Goal: Information Seeking & Learning: Learn about a topic

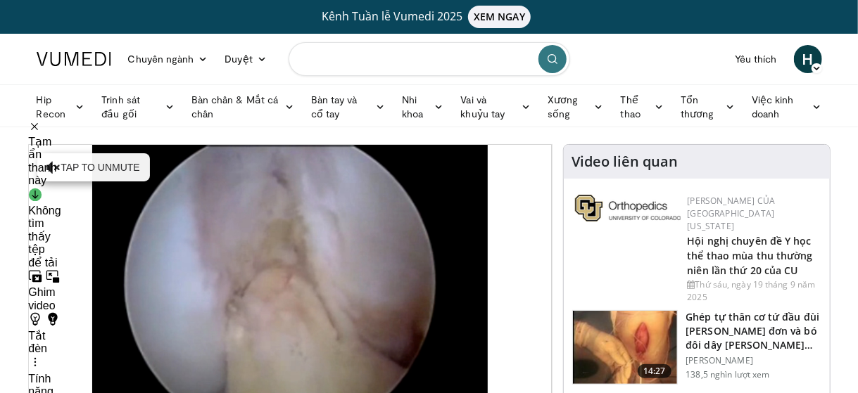
click at [365, 47] on input "Tìm kiếm chủ đề, can thiệp" at bounding box center [429, 59] width 281 height 34
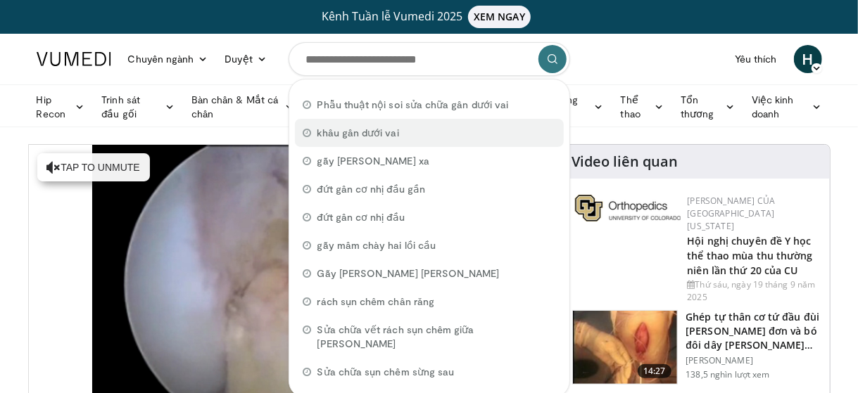
click at [341, 133] on font "khâu gân dưới vai" at bounding box center [358, 133] width 82 height 12
type input "**********"
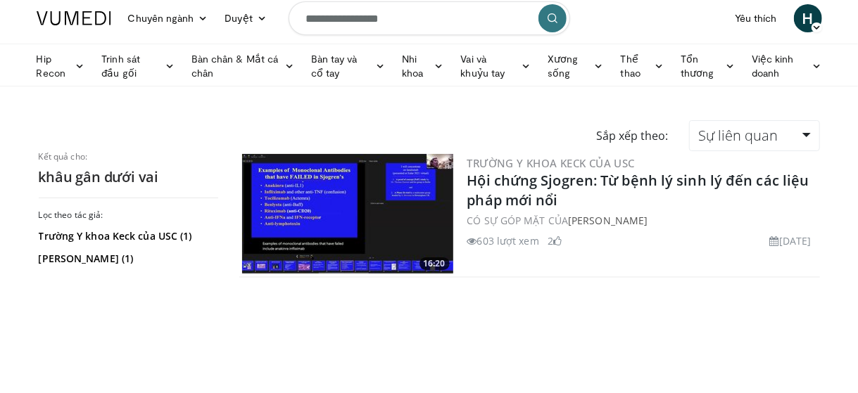
scroll to position [40, 0]
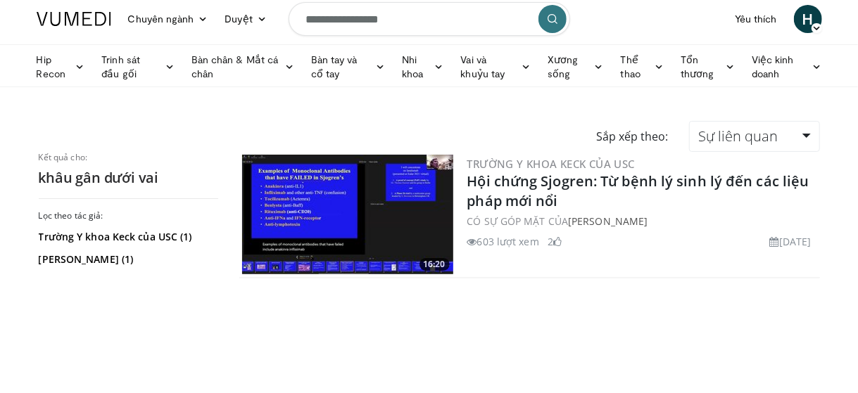
click at [300, 239] on img at bounding box center [347, 215] width 211 height 120
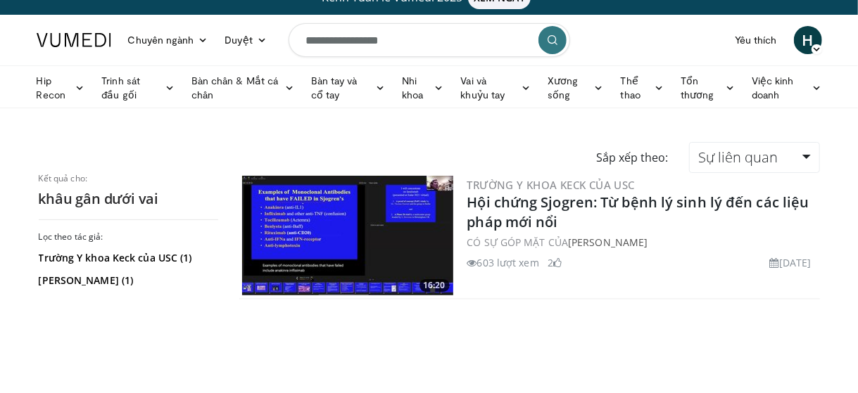
scroll to position [12, 0]
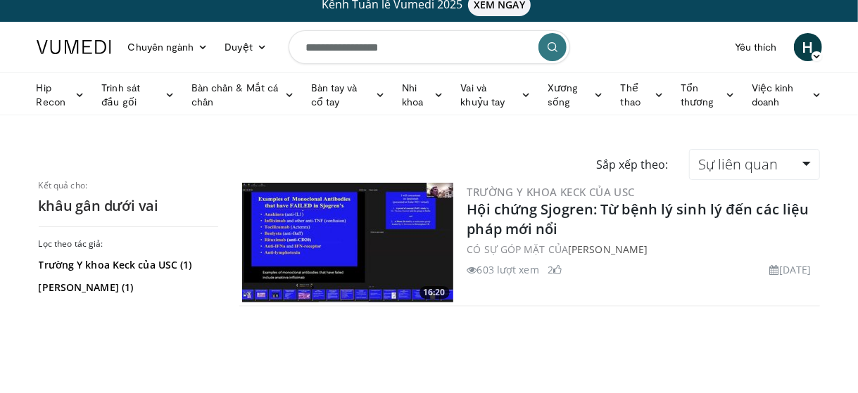
click at [559, 51] on button "submit" at bounding box center [552, 47] width 28 height 28
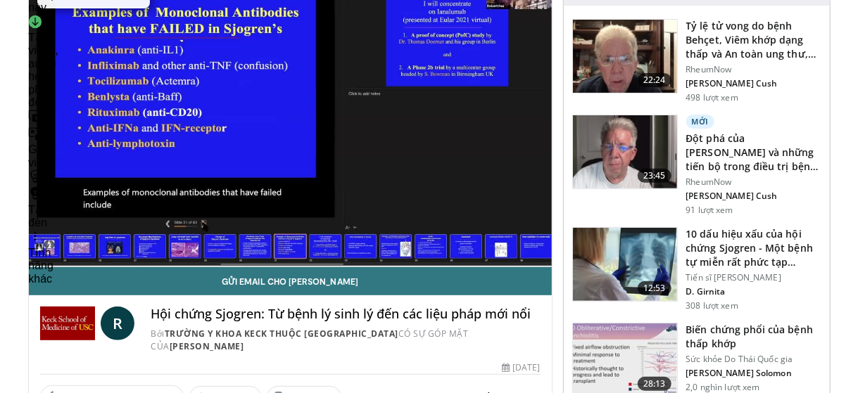
scroll to position [172, 0]
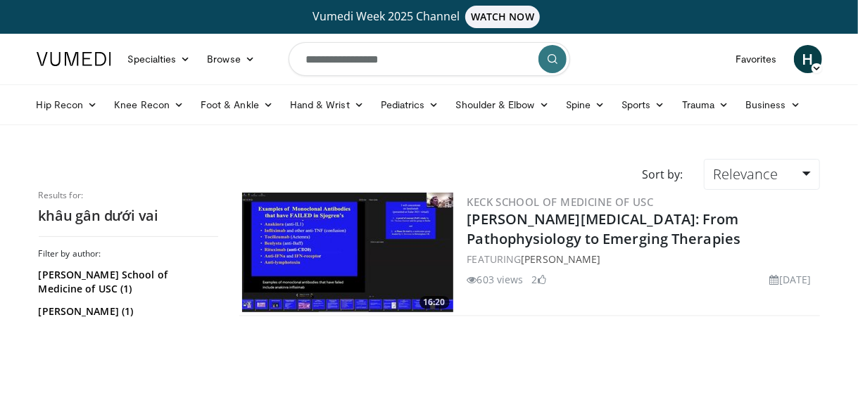
click at [553, 65] on button "submit" at bounding box center [552, 59] width 28 height 28
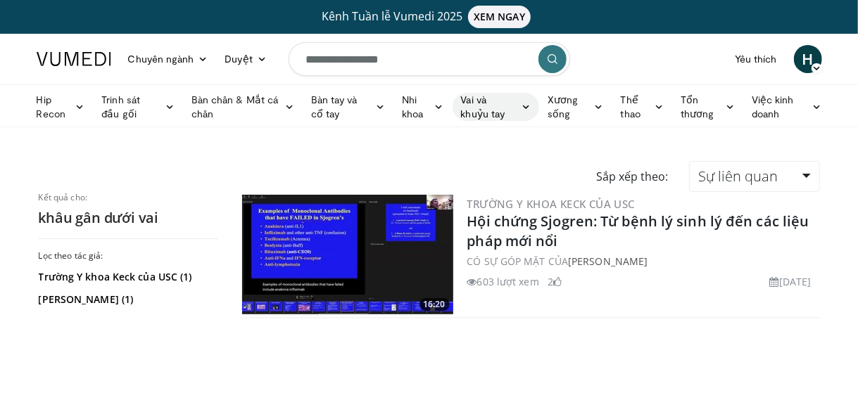
click at [528, 106] on icon at bounding box center [526, 107] width 10 height 10
click at [472, 167] on link "Vai" at bounding box center [455, 162] width 167 height 23
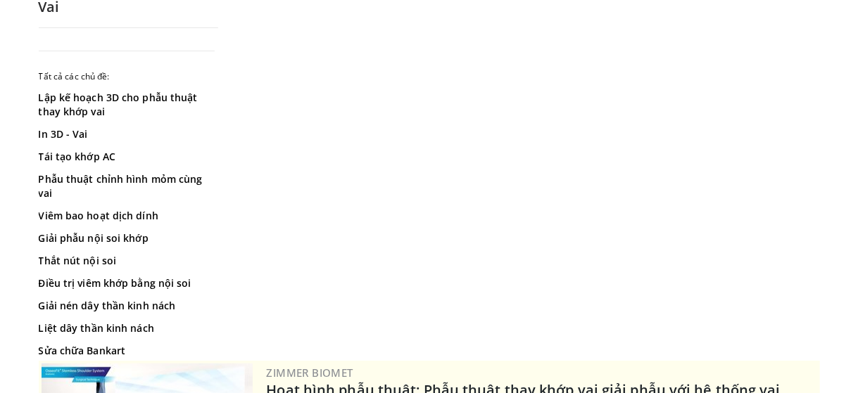
scroll to position [198, 0]
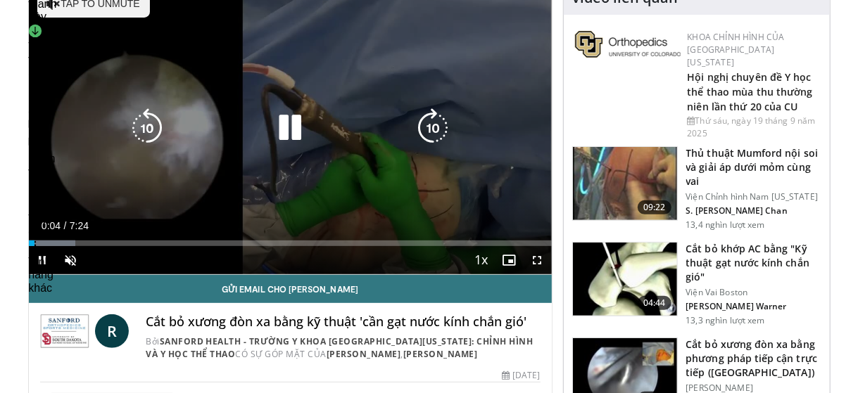
scroll to position [163, 0]
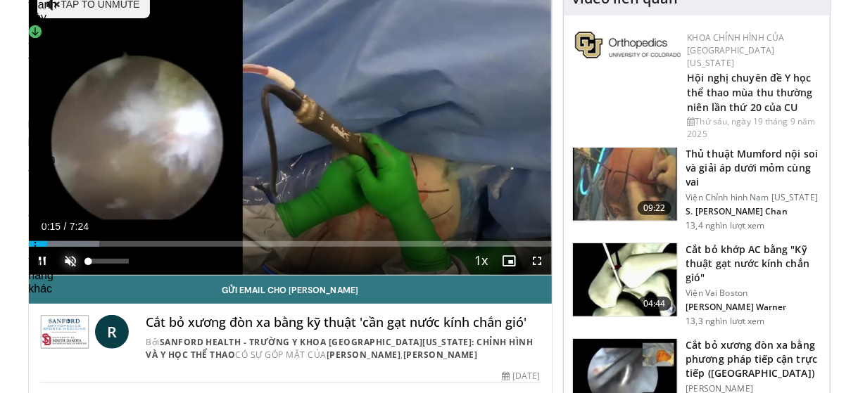
click at [72, 260] on span "Video Player" at bounding box center [71, 261] width 28 height 28
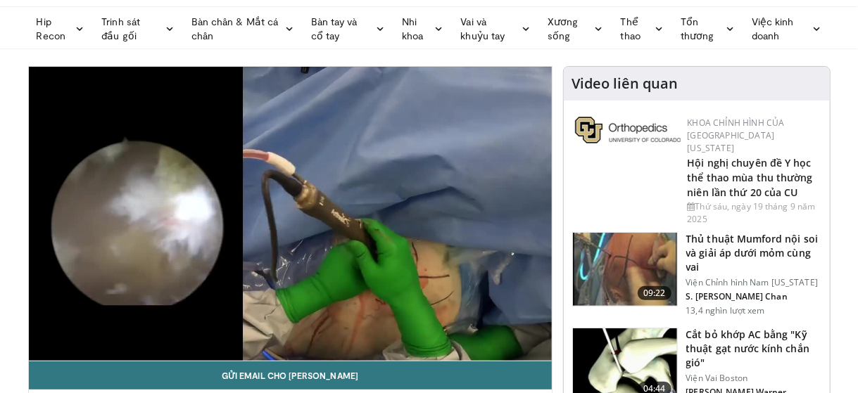
scroll to position [0, 0]
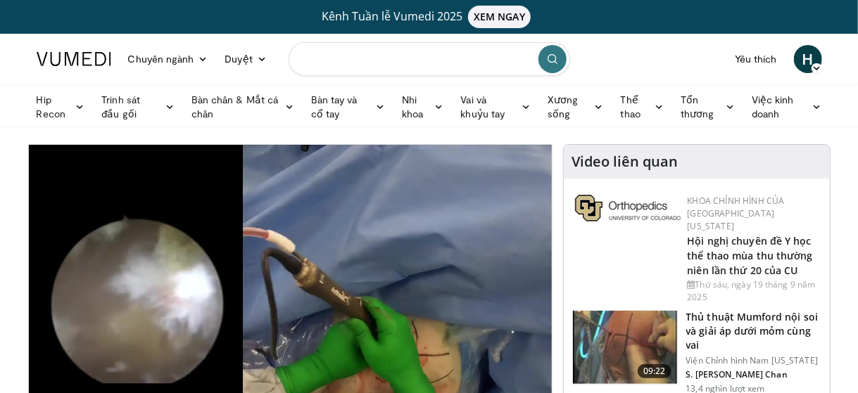
click at [480, 51] on input "Tìm kiếm chủ đề, can thiệp" at bounding box center [429, 59] width 281 height 34
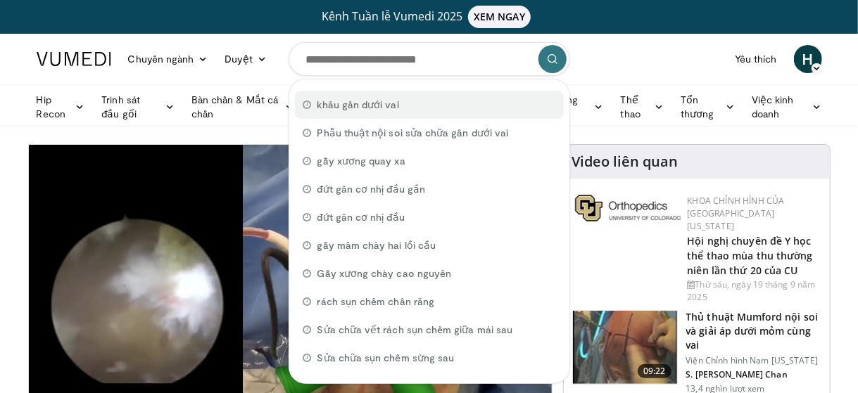
click at [405, 108] on div "khâu gân dưới vai" at bounding box center [429, 105] width 269 height 28
type input "**********"
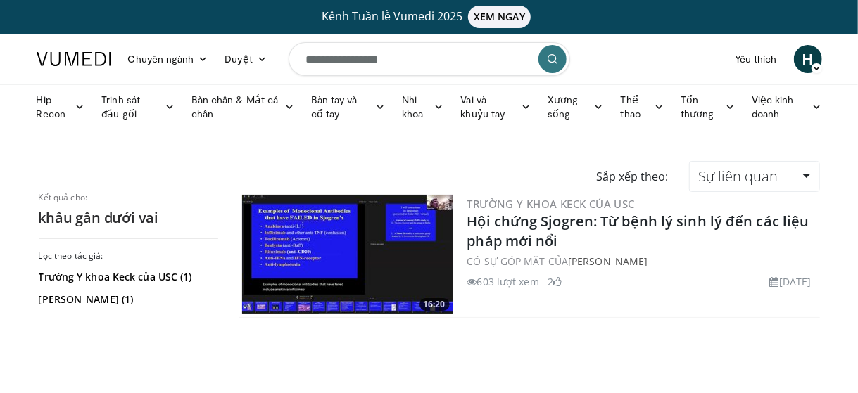
click at [545, 59] on button "submit" at bounding box center [552, 59] width 28 height 28
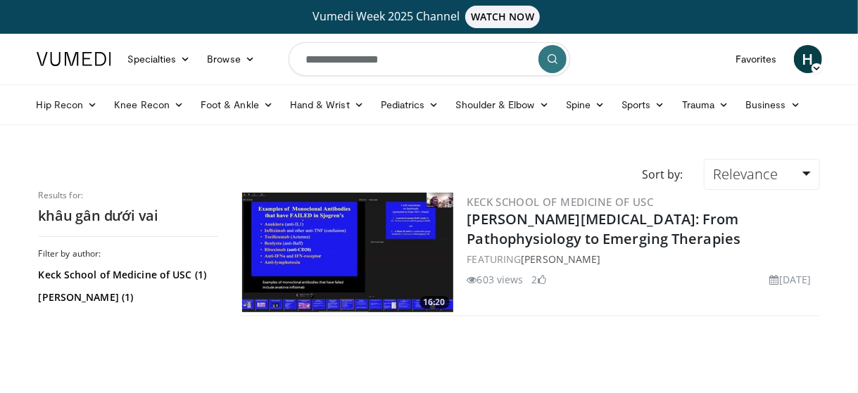
drag, startPoint x: 0, startPoint y: 0, endPoint x: 545, endPoint y: 59, distance: 547.9
click at [545, 59] on button "submit" at bounding box center [552, 59] width 28 height 28
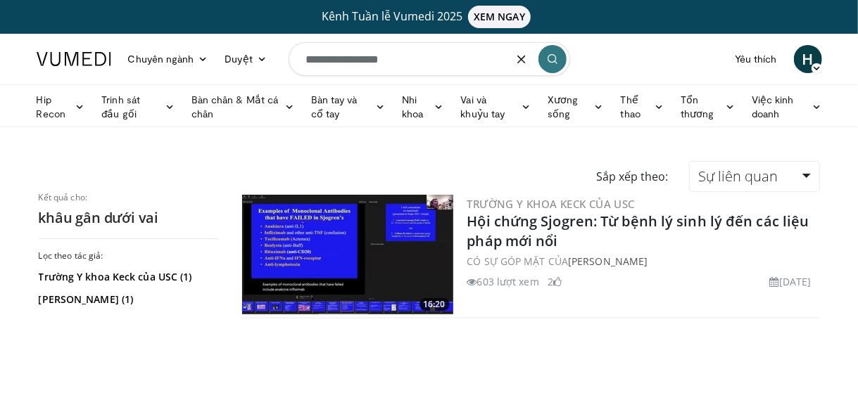
click at [423, 58] on input "**********" at bounding box center [429, 59] width 281 height 34
click at [550, 64] on icon "submit" at bounding box center [552, 58] width 11 height 11
drag, startPoint x: 0, startPoint y: 0, endPoint x: 550, endPoint y: 64, distance: 554.0
click at [550, 64] on icon "submit" at bounding box center [552, 58] width 11 height 11
click at [435, 63] on input "**********" at bounding box center [429, 59] width 281 height 34
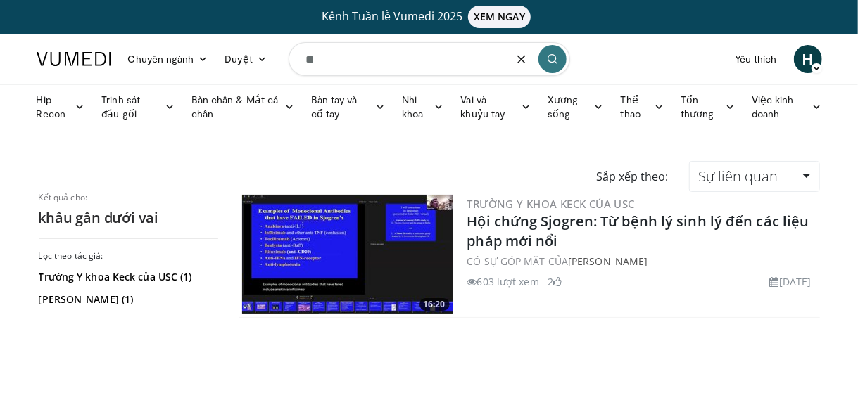
type input "*"
type input "**********"
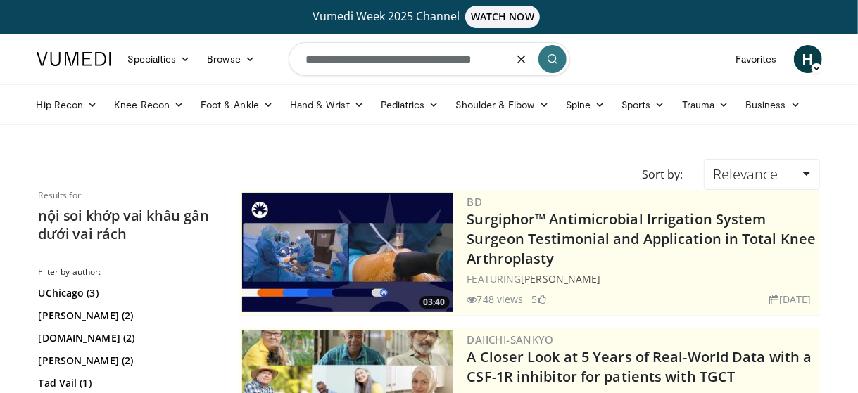
click at [510, 65] on form "**********" at bounding box center [429, 59] width 281 height 51
type input "*"
type input "**********"
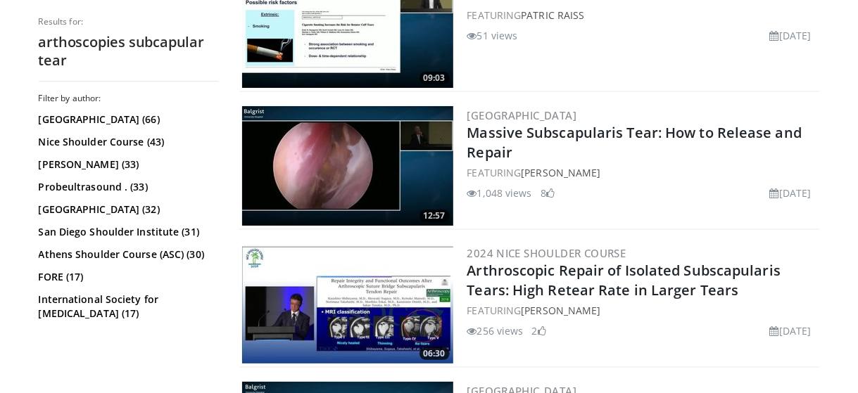
scroll to position [2583, 0]
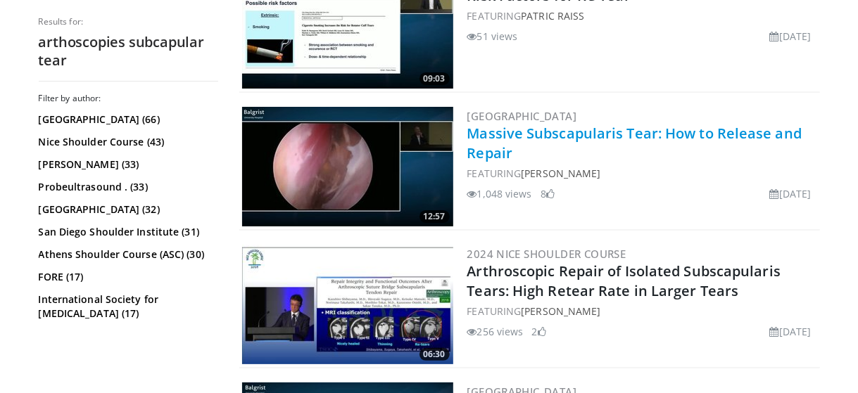
click at [529, 124] on link "Massive Subscapularis Tear: How to Release and Repair" at bounding box center [634, 143] width 335 height 39
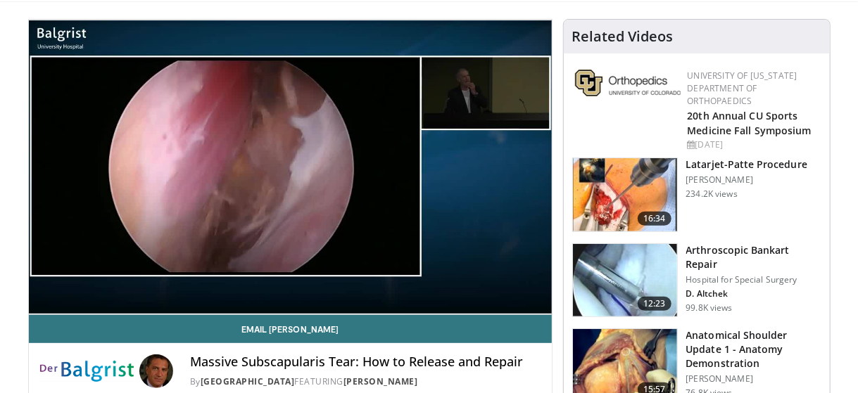
scroll to position [122, 0]
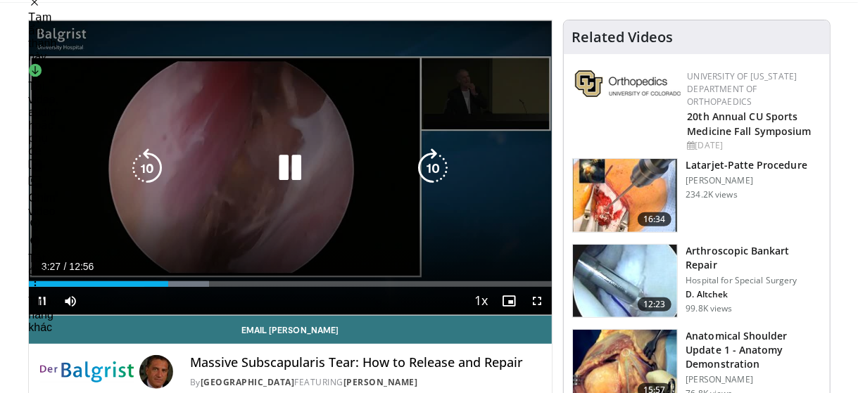
click at [148, 166] on icon "Video Player" at bounding box center [146, 167] width 39 height 39
click at [150, 172] on icon "Video Player" at bounding box center [146, 167] width 39 height 39
click at [151, 157] on icon "Video Player" at bounding box center [146, 167] width 39 height 39
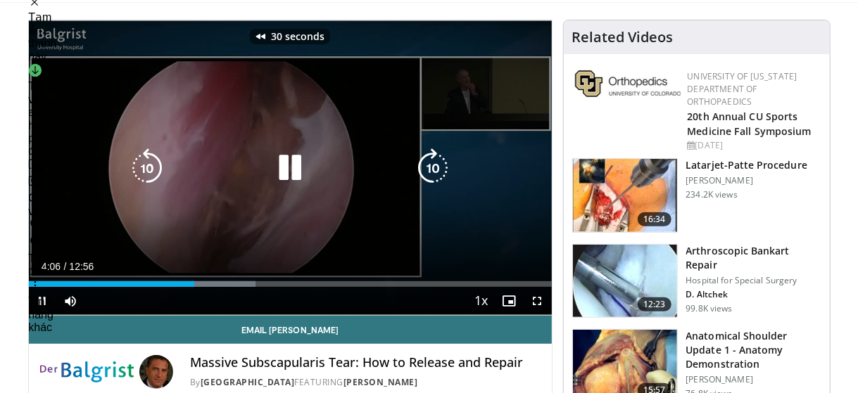
click at [153, 167] on icon "Video Player" at bounding box center [146, 167] width 39 height 39
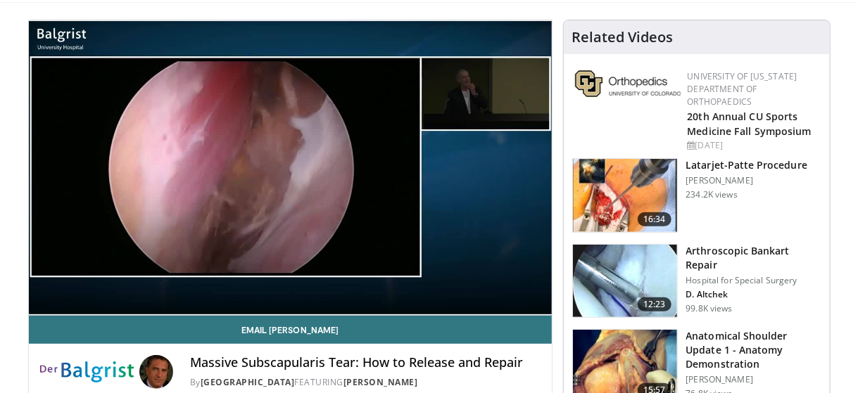
click at [153, 167] on div "40 seconds Tap to unmute" at bounding box center [290, 167] width 523 height 295
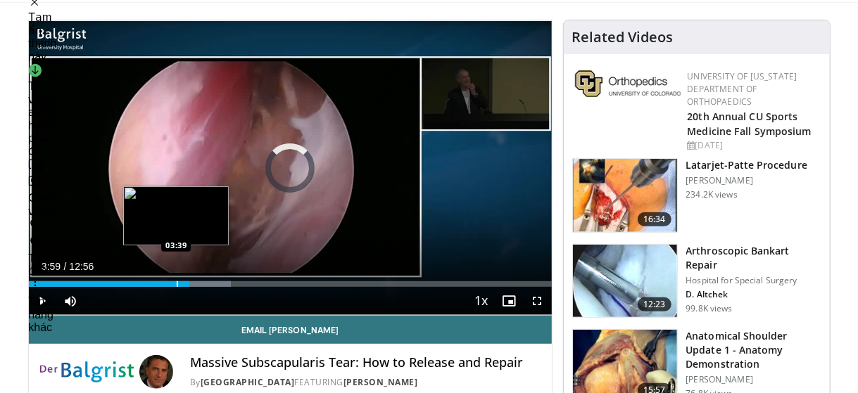
click at [177, 284] on div "Progress Bar" at bounding box center [177, 284] width 1 height 6
click at [163, 286] on div "Progress Bar" at bounding box center [163, 284] width 1 height 6
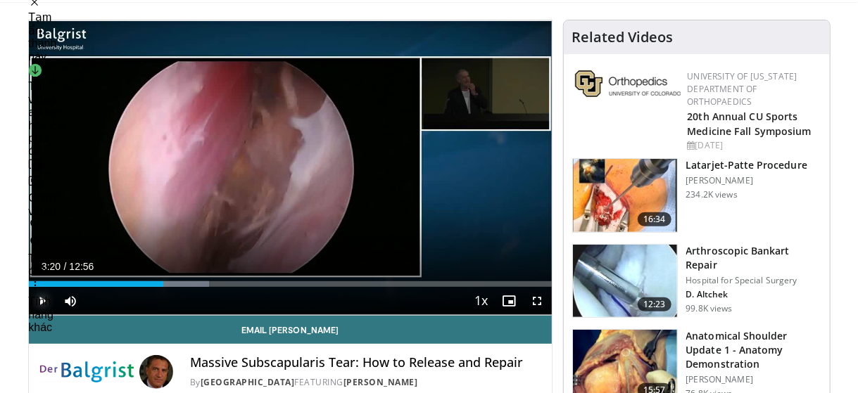
click at [44, 298] on span "Video Player" at bounding box center [43, 301] width 28 height 28
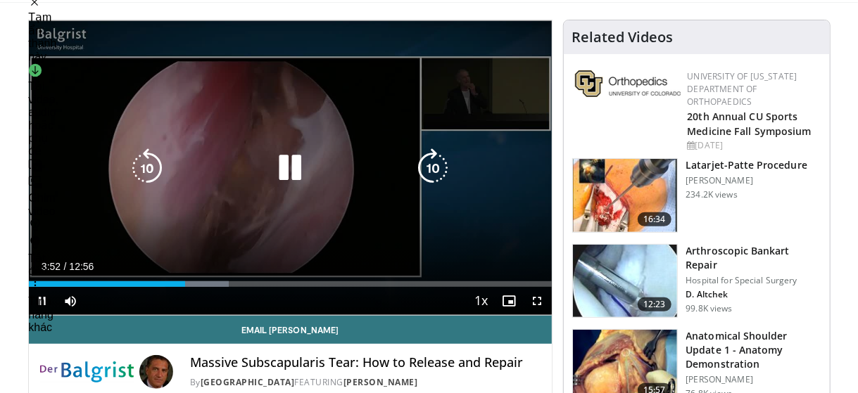
click at [294, 161] on icon "Video Player" at bounding box center [289, 167] width 39 height 39
click at [284, 169] on icon "Video Player" at bounding box center [289, 167] width 39 height 39
click at [294, 167] on icon "Video Player" at bounding box center [289, 167] width 39 height 39
click at [287, 167] on icon "Video Player" at bounding box center [289, 167] width 39 height 39
click at [300, 167] on icon "Video Player" at bounding box center [289, 167] width 39 height 39
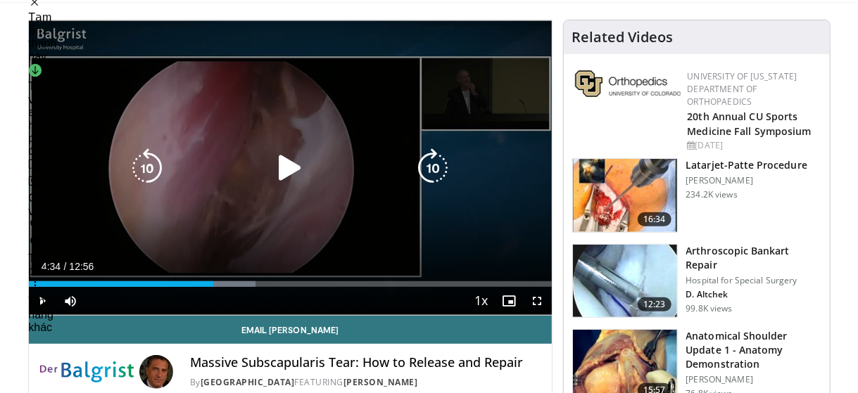
click at [287, 168] on icon "Video Player" at bounding box center [289, 167] width 39 height 39
click at [287, 169] on icon "Video Player" at bounding box center [289, 167] width 39 height 39
click at [281, 159] on icon "Video Player" at bounding box center [289, 167] width 39 height 39
click at [293, 174] on icon "Video Player" at bounding box center [289, 167] width 39 height 39
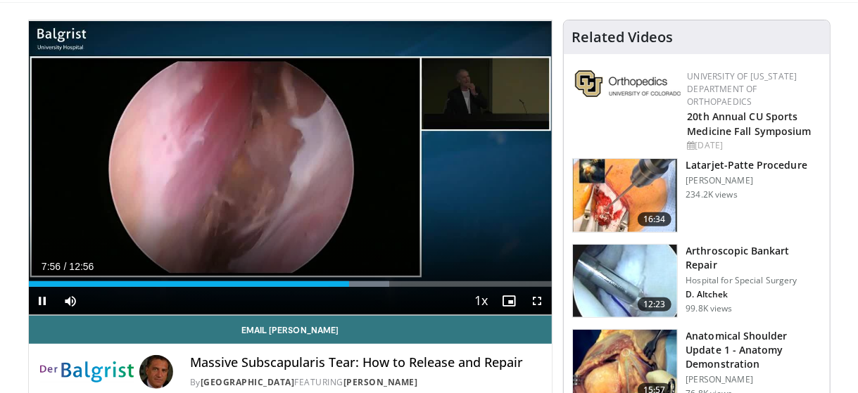
click at [293, 174] on div "40 seconds Tap to unmute" at bounding box center [290, 167] width 523 height 295
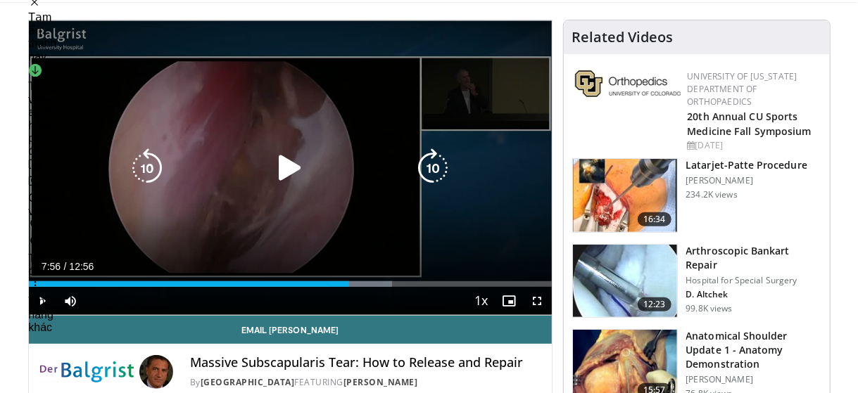
click at [252, 179] on div "Video Player" at bounding box center [290, 168] width 314 height 28
click at [284, 172] on icon "Video Player" at bounding box center [289, 167] width 39 height 39
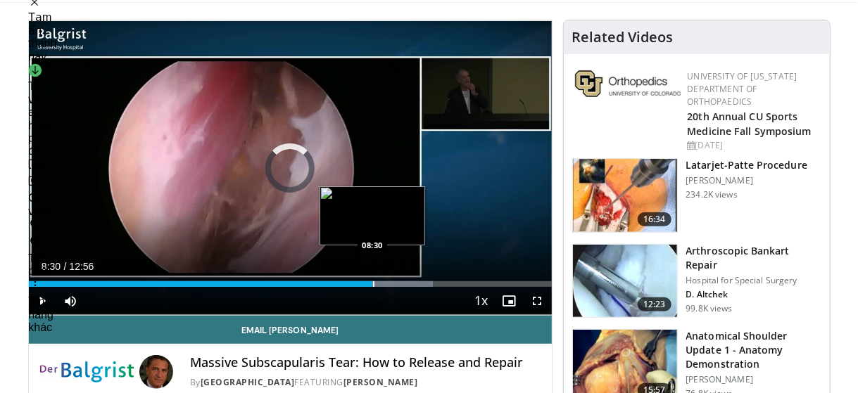
click at [373, 284] on div "Progress Bar" at bounding box center [373, 284] width 1 height 6
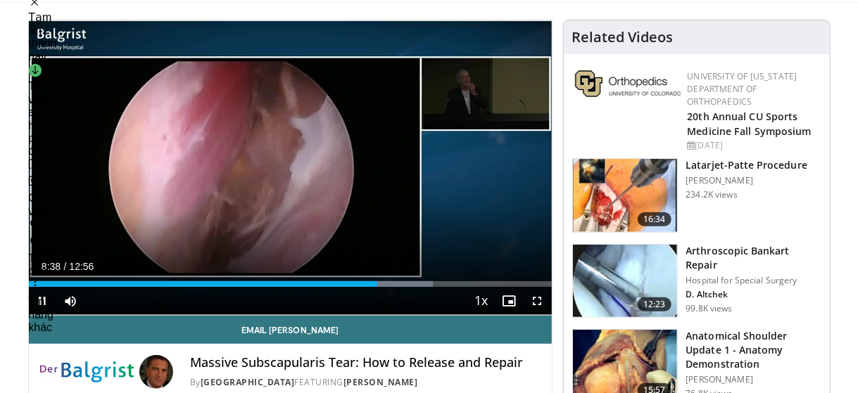
click at [125, 303] on div "Current Time 8:38 / Duration 12:56 Pause Skip Backward Skip Forward Mute Loaded…" at bounding box center [290, 301] width 523 height 28
click at [39, 298] on span "Video Player" at bounding box center [43, 301] width 28 height 28
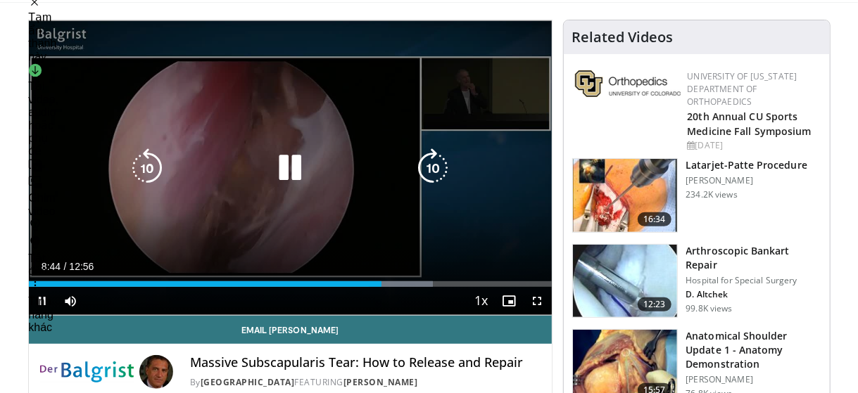
click at [139, 161] on icon "Video Player" at bounding box center [146, 167] width 39 height 39
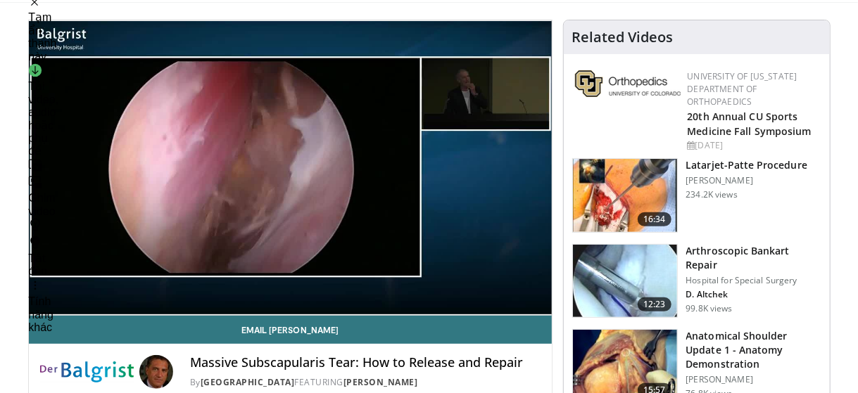
click at [45, 298] on video-js "**********" at bounding box center [290, 168] width 523 height 296
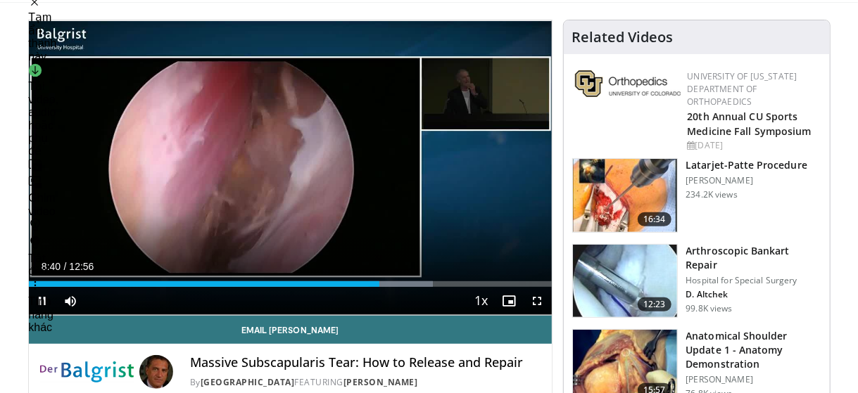
click at [45, 298] on video-js "**********" at bounding box center [290, 168] width 523 height 296
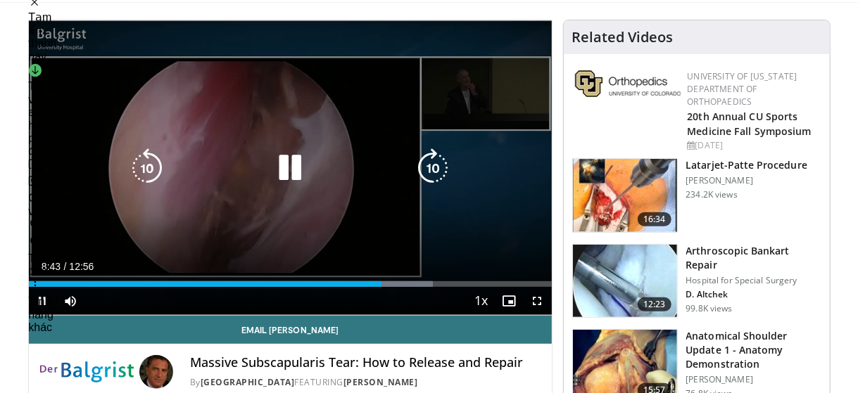
click at [152, 161] on icon "Video Player" at bounding box center [146, 167] width 39 height 39
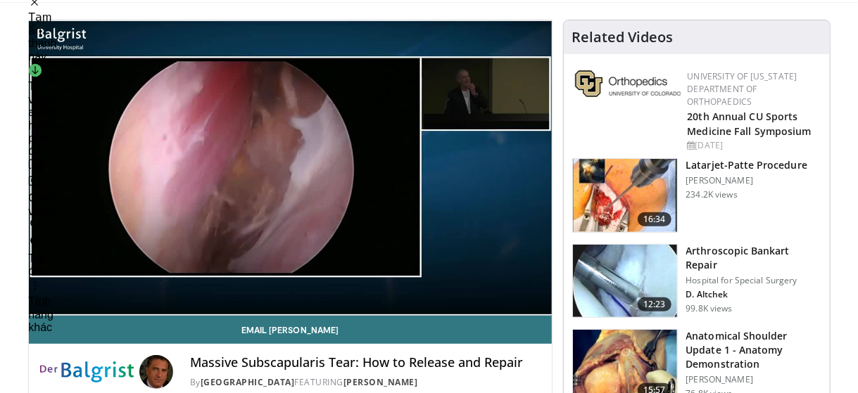
click at [41, 300] on video-js "**********" at bounding box center [290, 168] width 523 height 296
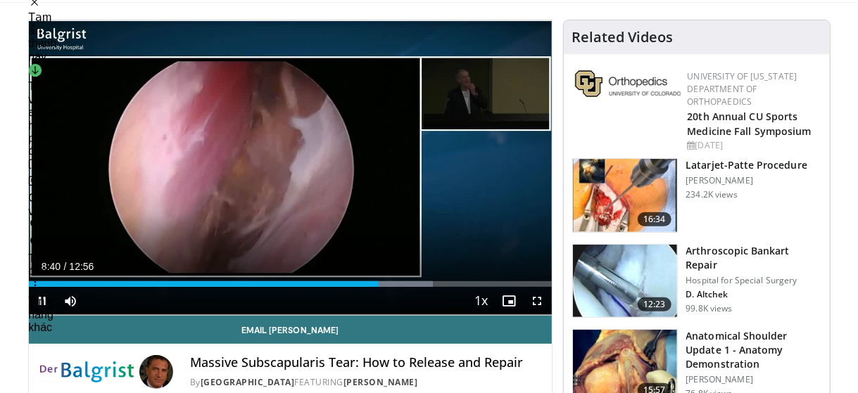
click at [41, 300] on video-js "**********" at bounding box center [290, 168] width 523 height 296
click at [41, 293] on span "Video Player" at bounding box center [43, 301] width 28 height 28
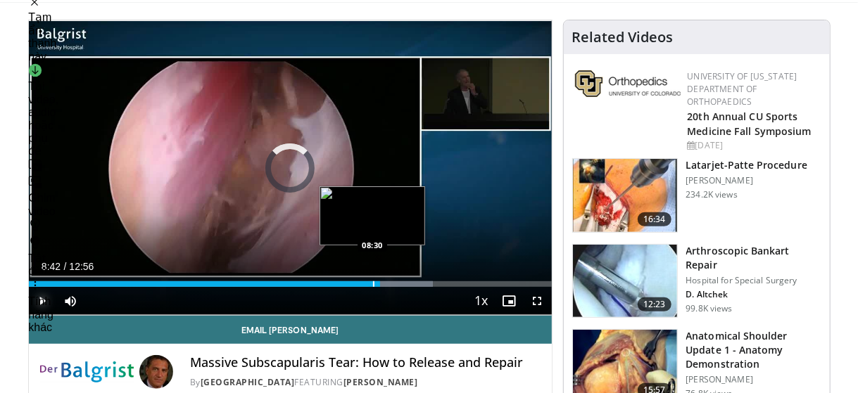
click at [373, 284] on div "Progress Bar" at bounding box center [373, 284] width 1 height 6
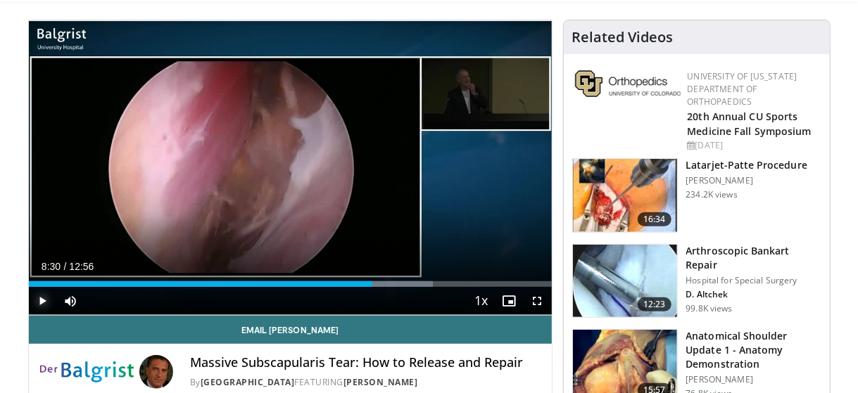
click at [42, 303] on span "Video Player" at bounding box center [43, 301] width 28 height 28
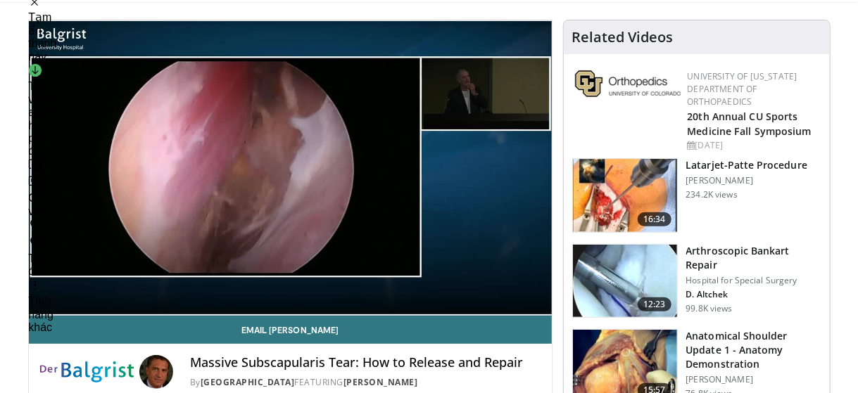
click at [297, 172] on div "10 seconds Tap to unmute" at bounding box center [290, 167] width 523 height 295
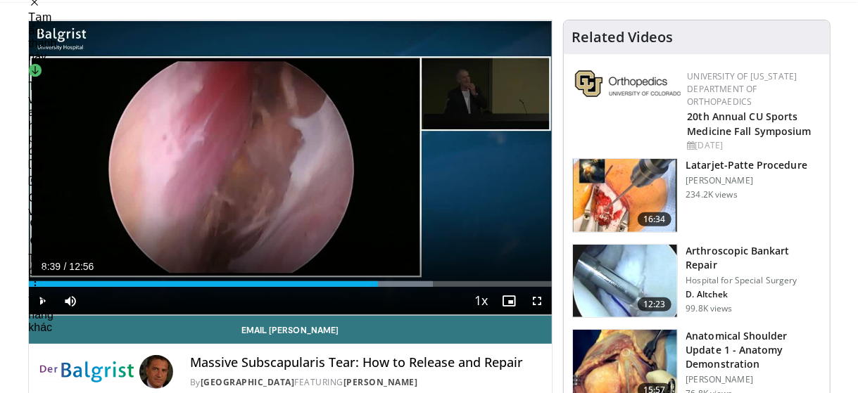
click at [297, 172] on div "10 seconds Tap to unmute" at bounding box center [290, 167] width 523 height 295
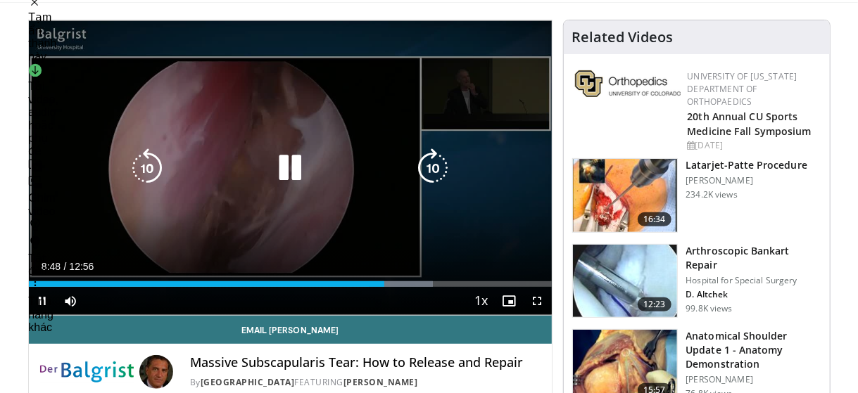
click at [298, 177] on icon "Video Player" at bounding box center [289, 167] width 39 height 39
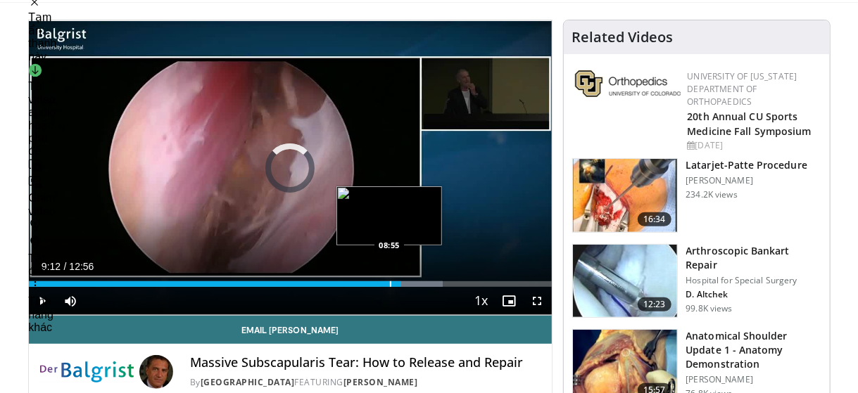
click at [390, 284] on div "Progress Bar" at bounding box center [390, 284] width 1 height 6
click at [381, 282] on div "Progress Bar" at bounding box center [381, 284] width 1 height 6
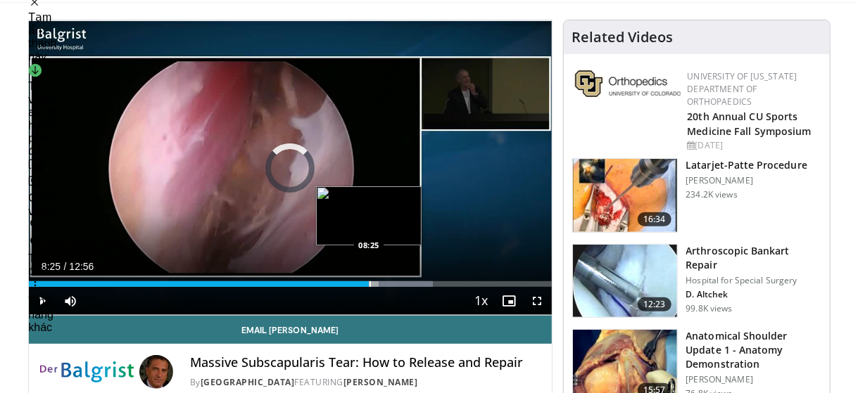
click at [369, 285] on div "Progress Bar" at bounding box center [369, 284] width 1 height 6
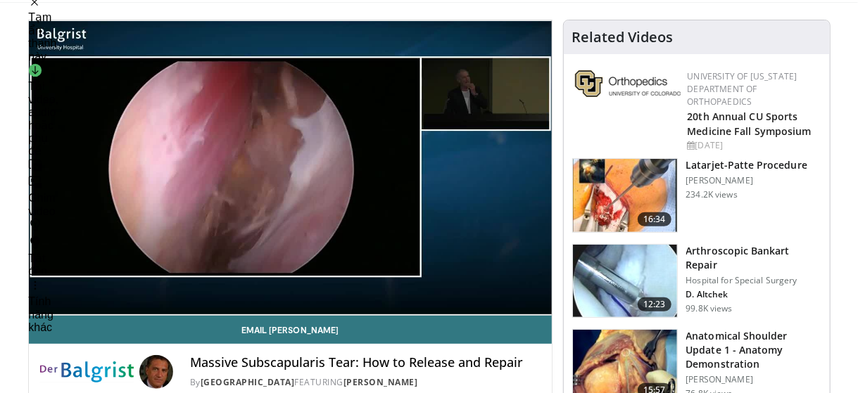
click at [299, 175] on div "10 seconds Tap to unmute" at bounding box center [290, 167] width 523 height 295
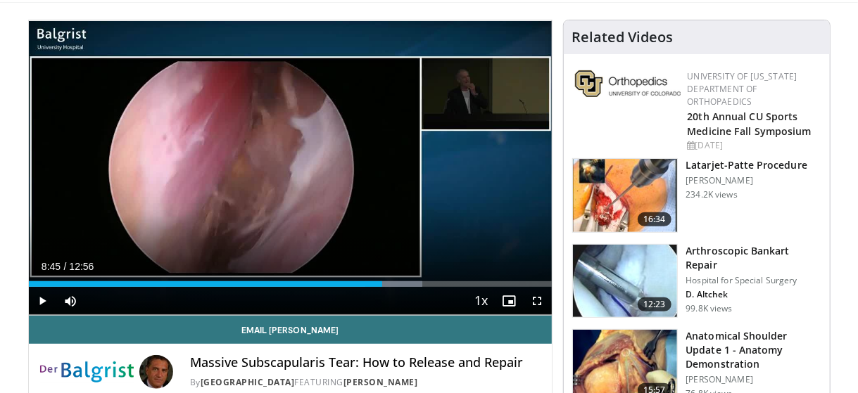
click at [299, 175] on div "10 seconds Tap to unmute" at bounding box center [290, 167] width 523 height 295
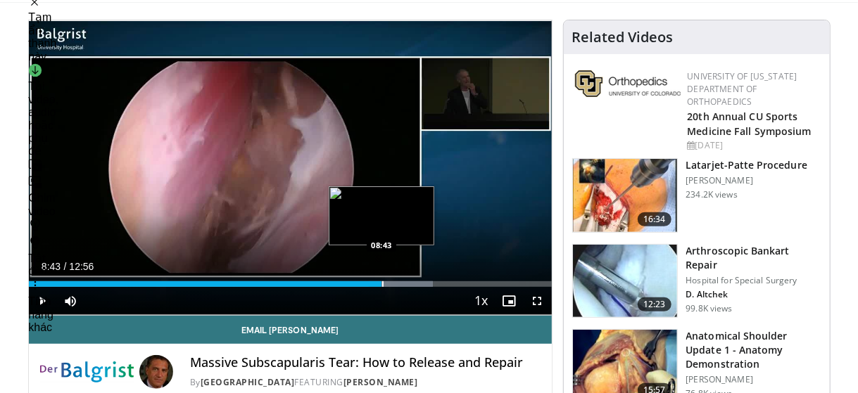
click at [382, 284] on div "Progress Bar" at bounding box center [382, 284] width 1 height 6
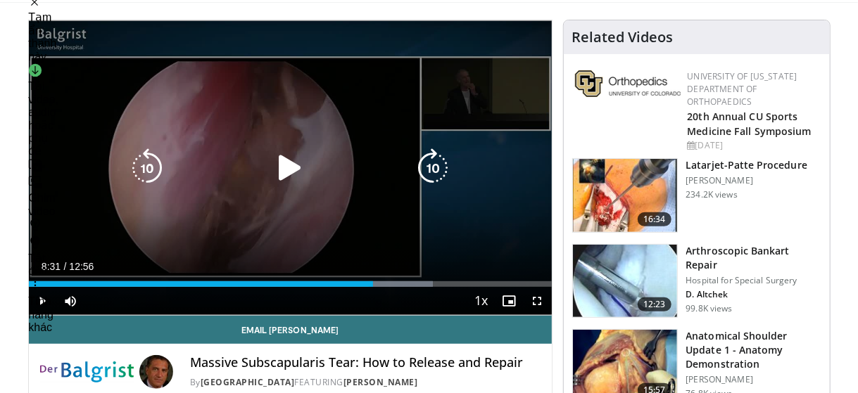
click at [0, 0] on div "Progress Bar" at bounding box center [0, 0] width 0 height 0
click at [290, 167] on icon "Video Player" at bounding box center [289, 167] width 39 height 39
click at [290, 167] on div "10 seconds Tap to unmute" at bounding box center [290, 167] width 523 height 295
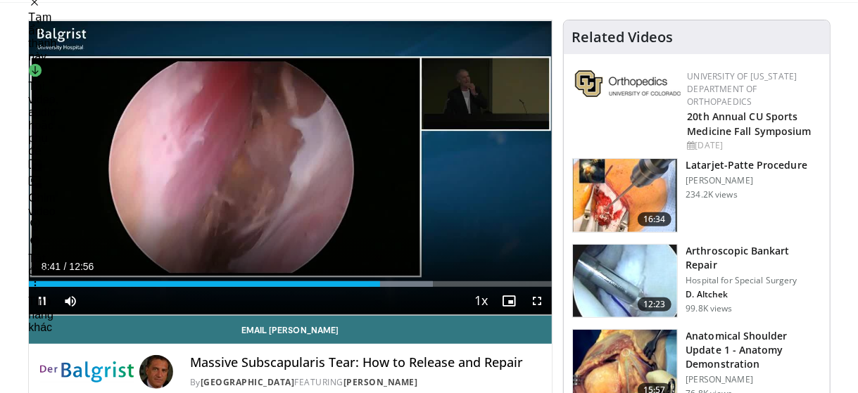
click at [290, 167] on div "10 seconds Tap to unmute" at bounding box center [290, 167] width 523 height 295
click at [378, 286] on div "Progress Bar" at bounding box center [378, 284] width 1 height 6
click at [540, 305] on span "Video Player" at bounding box center [538, 301] width 28 height 28
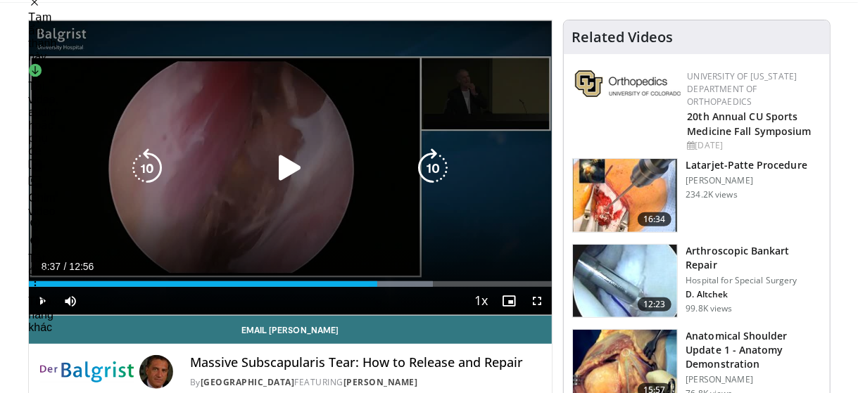
click at [290, 164] on icon "Video Player" at bounding box center [289, 167] width 39 height 39
click at [277, 167] on icon "Video Player" at bounding box center [289, 167] width 39 height 39
click at [292, 172] on icon "Video Player" at bounding box center [289, 167] width 39 height 39
click at [286, 173] on icon "Video Player" at bounding box center [289, 167] width 39 height 39
click at [283, 170] on icon "Video Player" at bounding box center [289, 167] width 39 height 39
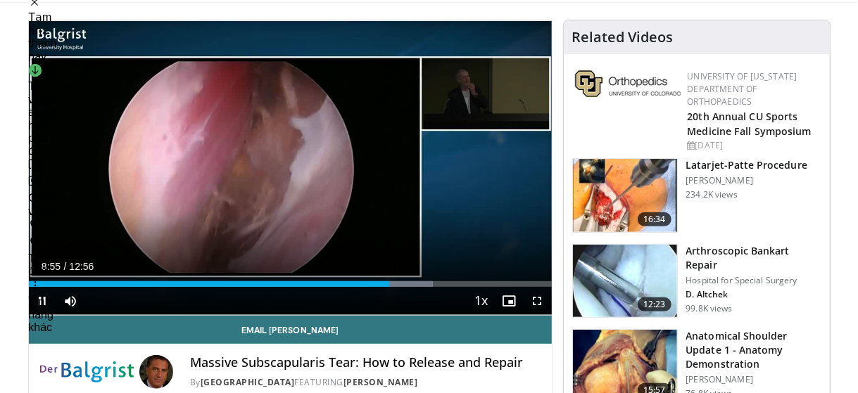
click at [283, 170] on div "10 seconds Tap to unmute" at bounding box center [290, 167] width 523 height 295
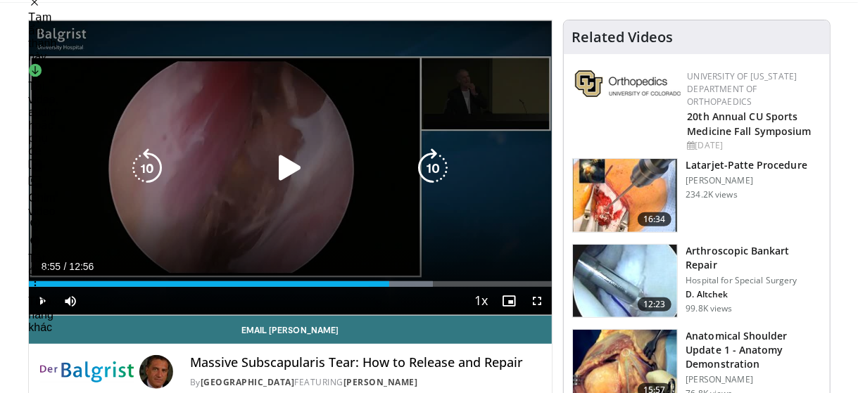
click at [290, 166] on icon "Video Player" at bounding box center [289, 167] width 39 height 39
click at [49, 182] on div "10 seconds Tap to unmute" at bounding box center [290, 167] width 523 height 295
click at [148, 170] on icon "Video Player" at bounding box center [146, 167] width 39 height 39
click at [289, 162] on icon "Video Player" at bounding box center [289, 167] width 39 height 39
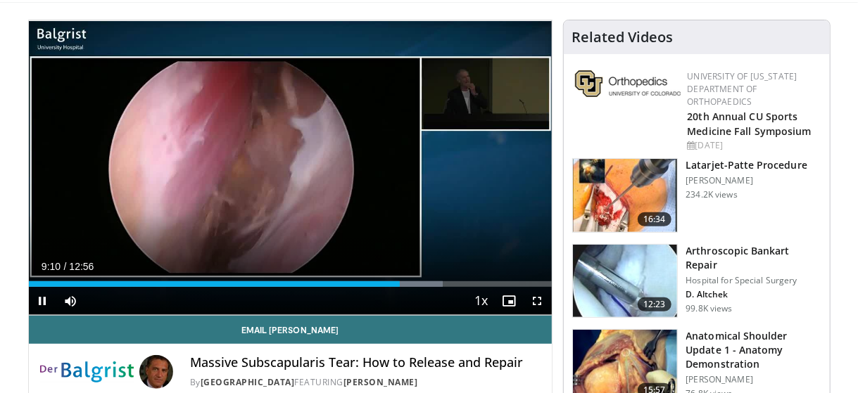
click at [53, 177] on div "10 seconds Tap to unmute" at bounding box center [290, 167] width 523 height 295
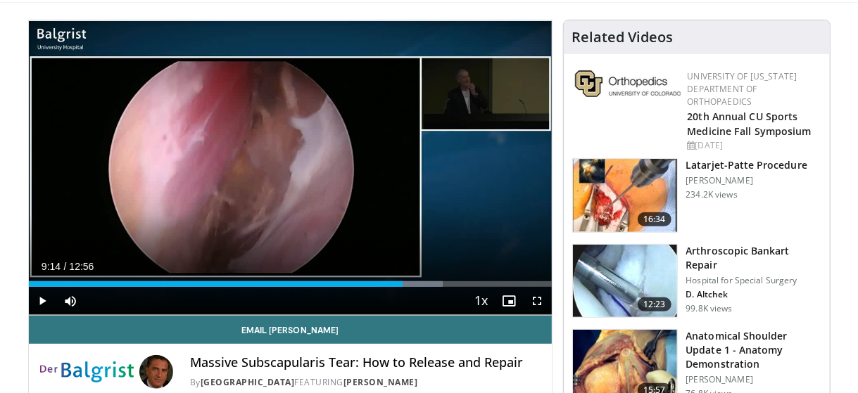
click at [53, 177] on div "10 seconds Tap to unmute" at bounding box center [290, 167] width 523 height 295
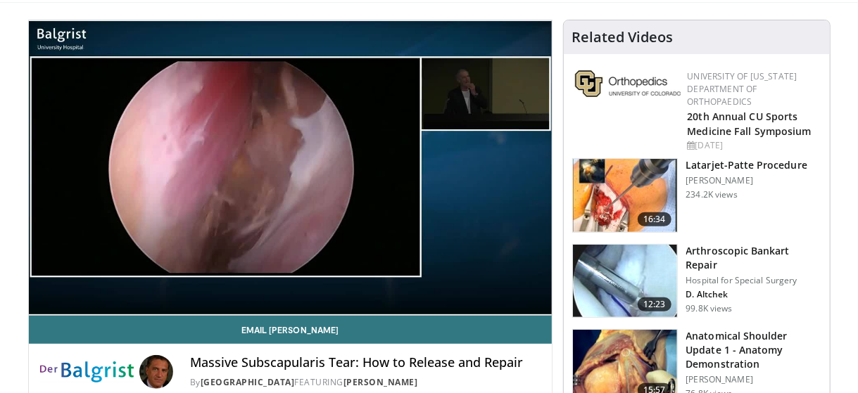
click at [53, 177] on div "10 seconds Tap to unmute" at bounding box center [290, 167] width 523 height 295
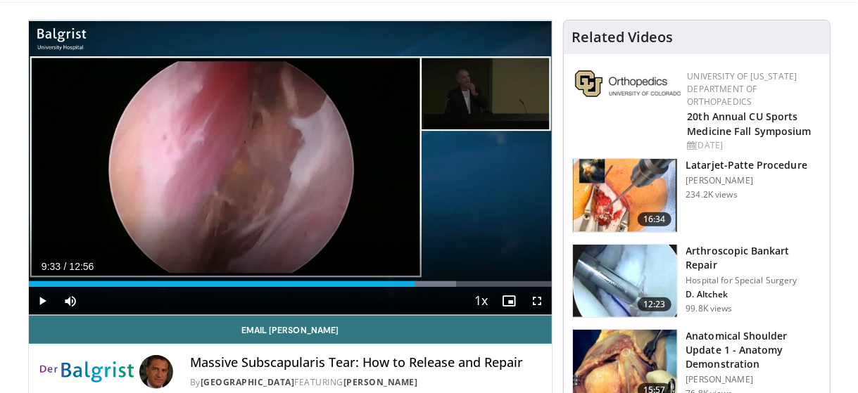
click at [53, 177] on div "10 seconds Tap to unmute" at bounding box center [290, 167] width 523 height 295
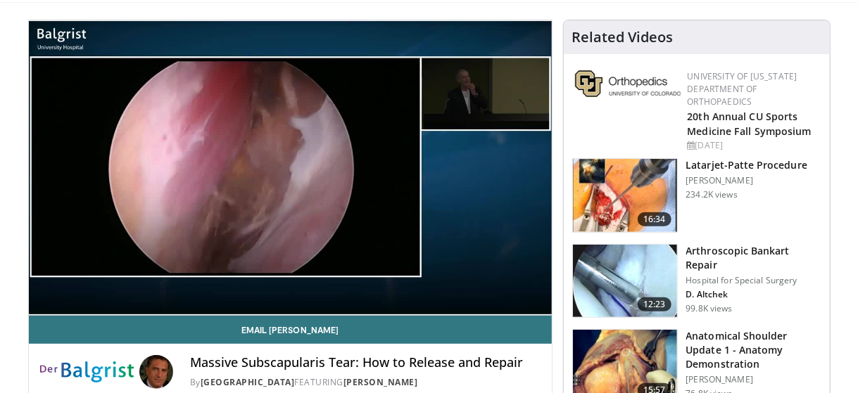
click at [53, 177] on div "10 seconds Tap to unmute" at bounding box center [290, 167] width 523 height 295
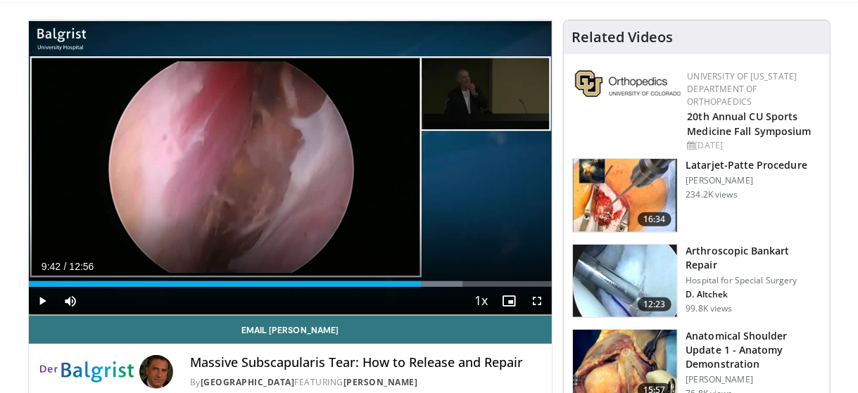
click at [53, 177] on div "10 seconds Tap to unmute" at bounding box center [290, 167] width 523 height 295
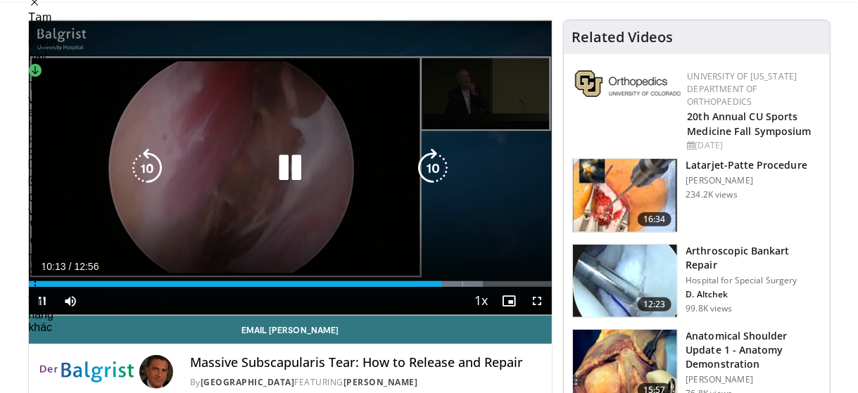
click at [148, 163] on icon "Video Player" at bounding box center [146, 167] width 39 height 39
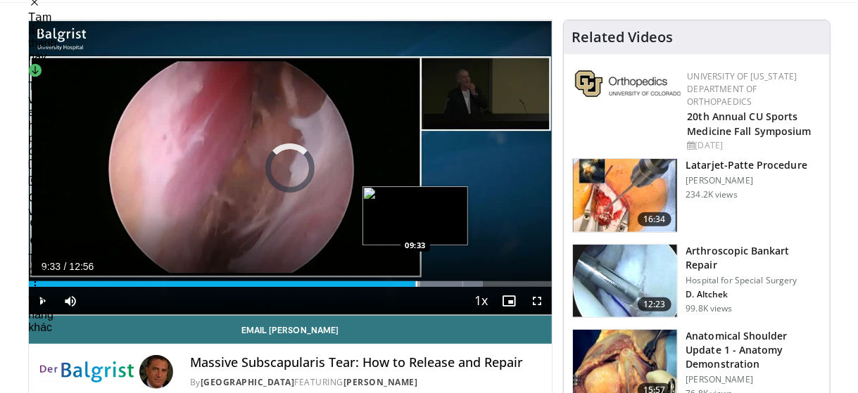
click at [416, 285] on div "Progress Bar" at bounding box center [416, 284] width 1 height 6
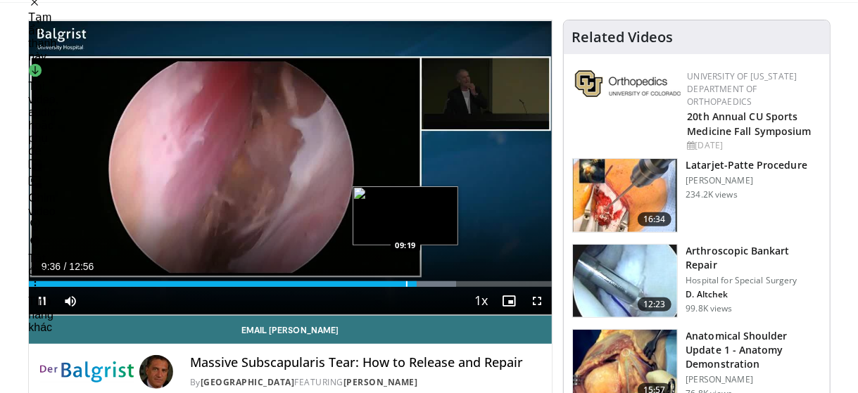
click at [406, 285] on div "Progress Bar" at bounding box center [406, 284] width 1 height 6
click at [402, 284] on div "Progress Bar" at bounding box center [402, 284] width 1 height 6
click at [396, 283] on div "Progress Bar" at bounding box center [396, 284] width 1 height 6
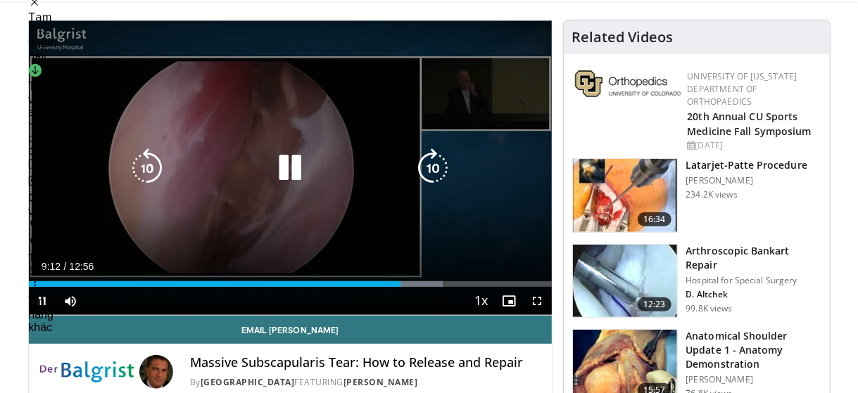
click at [72, 167] on div "30 seconds Tap to unmute" at bounding box center [290, 167] width 523 height 295
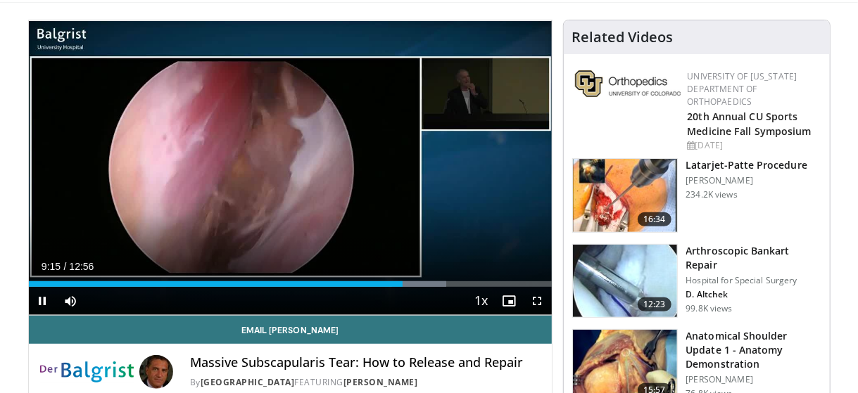
click at [72, 167] on div "30 seconds Tap to unmute" at bounding box center [290, 167] width 523 height 295
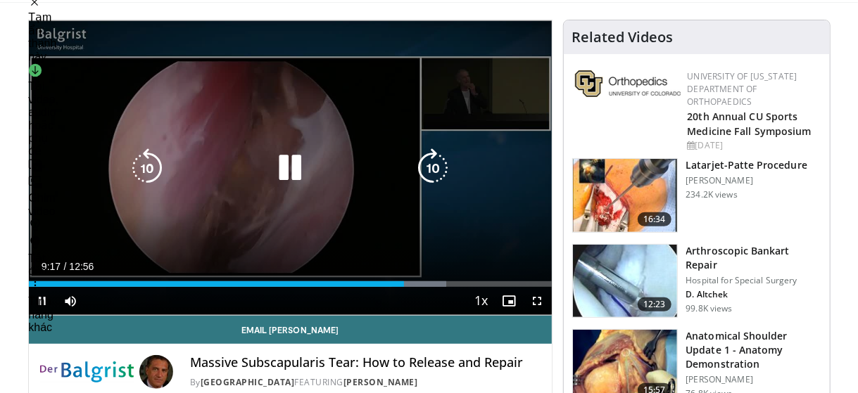
click at [143, 166] on icon "Video Player" at bounding box center [146, 167] width 39 height 39
click at [83, 170] on div "10 seconds Tap to unmute" at bounding box center [290, 167] width 523 height 295
click at [286, 172] on icon "Video Player" at bounding box center [289, 167] width 39 height 39
click at [51, 167] on div "10 seconds Tap to unmute" at bounding box center [290, 167] width 523 height 295
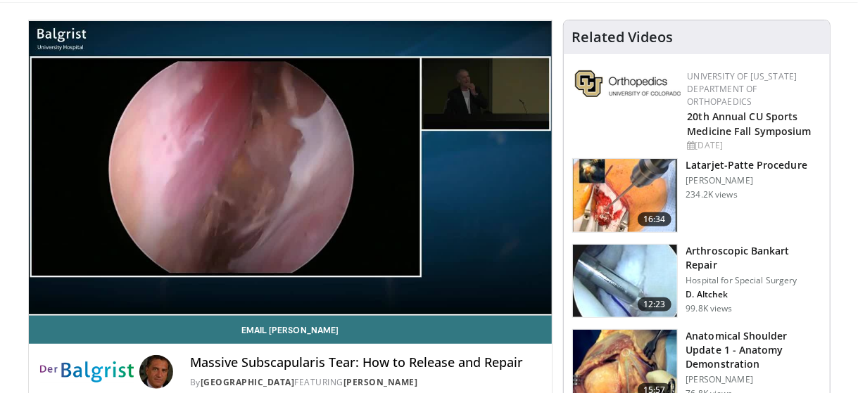
click at [51, 167] on div "10 seconds Tap to unmute" at bounding box center [290, 167] width 523 height 295
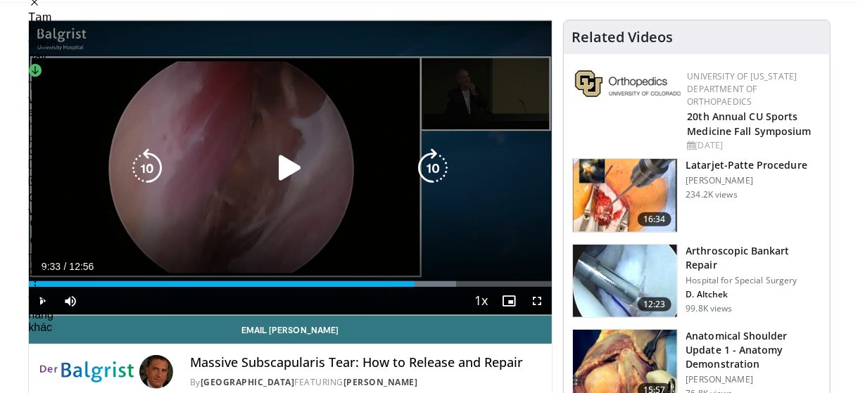
click at [298, 167] on icon "Video Player" at bounding box center [289, 167] width 39 height 39
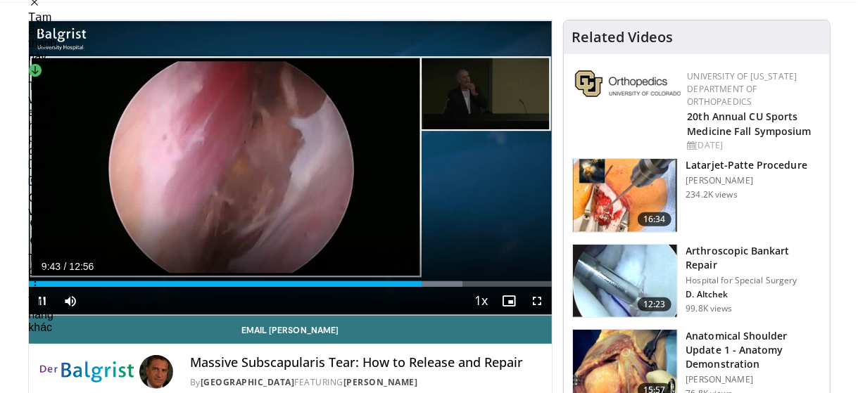
click at [246, 296] on div "Current Time 9:43 / Duration 12:56 Pause Skip Backward Skip Forward Mute Loaded…" at bounding box center [290, 301] width 523 height 28
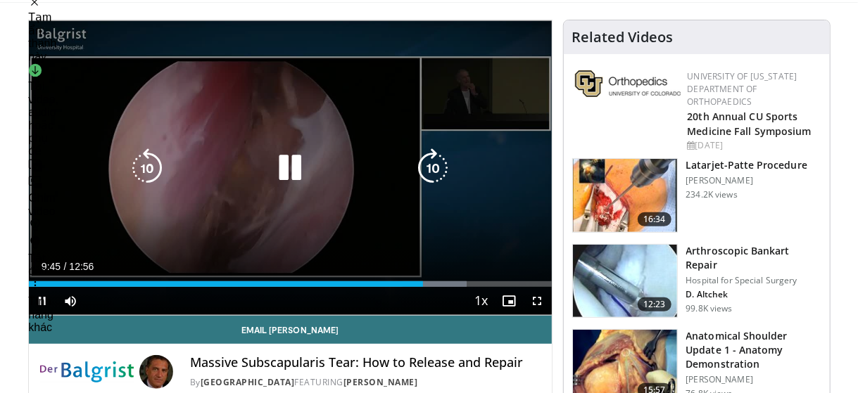
click at [149, 163] on icon "Video Player" at bounding box center [146, 167] width 39 height 39
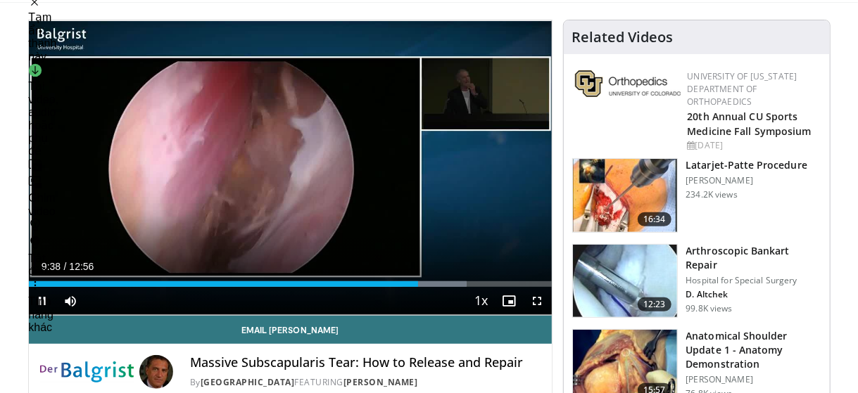
click at [217, 310] on div "Current Time 9:38 / Duration 12:56 Pause Skip Backward Skip Forward Mute Loaded…" at bounding box center [290, 301] width 523 height 28
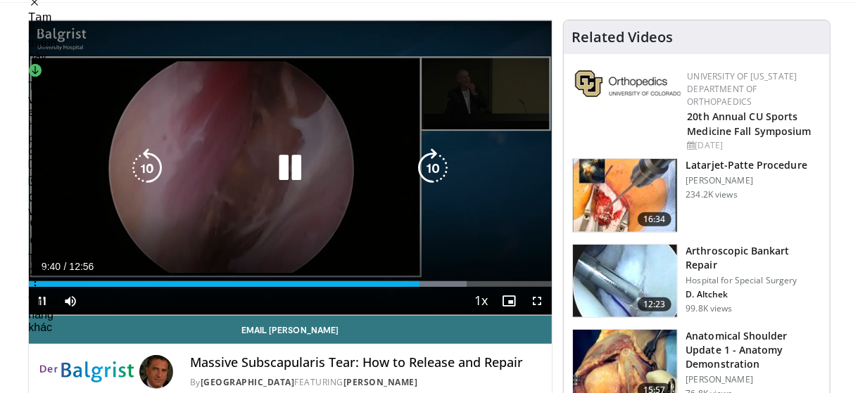
click at [148, 166] on icon "Video Player" at bounding box center [146, 167] width 39 height 39
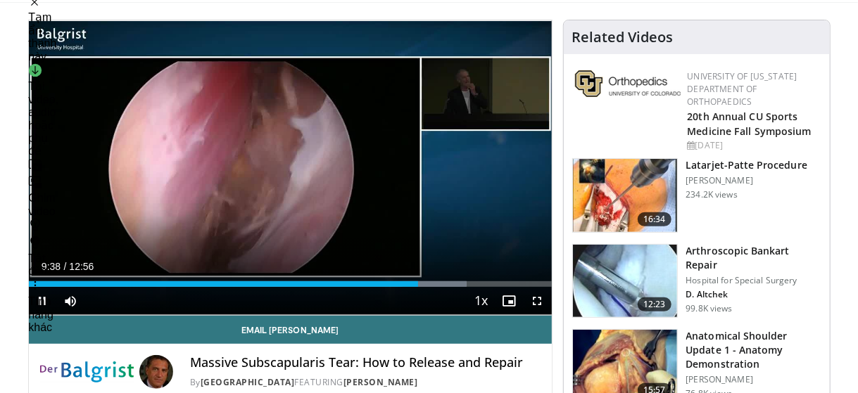
click at [298, 170] on div "10 seconds Tap to unmute" at bounding box center [290, 167] width 523 height 295
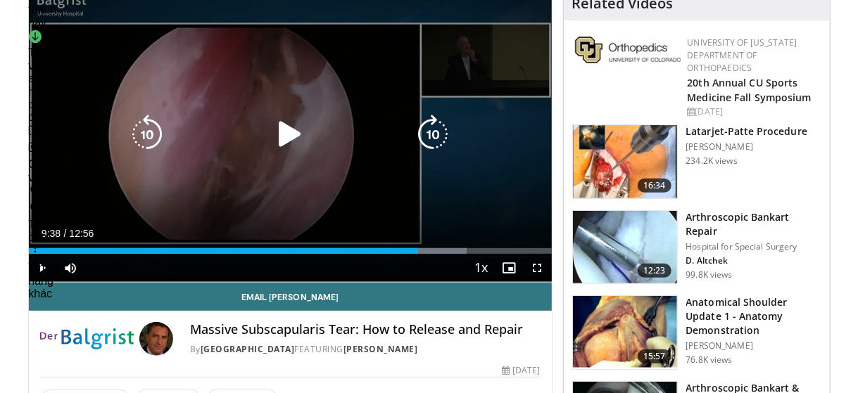
scroll to position [158, 0]
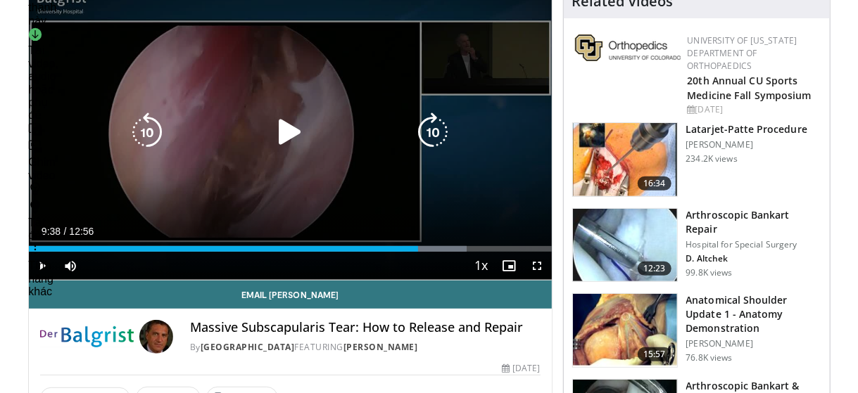
click at [281, 144] on icon "Video Player" at bounding box center [289, 132] width 39 height 39
click at [154, 130] on icon "Video Player" at bounding box center [146, 132] width 39 height 39
click at [144, 129] on icon "Video Player" at bounding box center [146, 132] width 39 height 39
click at [291, 132] on icon "Video Player" at bounding box center [289, 132] width 39 height 39
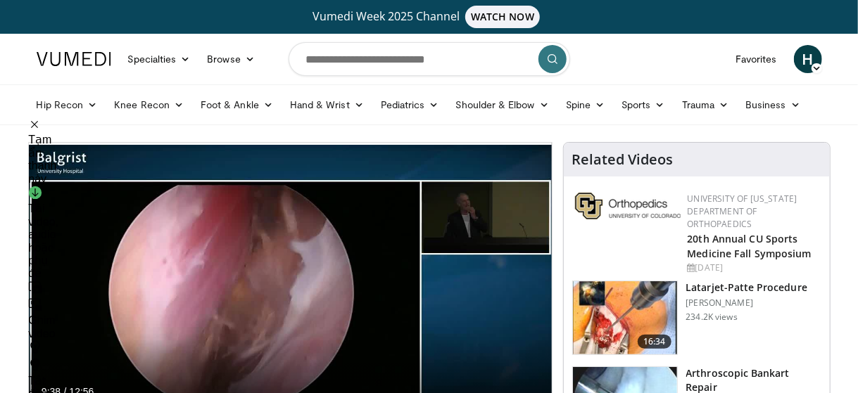
scroll to position [117, 0]
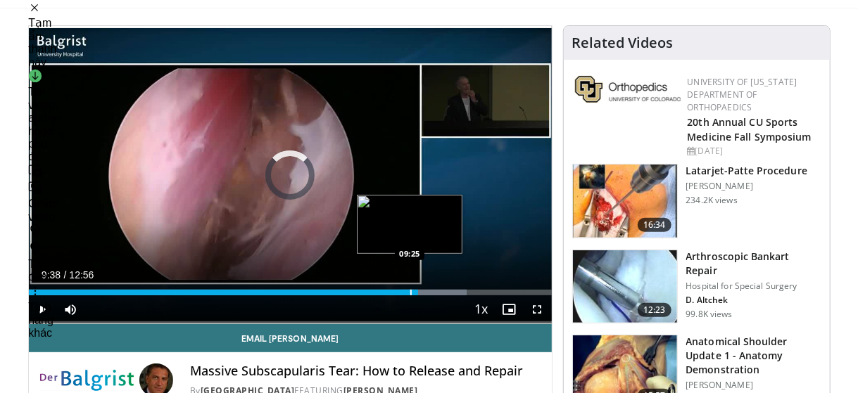
click at [410, 291] on div "Progress Bar" at bounding box center [410, 293] width 1 height 6
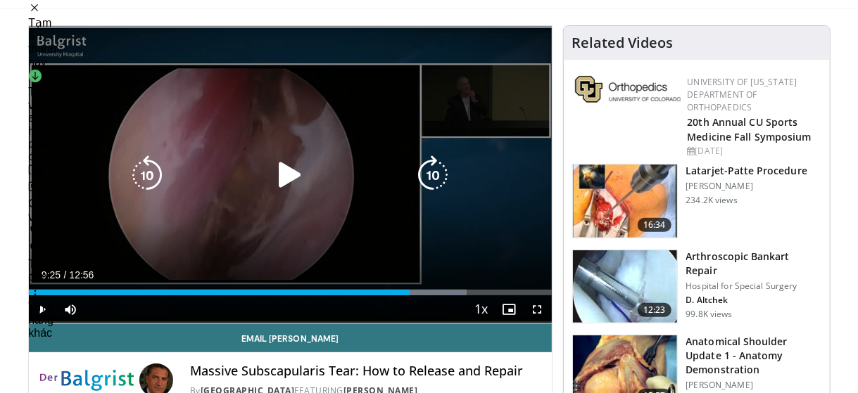
click at [286, 175] on icon "Video Player" at bounding box center [289, 175] width 39 height 39
click at [146, 177] on icon "Video Player" at bounding box center [146, 175] width 39 height 39
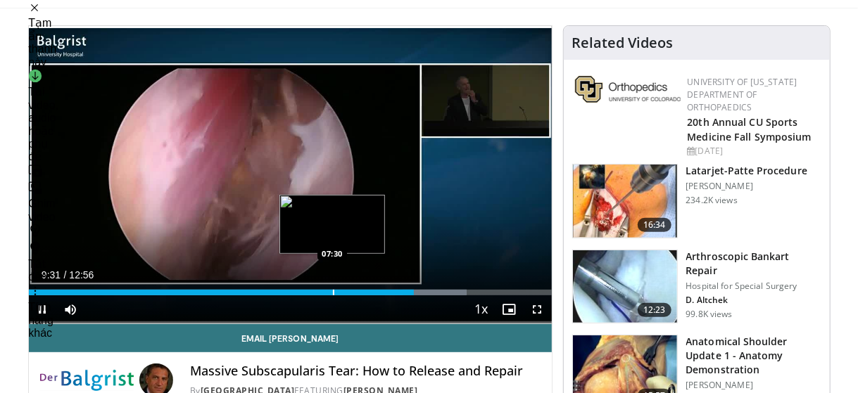
click at [332, 286] on div "Loaded : 83.72% 09:32 07:30" at bounding box center [290, 288] width 523 height 13
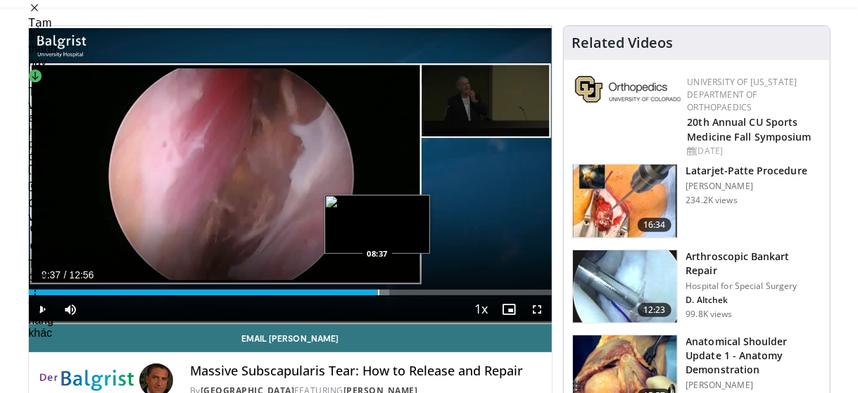
click at [378, 292] on div "Progress Bar" at bounding box center [378, 293] width 1 height 6
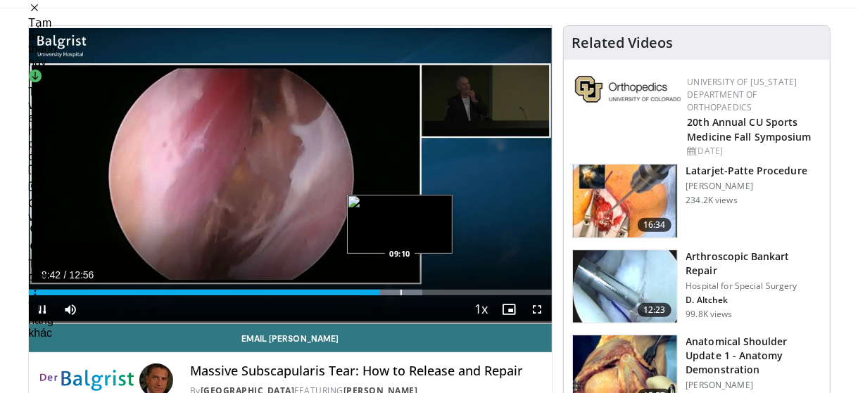
click at [400, 292] on div "Progress Bar" at bounding box center [400, 293] width 1 height 6
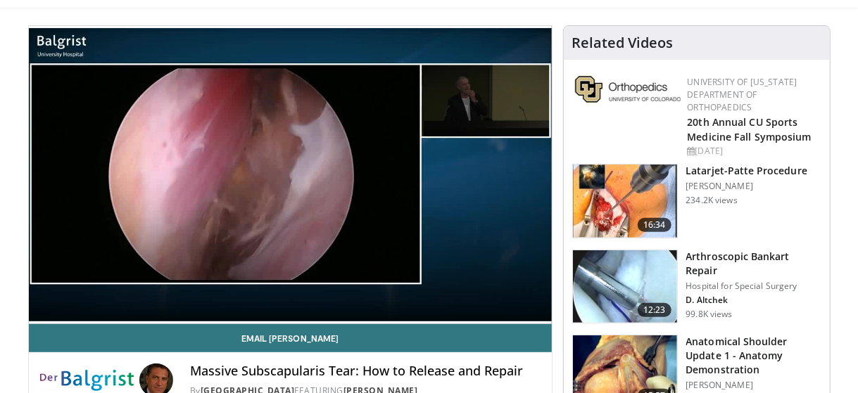
click at [457, 217] on div "10 seconds Tap to unmute" at bounding box center [290, 175] width 523 height 298
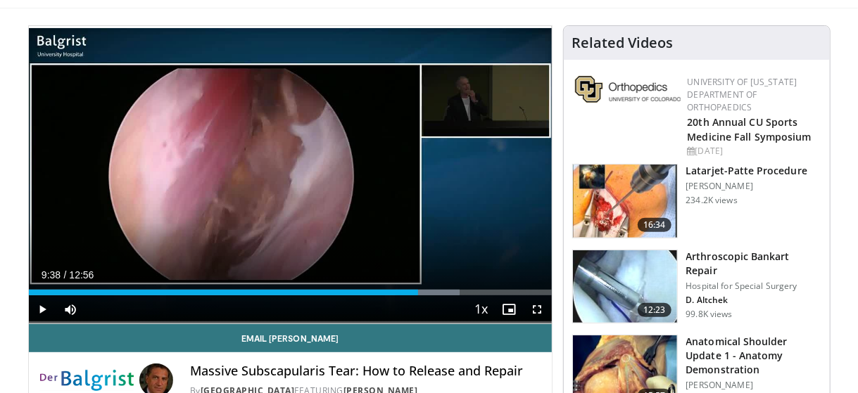
click at [457, 217] on div "10 seconds Tap to unmute" at bounding box center [290, 175] width 523 height 298
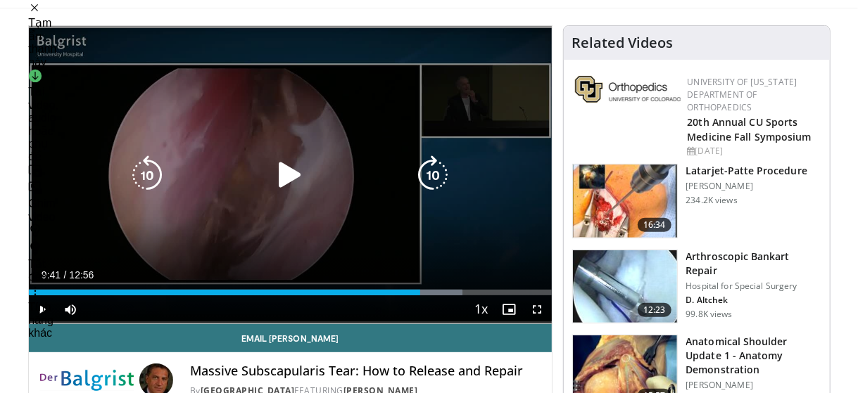
click at [356, 95] on div "10 seconds Tap to unmute" at bounding box center [290, 175] width 523 height 298
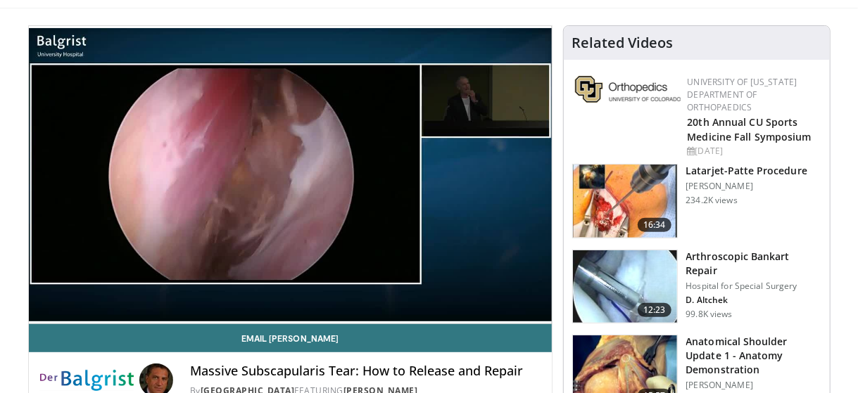
click at [484, 239] on div "10 seconds Tap to unmute" at bounding box center [290, 175] width 523 height 298
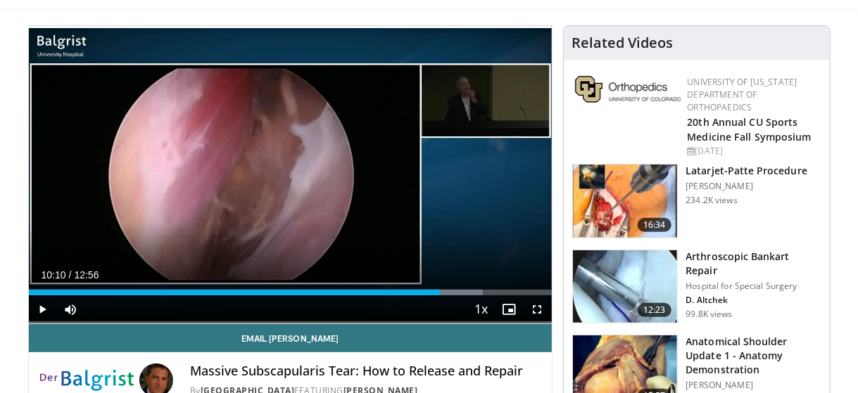
click at [484, 239] on div "10 seconds Tap to unmute" at bounding box center [290, 175] width 523 height 298
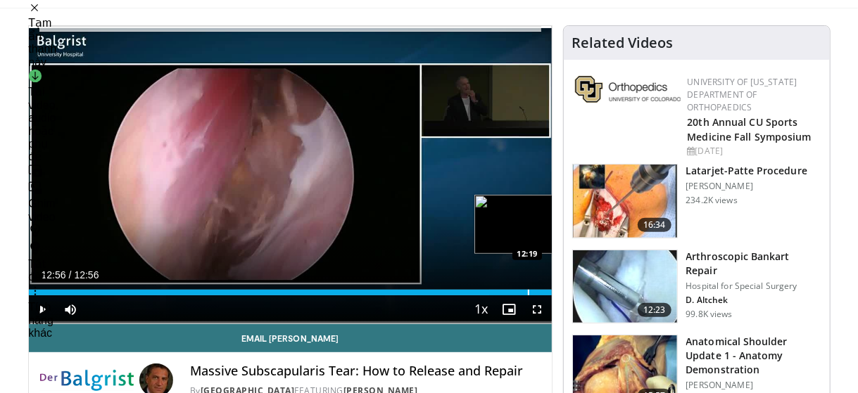
click at [528, 294] on div "Progress Bar" at bounding box center [528, 293] width 1 height 6
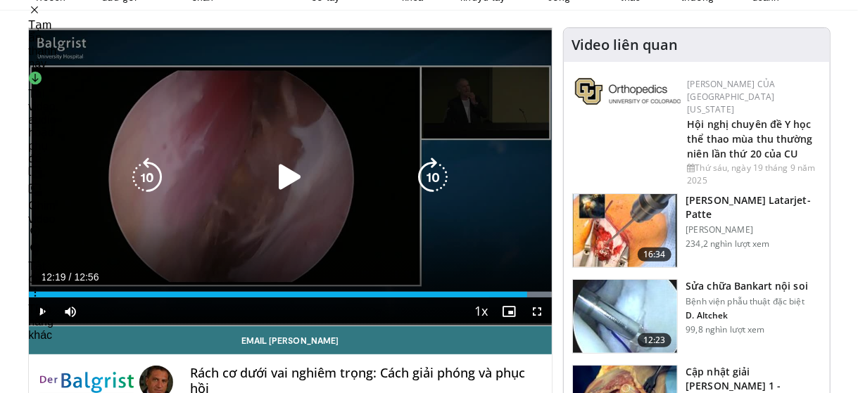
click at [288, 177] on icon "Video Player" at bounding box center [289, 177] width 39 height 39
click at [287, 176] on icon "Video Player" at bounding box center [289, 177] width 39 height 39
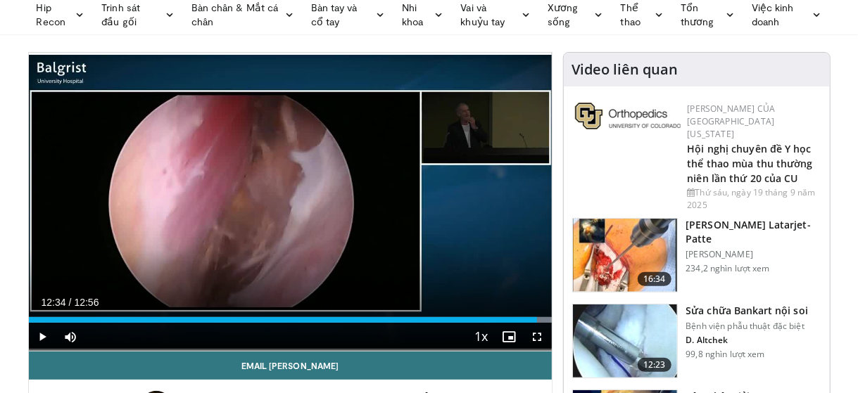
scroll to position [90, 0]
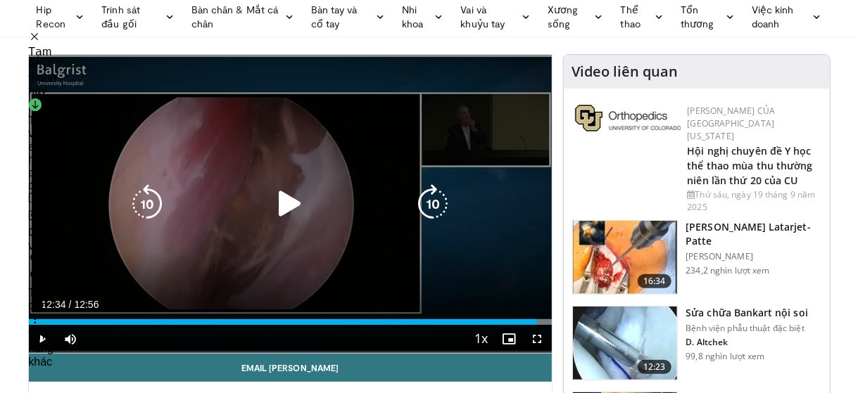
click at [285, 201] on icon "Video Player" at bounding box center [289, 203] width 39 height 39
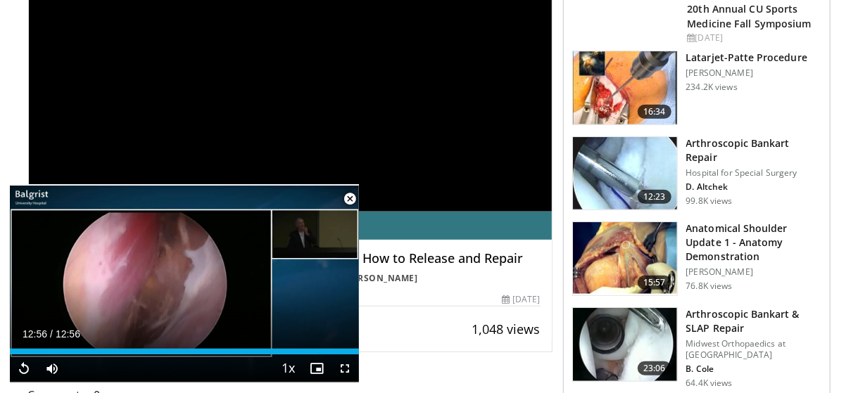
scroll to position [232, 0]
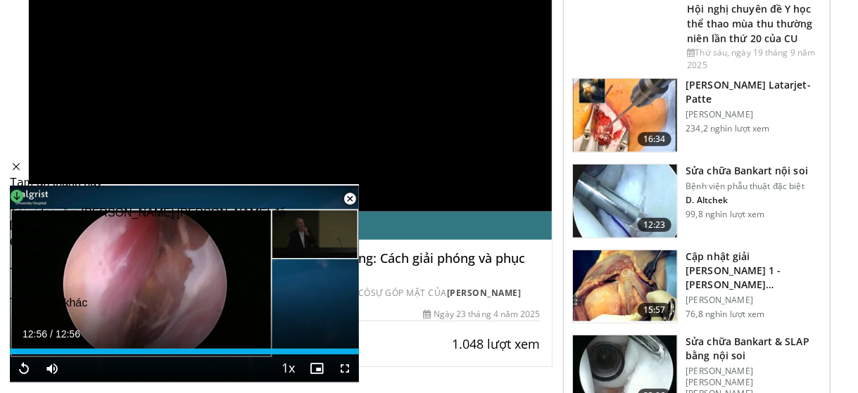
click at [350, 199] on span "Video Player" at bounding box center [350, 199] width 28 height 28
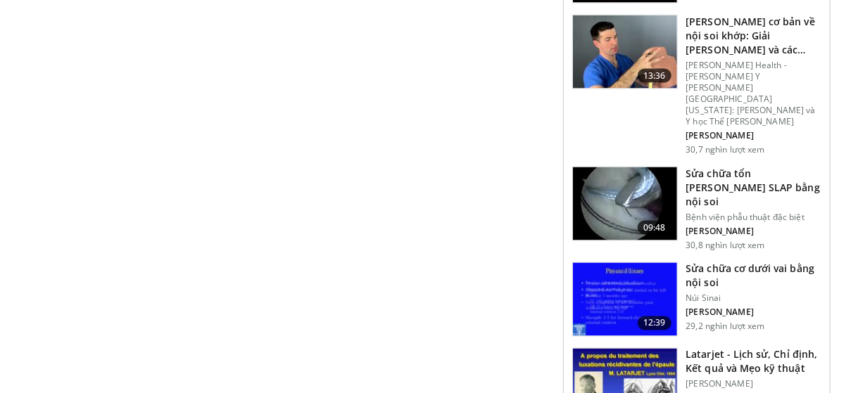
scroll to position [1028, 0]
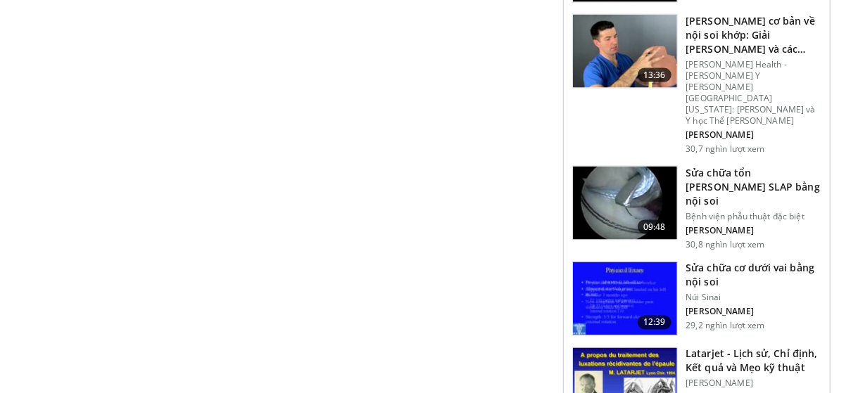
click at [618, 262] on img at bounding box center [625, 298] width 104 height 73
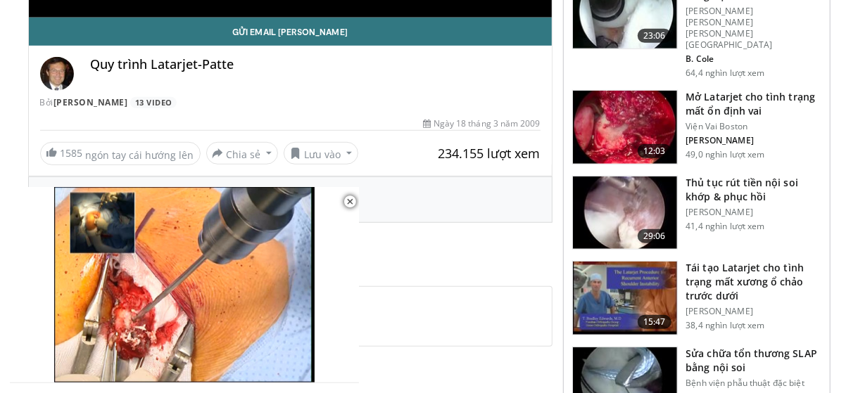
scroll to position [423, 0]
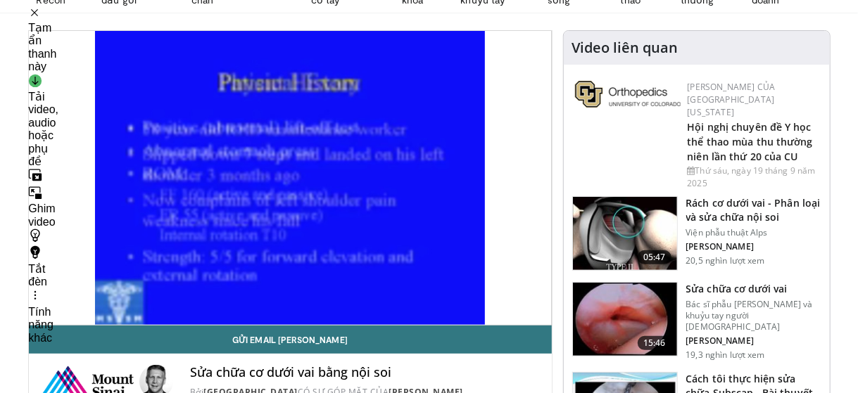
scroll to position [113, 0]
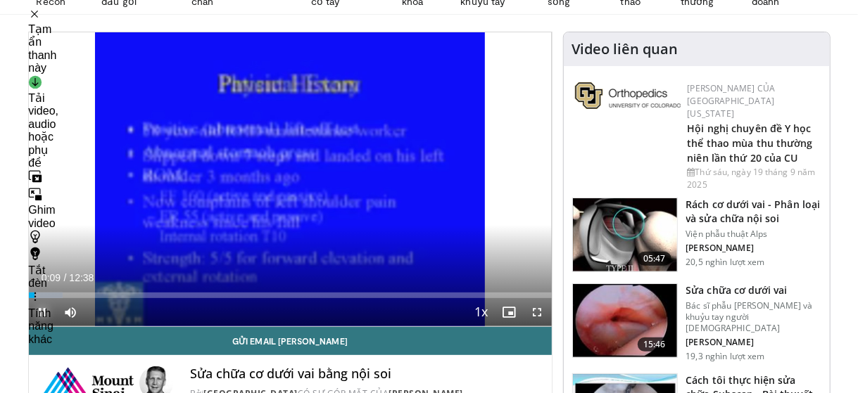
click at [44, 313] on span "Video Player" at bounding box center [43, 312] width 28 height 28
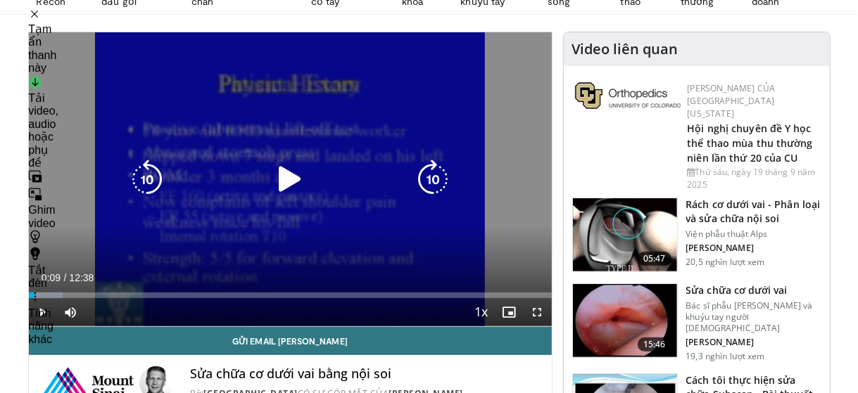
click at [291, 177] on icon "Video Player" at bounding box center [289, 179] width 39 height 39
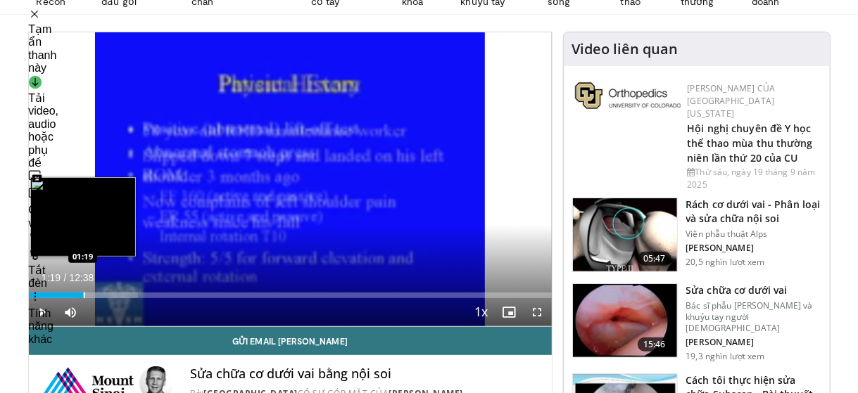
click at [84, 296] on div "Progress Bar" at bounding box center [84, 296] width 1 height 6
click at [71, 293] on div "Progress Bar" at bounding box center [71, 296] width 1 height 6
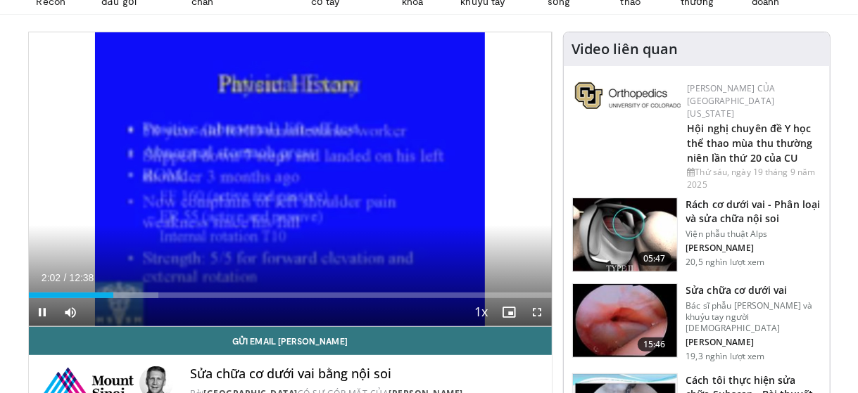
click at [70, 149] on div "10 seconds Tap to unmute" at bounding box center [290, 179] width 523 height 294
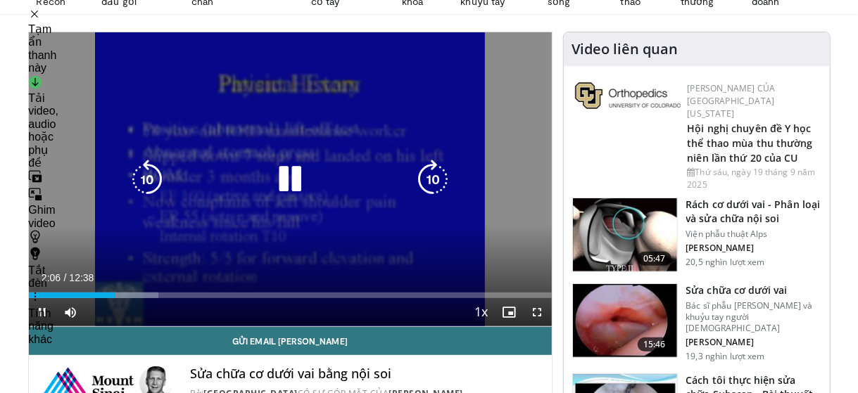
click at [75, 106] on div "10 seconds Tap to unmute" at bounding box center [290, 179] width 523 height 294
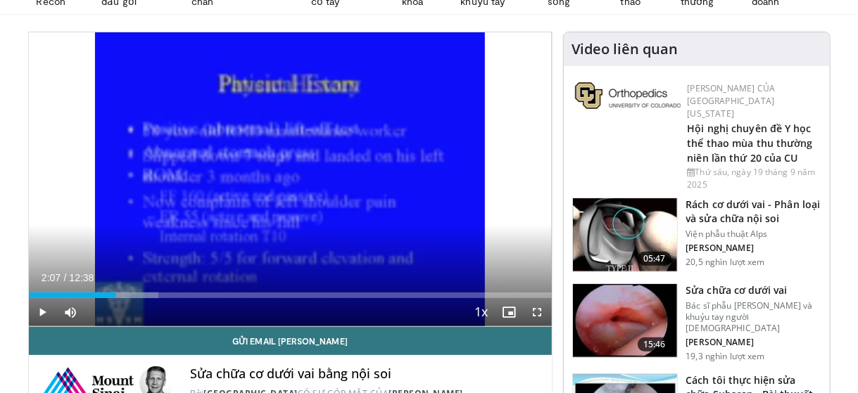
click at [75, 106] on div "10 seconds Tap to unmute" at bounding box center [290, 179] width 523 height 294
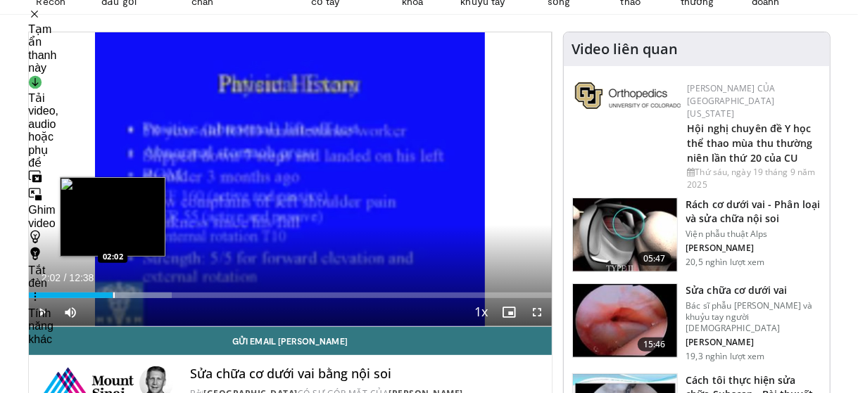
click at [113, 293] on div "Progress Bar" at bounding box center [113, 296] width 1 height 6
click at [108, 295] on div "Progress Bar" at bounding box center [108, 296] width 1 height 6
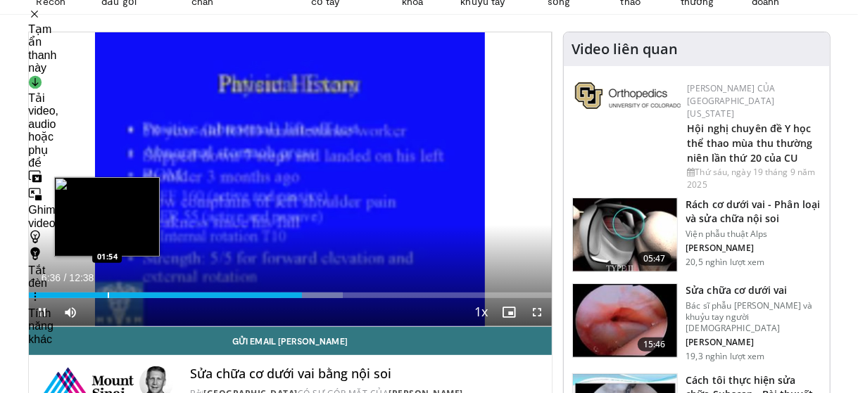
click at [107, 295] on video-js "**********" at bounding box center [290, 179] width 523 height 295
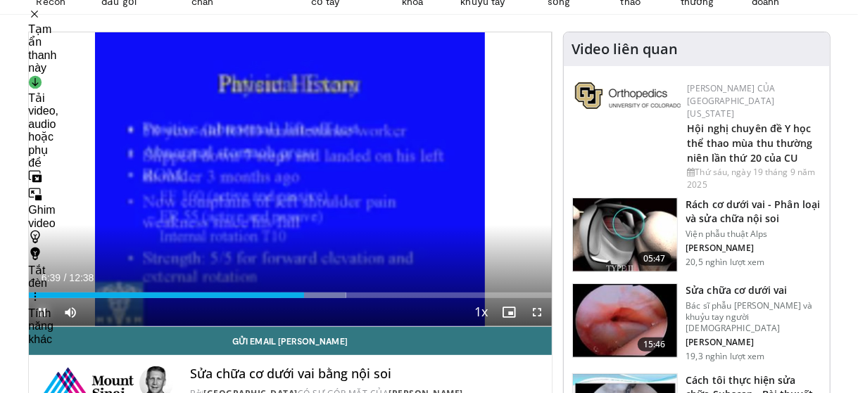
click at [41, 310] on span "Video Player" at bounding box center [43, 312] width 28 height 28
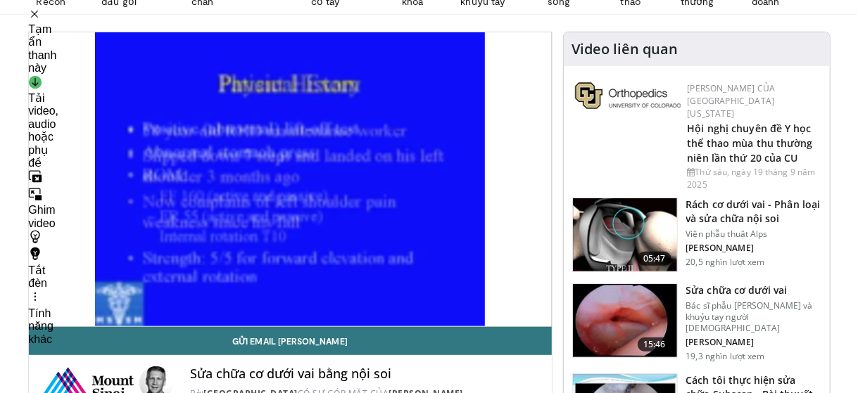
click at [41, 310] on div "10 seconds Tap to unmute" at bounding box center [290, 179] width 523 height 294
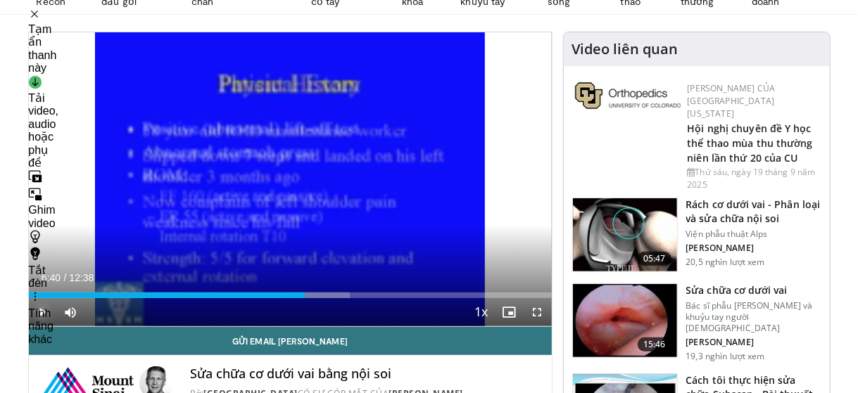
click at [41, 310] on span "Video Player" at bounding box center [43, 312] width 28 height 28
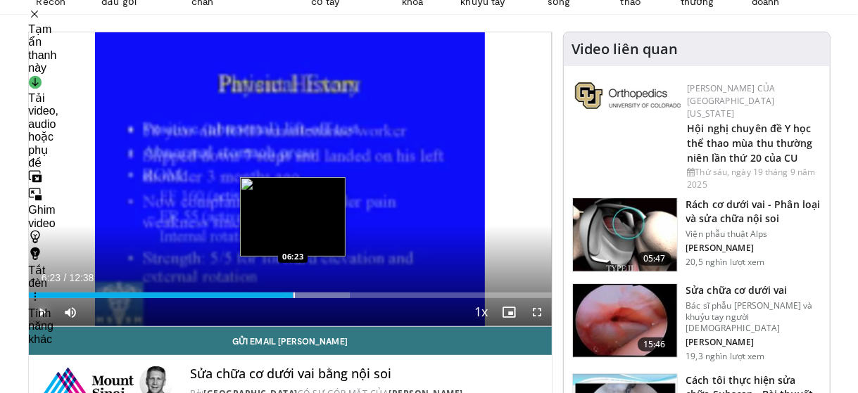
click at [293, 294] on div "Progress Bar" at bounding box center [293, 296] width 1 height 6
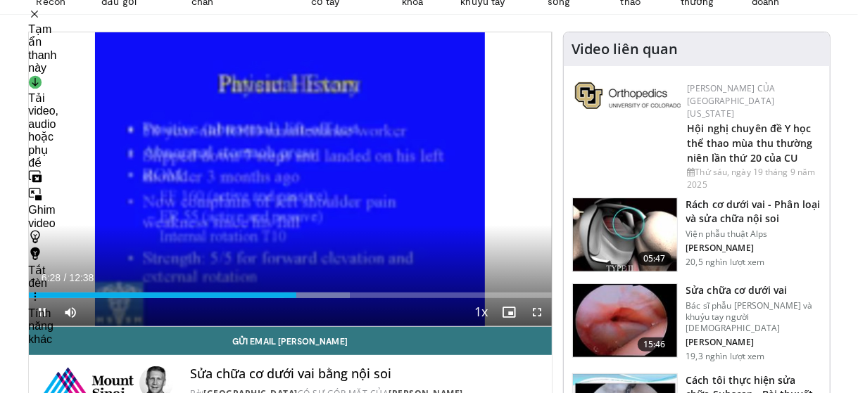
click at [42, 306] on video-js "**********" at bounding box center [290, 179] width 523 height 295
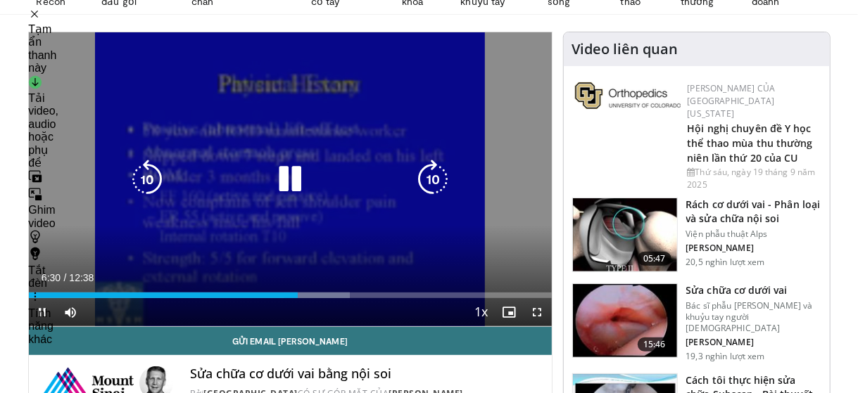
click at [134, 160] on icon "Video Player" at bounding box center [146, 179] width 39 height 39
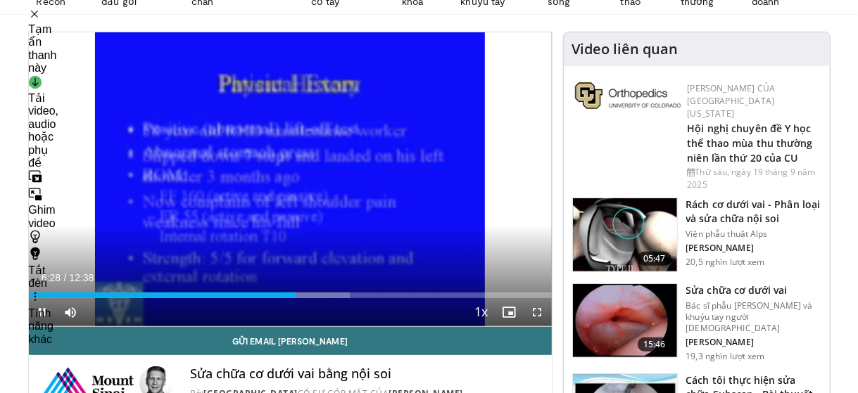
click at [297, 183] on div "10 seconds Tap to unmute" at bounding box center [290, 179] width 523 height 294
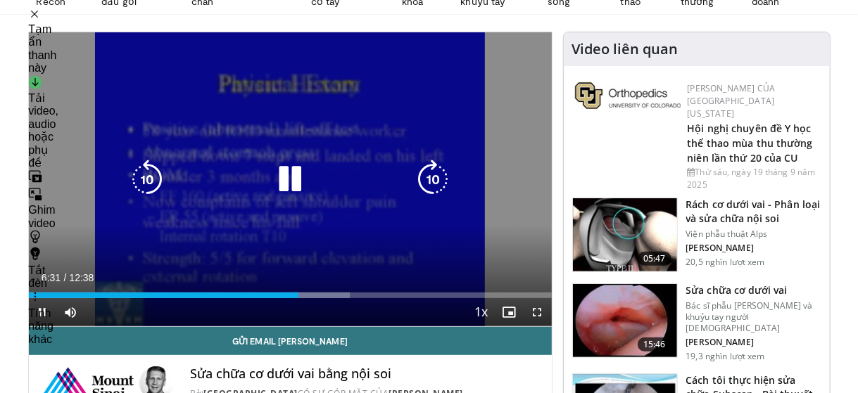
click at [146, 177] on icon "Video Player" at bounding box center [146, 179] width 39 height 39
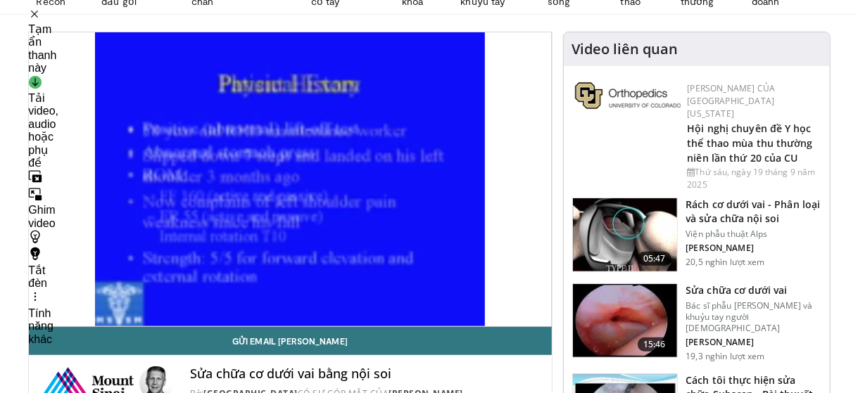
click at [324, 187] on div "10 seconds Tap to unmute" at bounding box center [290, 179] width 523 height 294
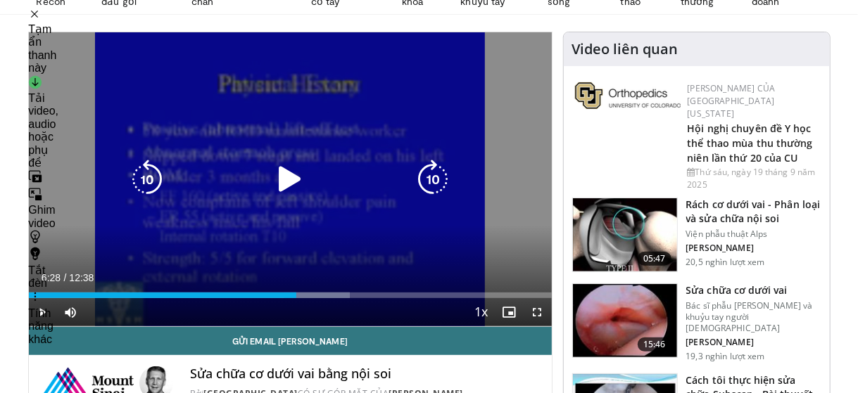
click at [149, 181] on icon "Video Player" at bounding box center [146, 179] width 39 height 39
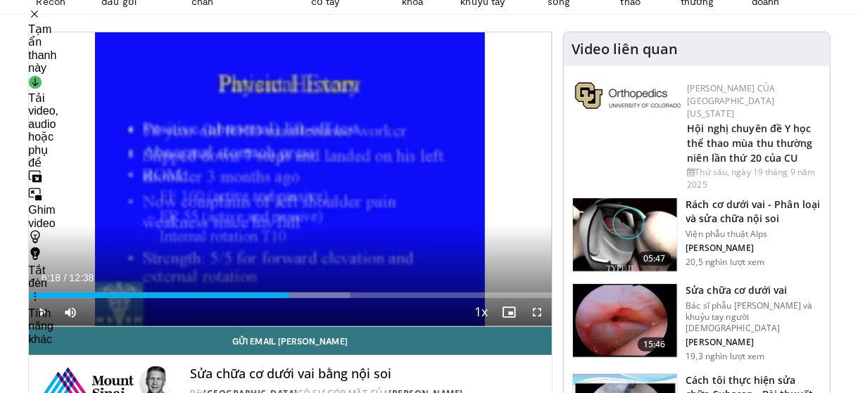
click at [189, 273] on div "Current Time 6:18 / Duration 12:38" at bounding box center [290, 278] width 523 height 13
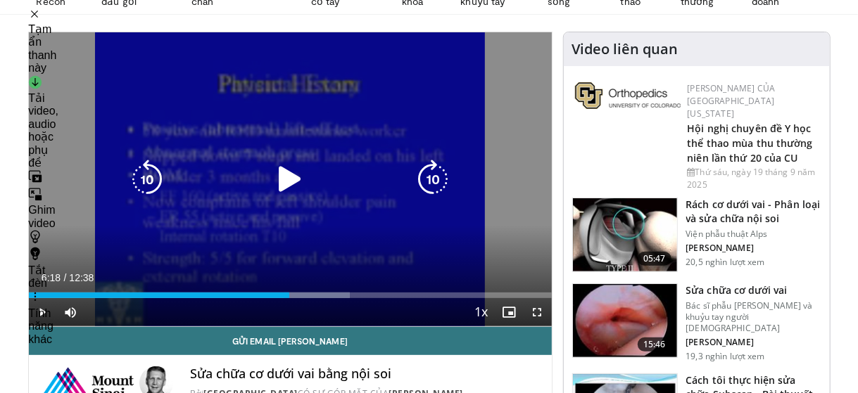
click at [425, 178] on icon "Video Player" at bounding box center [432, 179] width 39 height 39
click at [139, 176] on icon "Video Player" at bounding box center [146, 179] width 39 height 39
click at [283, 184] on icon "Video Player" at bounding box center [289, 179] width 39 height 39
click at [286, 186] on icon "Video Player" at bounding box center [289, 179] width 39 height 39
click at [286, 186] on div "10 seconds Tap to unmute" at bounding box center [290, 179] width 523 height 294
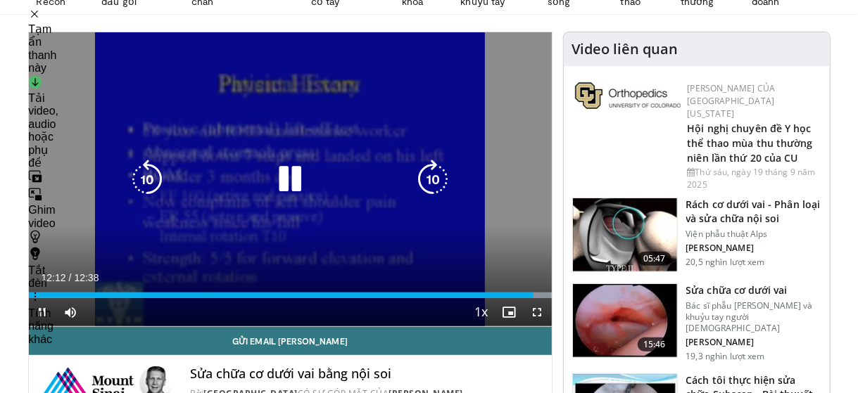
click at [149, 177] on icon "Video Player" at bounding box center [146, 179] width 39 height 39
click at [144, 180] on icon "Video Player" at bounding box center [146, 179] width 39 height 39
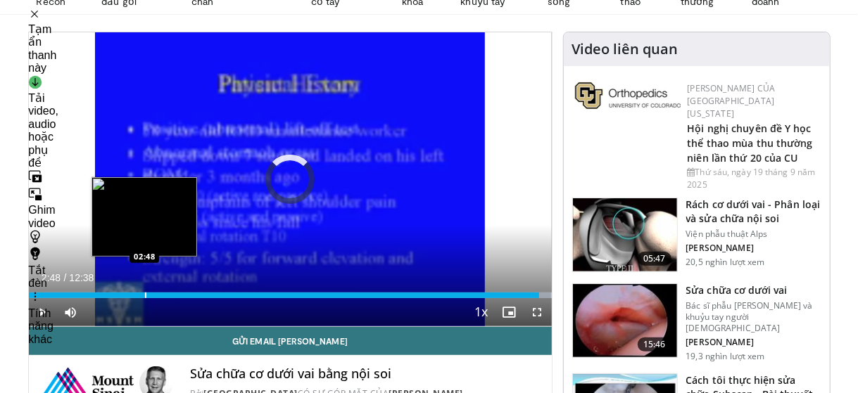
click at [145, 293] on div "Progress Bar" at bounding box center [145, 296] width 1 height 6
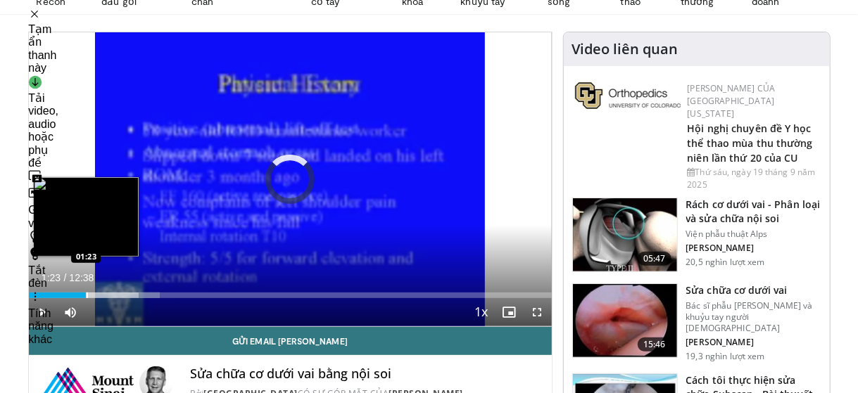
click at [87, 293] on div "Progress Bar" at bounding box center [87, 296] width 1 height 6
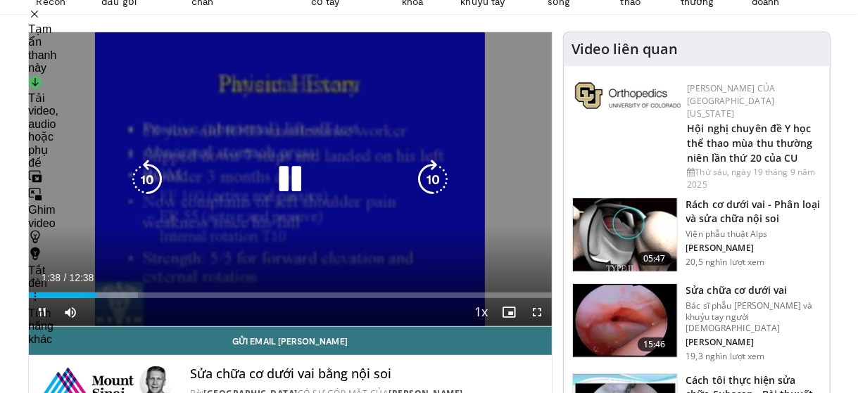
click at [97, 215] on div "20 seconds Tap to unmute" at bounding box center [290, 179] width 523 height 294
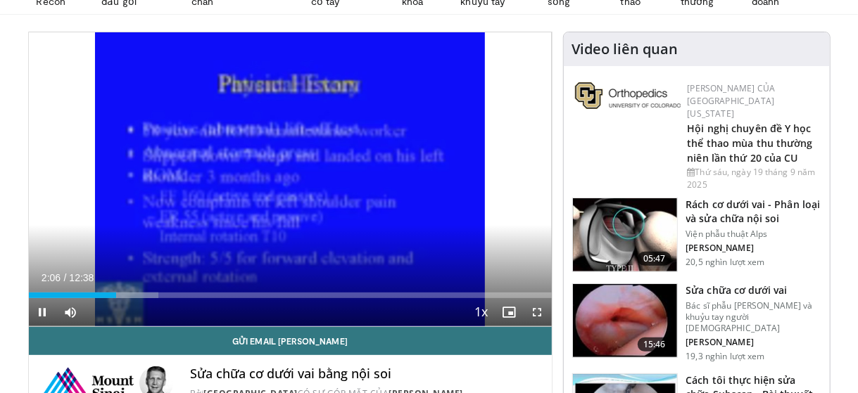
click at [94, 214] on div "20 seconds Tap to unmute" at bounding box center [290, 179] width 523 height 294
click at [422, 365] on div "Sửa chữa cơ dưới vai bằng nội soi Bởi [GEOGRAPHIC_DATA] CÓ SỰ GÓP MẶT CỦA [PERS…" at bounding box center [290, 379] width 523 height 48
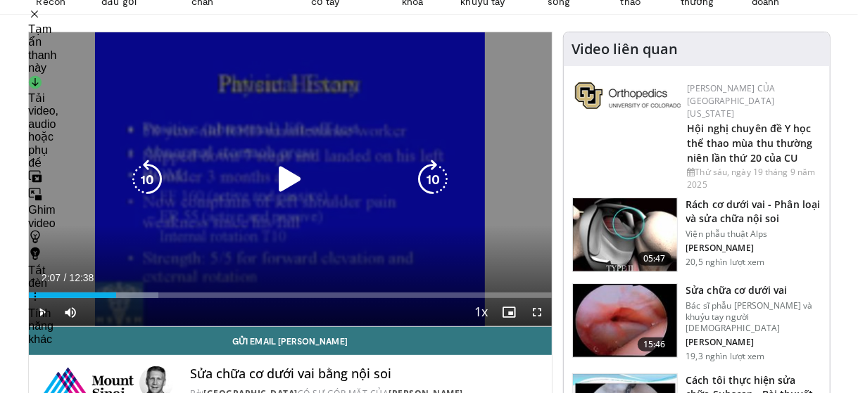
click at [286, 184] on icon "Video Player" at bounding box center [289, 179] width 39 height 39
click at [151, 177] on icon "Video Player" at bounding box center [146, 179] width 39 height 39
click at [87, 142] on div "10 seconds Tap to unmute" at bounding box center [290, 179] width 523 height 294
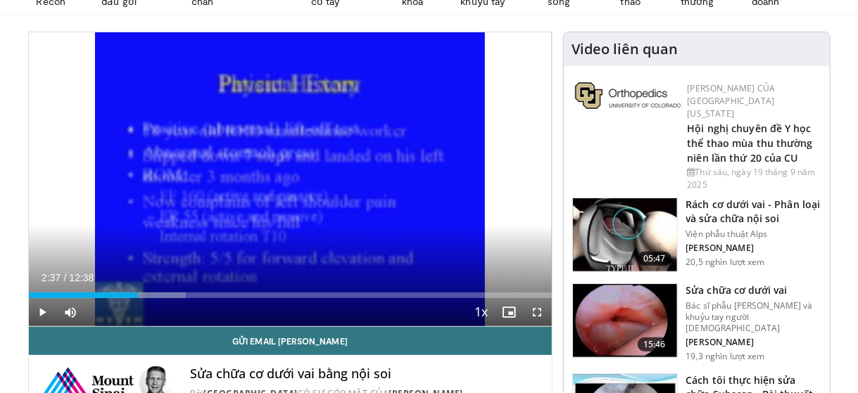
click at [87, 142] on div "10 seconds Tap to unmute" at bounding box center [290, 179] width 523 height 294
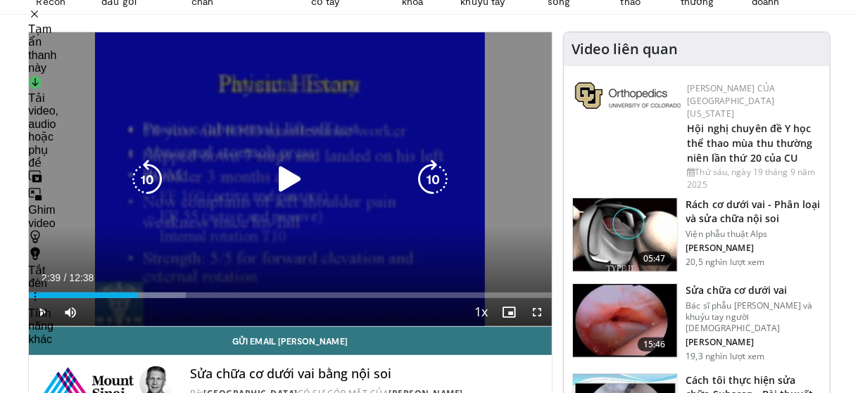
click at [143, 173] on icon "Video Player" at bounding box center [146, 179] width 39 height 39
click at [284, 172] on icon "Video Player" at bounding box center [289, 179] width 39 height 39
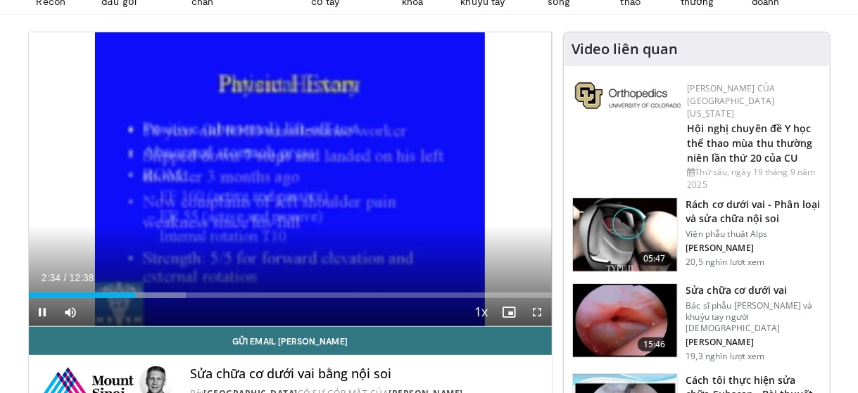
click at [118, 168] on div "10 seconds Tap to unmute" at bounding box center [290, 179] width 523 height 294
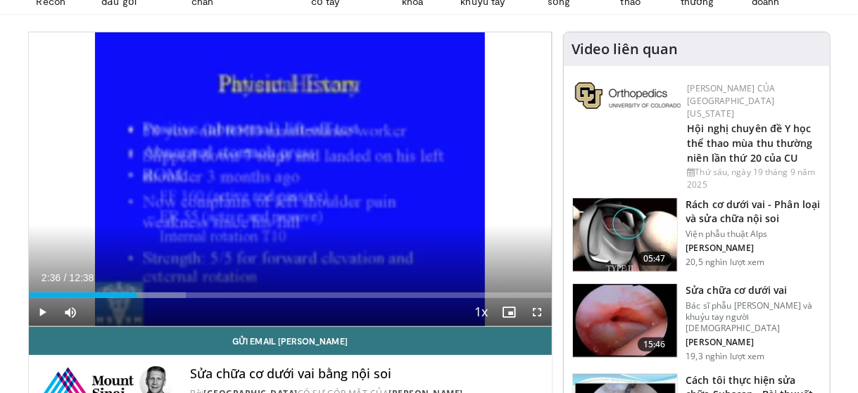
click at [118, 168] on div "10 seconds Tap to unmute" at bounding box center [290, 179] width 523 height 294
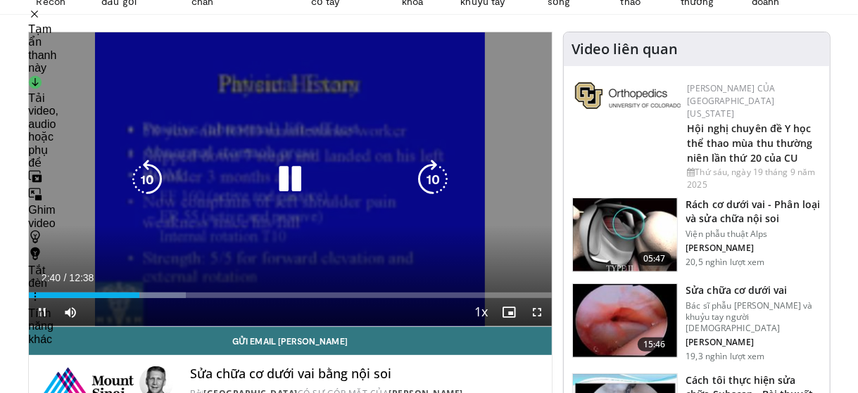
click at [142, 178] on icon "Video Player" at bounding box center [146, 179] width 39 height 39
click at [131, 132] on div "10 seconds Tap to unmute" at bounding box center [290, 179] width 523 height 294
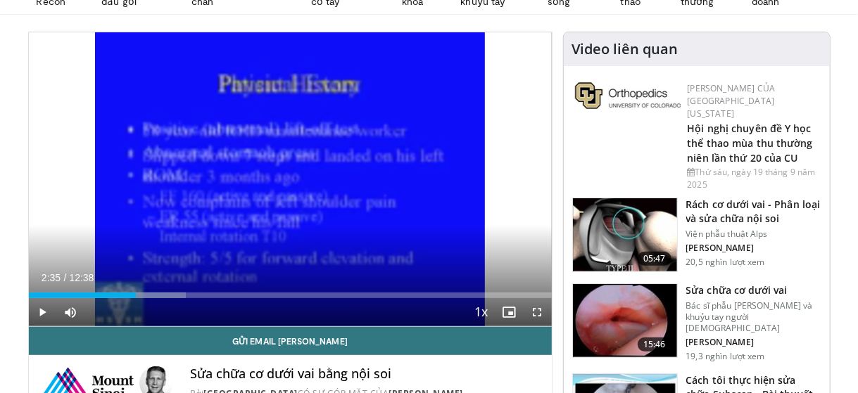
click at [131, 132] on div "10 seconds Tap to unmute" at bounding box center [290, 179] width 523 height 294
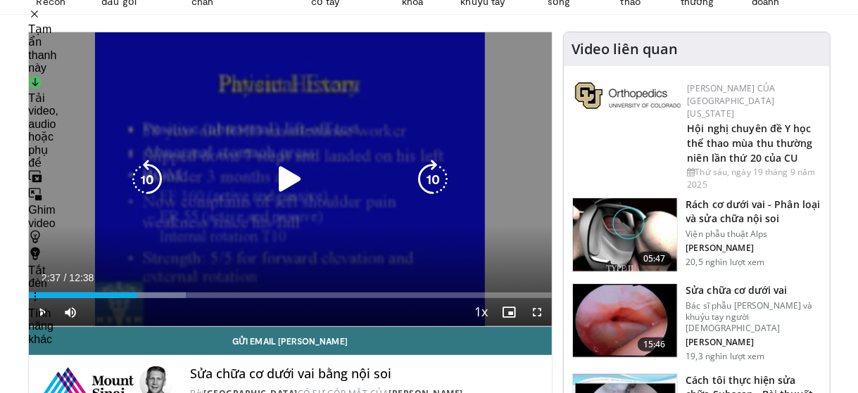
click at [287, 184] on icon "Video Player" at bounding box center [289, 179] width 39 height 39
click at [106, 188] on div "10 seconds Tap to unmute" at bounding box center [290, 179] width 523 height 294
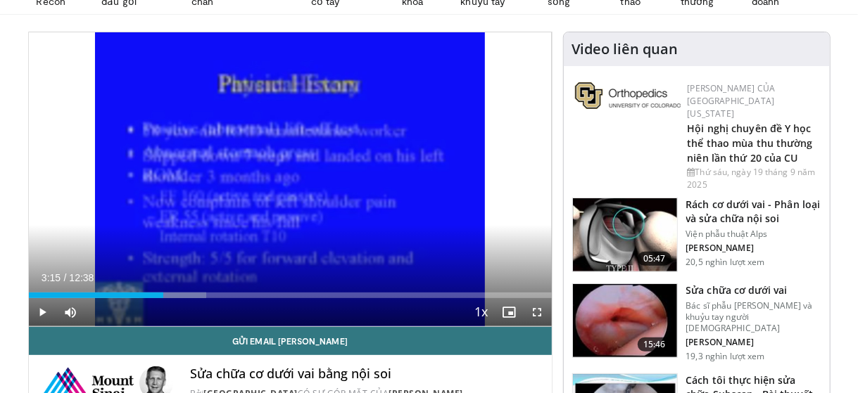
click at [106, 188] on div "10 seconds Tap to unmute" at bounding box center [290, 179] width 523 height 294
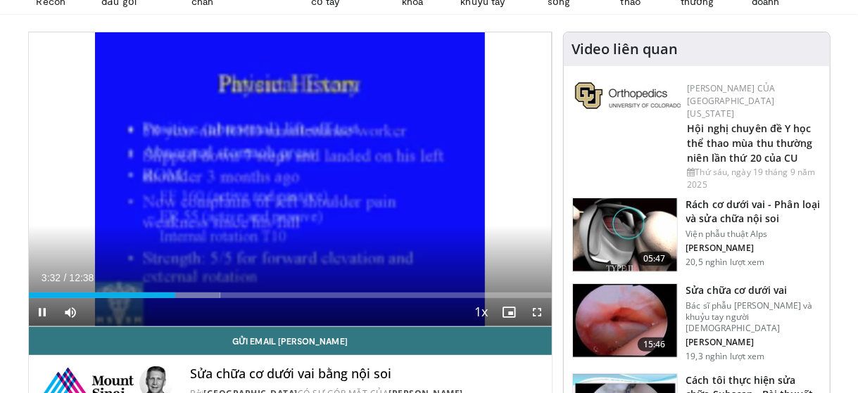
click at [106, 188] on div "10 seconds Tap to unmute" at bounding box center [290, 179] width 523 height 294
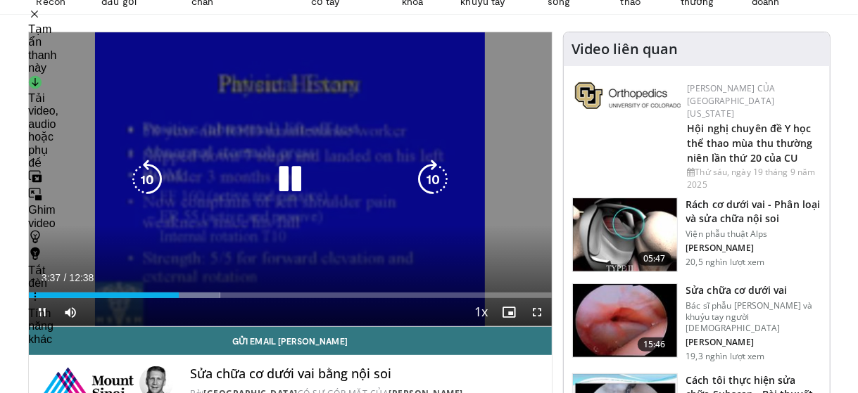
click at [142, 182] on icon "Video Player" at bounding box center [146, 179] width 39 height 39
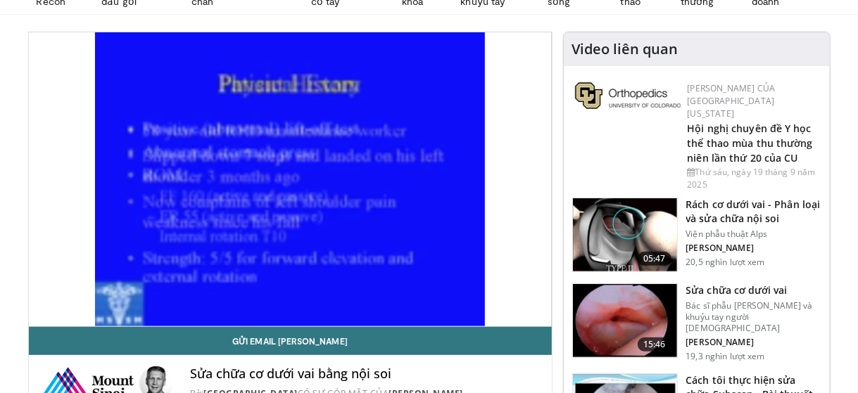
click at [118, 148] on div "10 seconds Tap to unmute" at bounding box center [290, 179] width 523 height 294
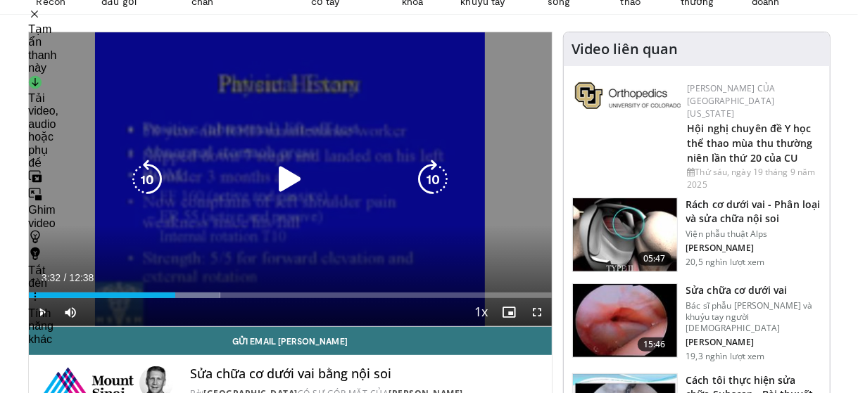
click at [146, 179] on icon "Video Player" at bounding box center [146, 179] width 39 height 39
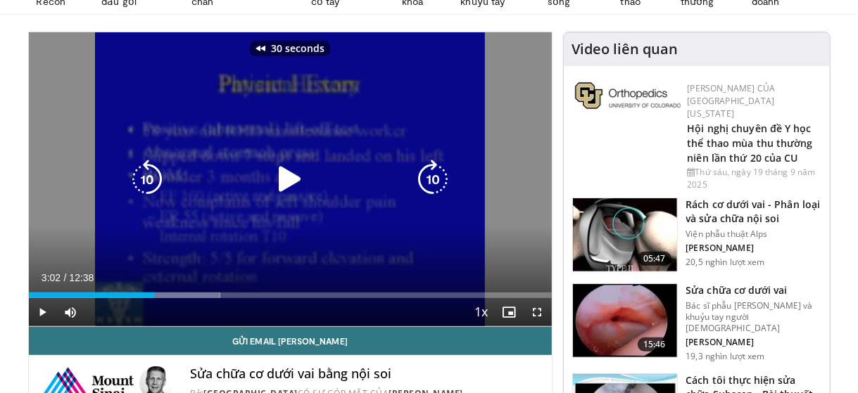
click at [146, 179] on icon "Video Player" at bounding box center [146, 179] width 39 height 39
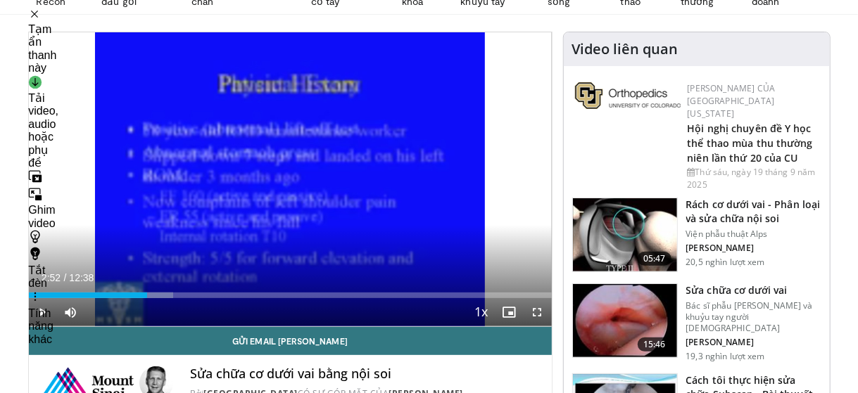
click at [146, 179] on div "40 seconds Tap to unmute" at bounding box center [290, 179] width 523 height 294
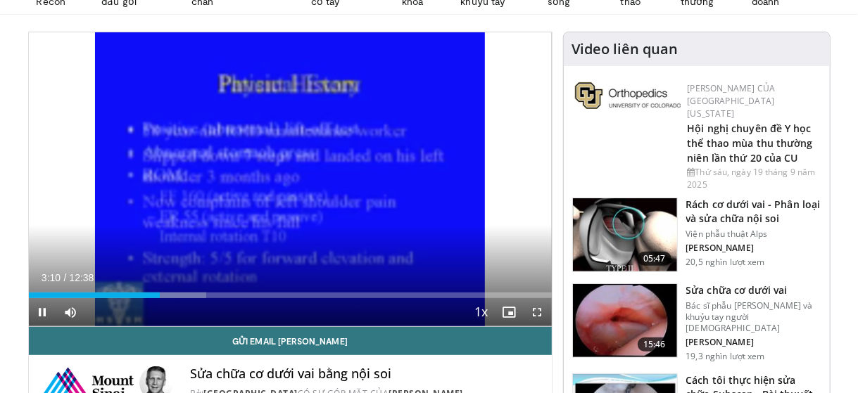
click at [110, 191] on div "40 seconds Tap to unmute" at bounding box center [290, 179] width 523 height 294
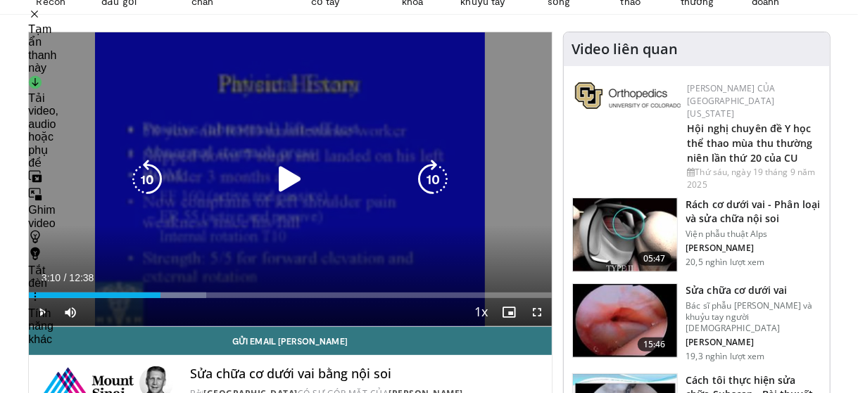
click at [479, 117] on div "40 seconds Tap to unmute" at bounding box center [290, 179] width 523 height 294
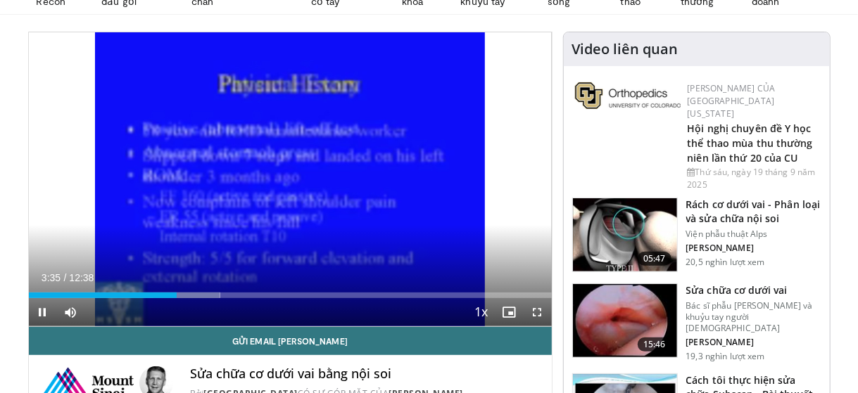
click at [125, 114] on div "40 seconds Tap to unmute" at bounding box center [290, 179] width 523 height 294
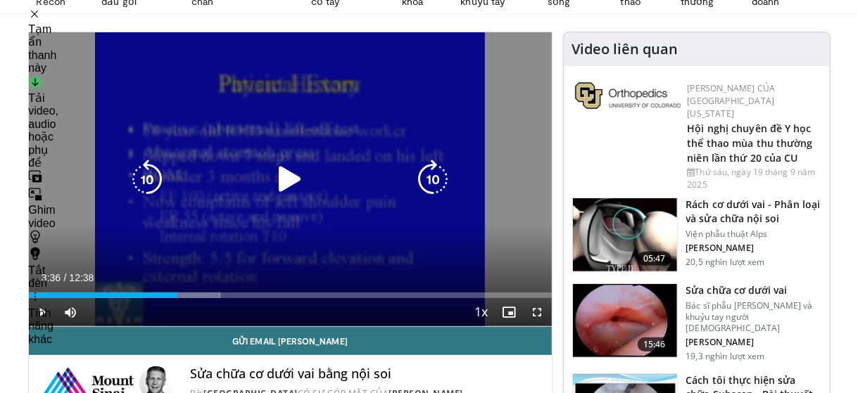
click at [417, 87] on div "40 seconds Tap to unmute" at bounding box center [290, 179] width 523 height 294
click at [283, 176] on icon "Video Player" at bounding box center [289, 179] width 39 height 39
click at [137, 179] on icon "Video Player" at bounding box center [146, 179] width 39 height 39
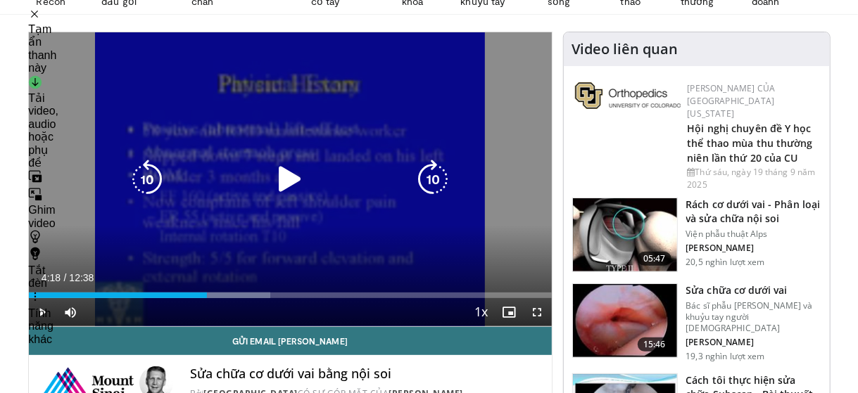
click at [296, 179] on icon "Video Player" at bounding box center [289, 179] width 39 height 39
click at [146, 180] on icon "Video Player" at bounding box center [146, 179] width 39 height 39
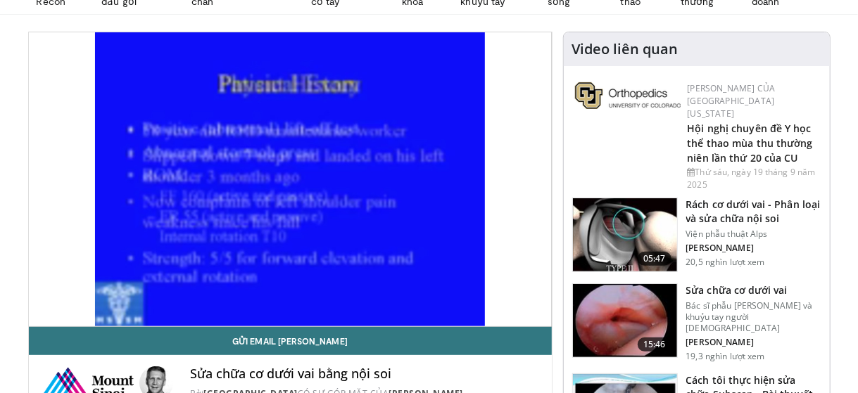
click at [291, 177] on div "10 seconds Tap to unmute" at bounding box center [290, 179] width 523 height 294
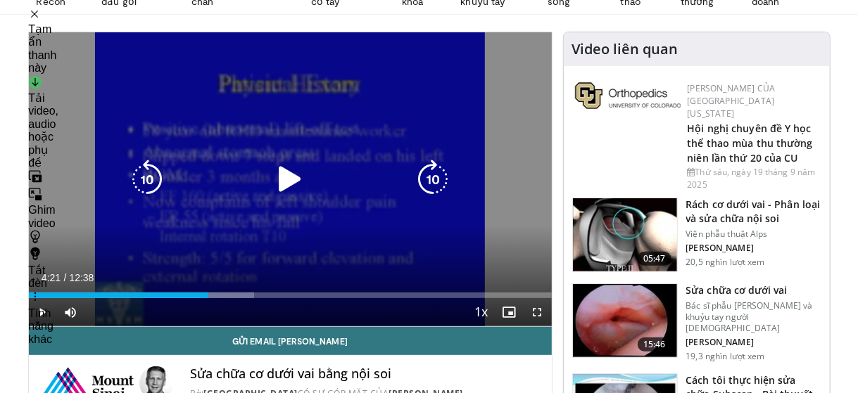
click at [285, 183] on icon "Video Player" at bounding box center [289, 179] width 39 height 39
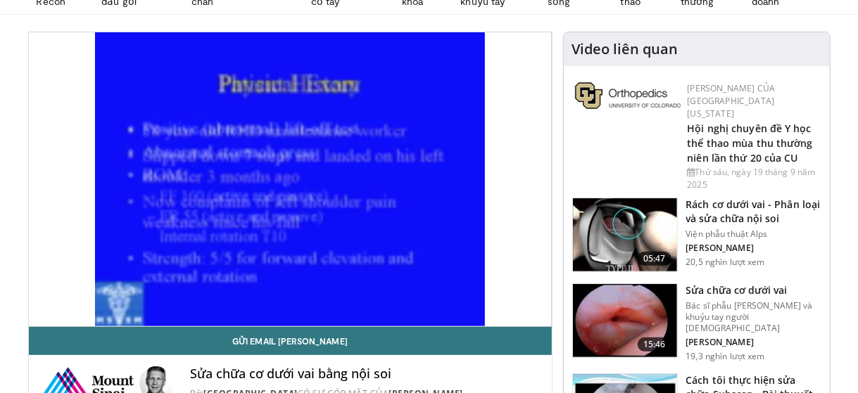
click at [299, 255] on div "10 seconds Tap to unmute" at bounding box center [290, 179] width 523 height 294
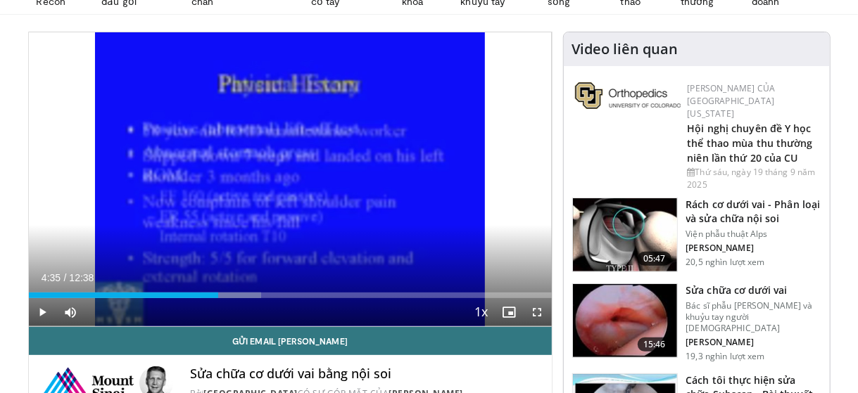
click at [299, 255] on div "10 seconds Tap to unmute" at bounding box center [290, 179] width 523 height 294
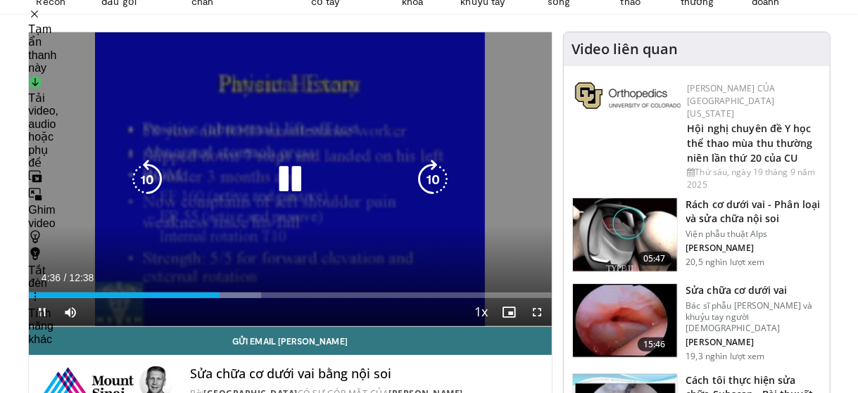
click at [148, 186] on icon "Video Player" at bounding box center [146, 179] width 39 height 39
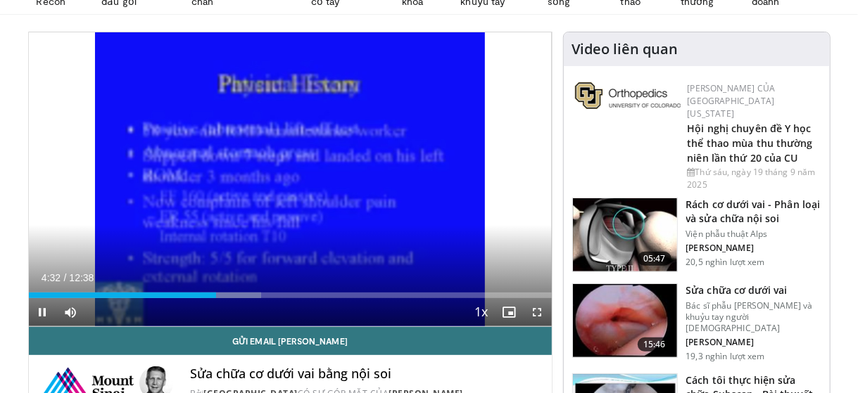
click at [255, 250] on div "10 seconds Tap to unmute" at bounding box center [290, 179] width 523 height 294
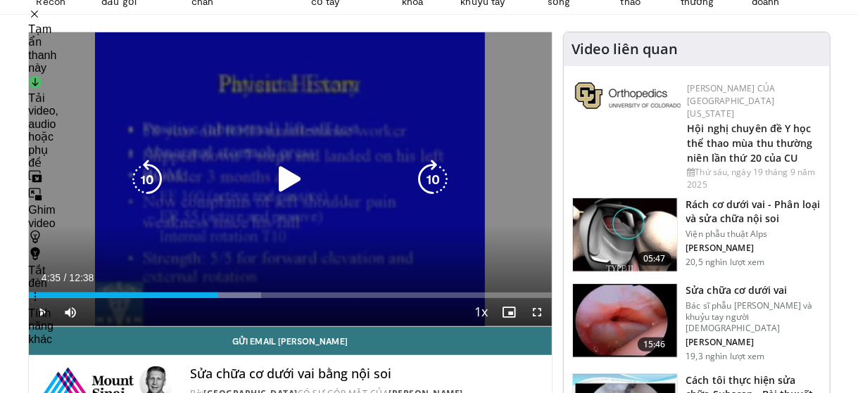
click at [153, 179] on icon "Video Player" at bounding box center [146, 179] width 39 height 39
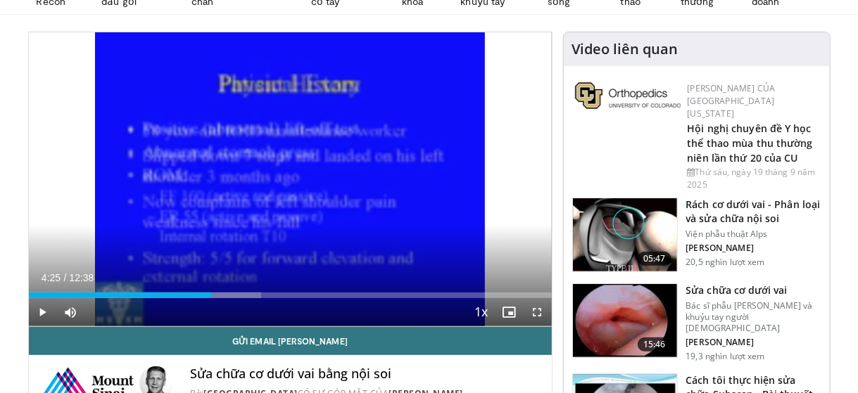
click at [321, 177] on div "10 seconds Tap to unmute" at bounding box center [290, 179] width 523 height 294
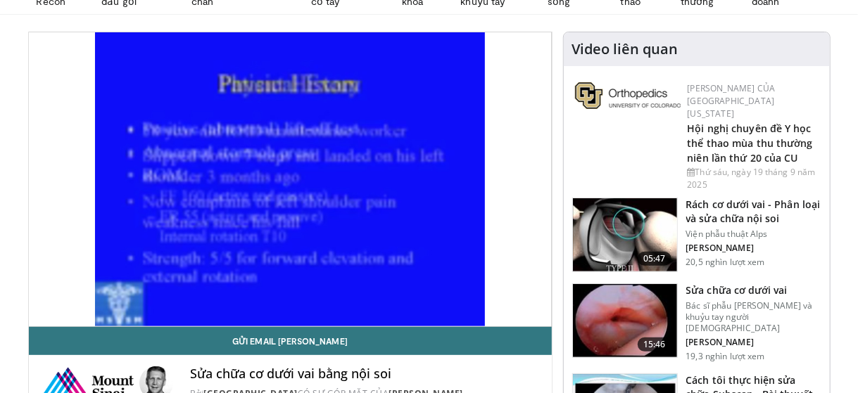
click at [127, 122] on div "10 seconds Tap to unmute" at bounding box center [290, 179] width 523 height 294
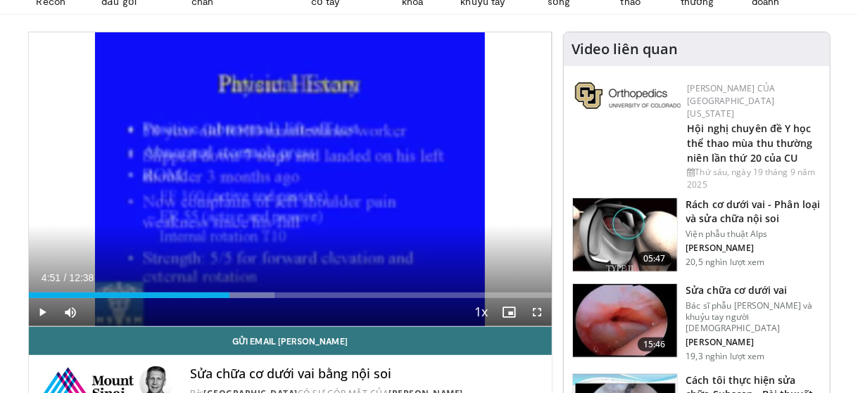
click at [127, 122] on div "10 seconds Tap to unmute" at bounding box center [290, 179] width 523 height 294
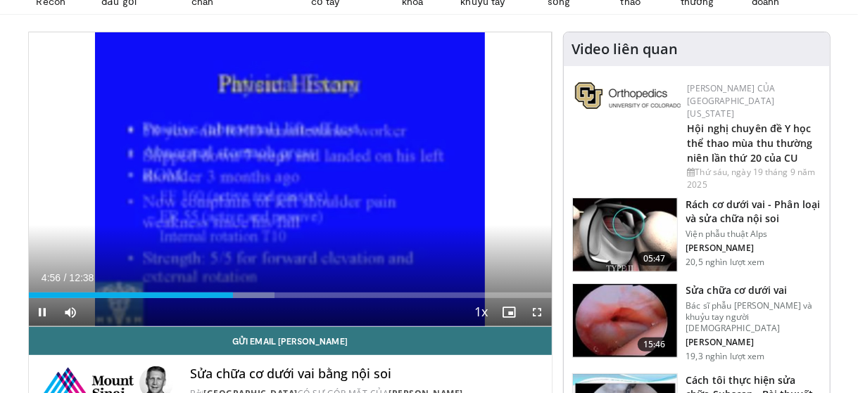
click at [127, 122] on div "10 seconds Tap to unmute" at bounding box center [290, 179] width 523 height 294
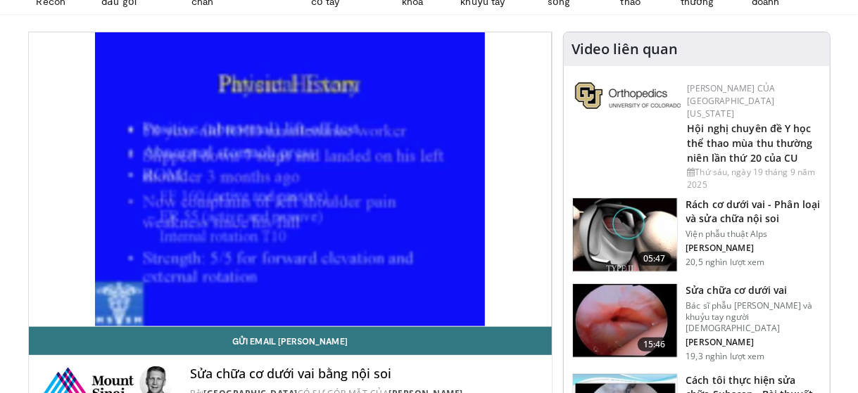
click at [127, 122] on div "10 seconds Tap to unmute" at bounding box center [290, 179] width 523 height 294
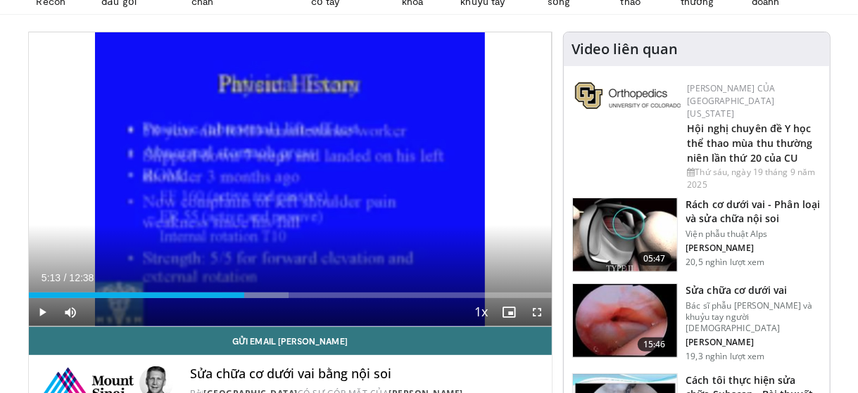
click at [127, 122] on div "10 seconds Tap to unmute" at bounding box center [290, 179] width 523 height 294
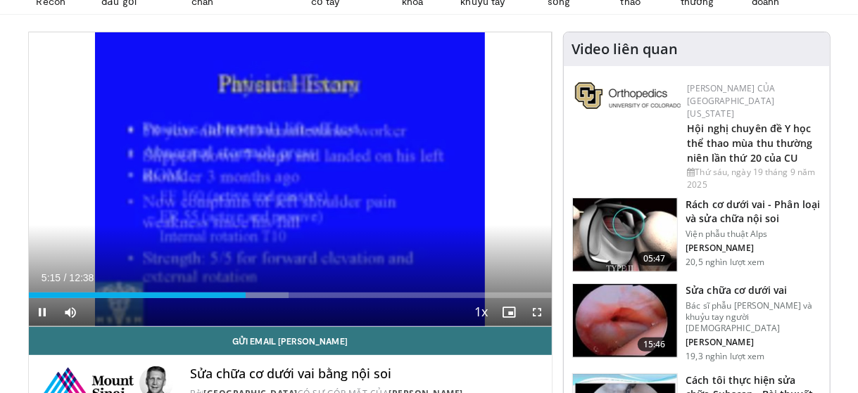
click at [127, 122] on div "10 seconds Tap to unmute" at bounding box center [290, 179] width 523 height 294
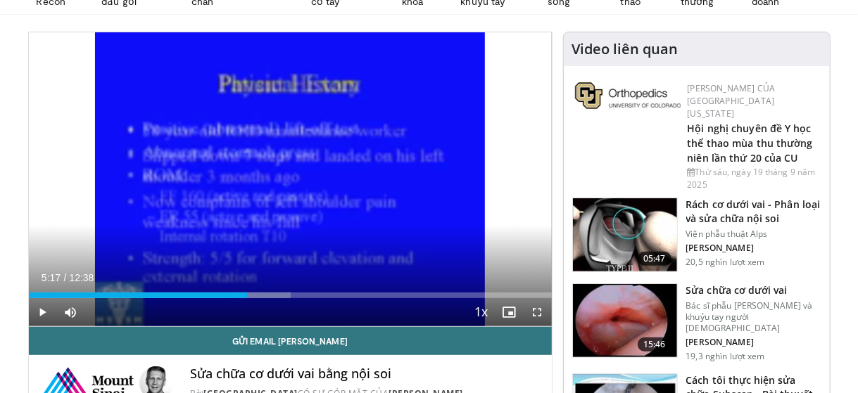
click at [127, 122] on div "10 seconds Tap to unmute" at bounding box center [290, 179] width 523 height 294
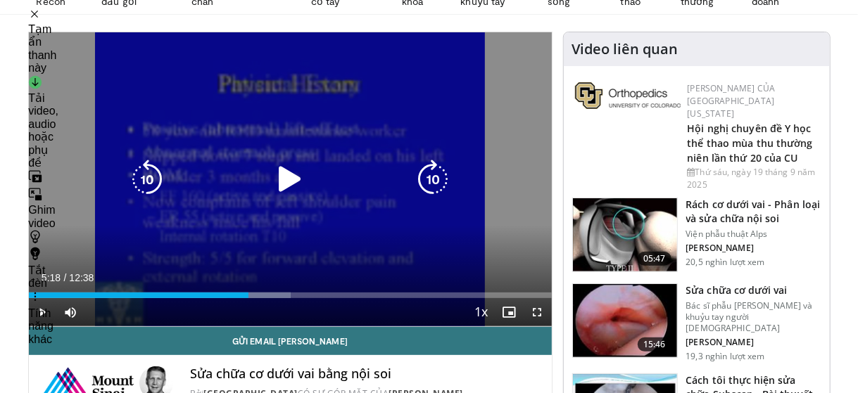
click at [147, 177] on icon "Video Player" at bounding box center [146, 179] width 39 height 39
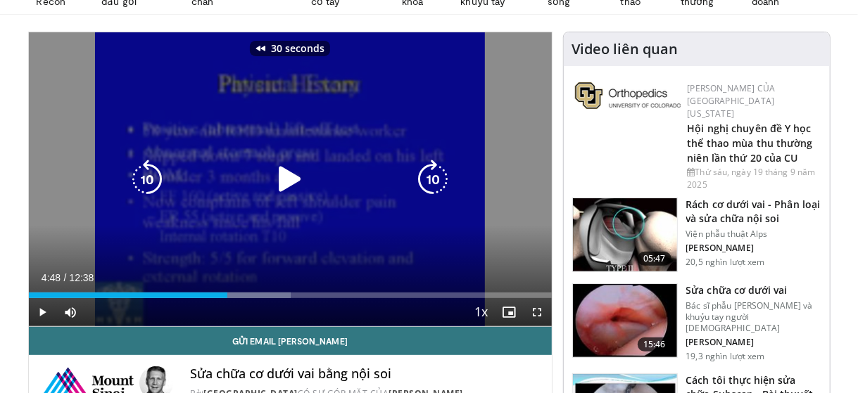
click at [147, 177] on icon "Video Player" at bounding box center [146, 179] width 39 height 39
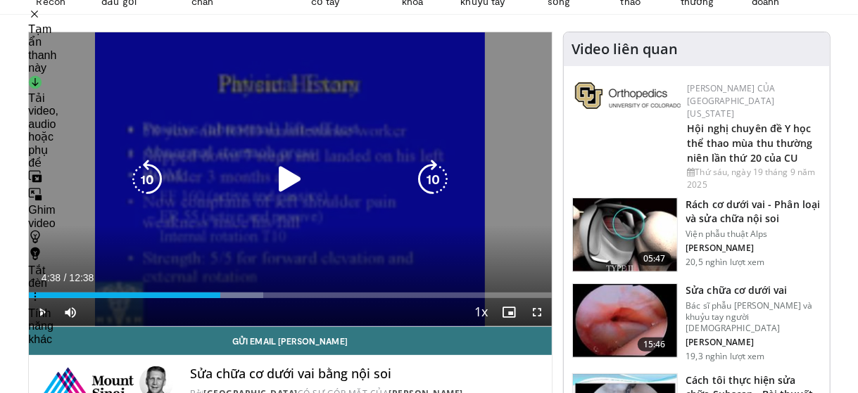
click at [284, 184] on icon "Video Player" at bounding box center [289, 179] width 39 height 39
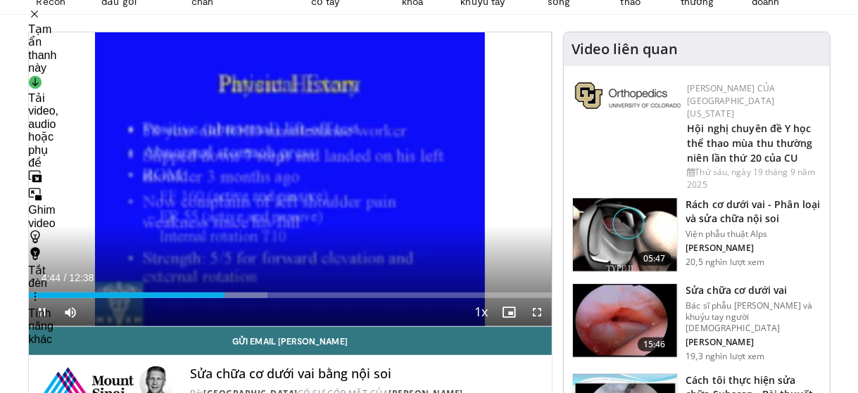
click at [243, 189] on div "40 seconds Tap to unmute" at bounding box center [290, 179] width 523 height 294
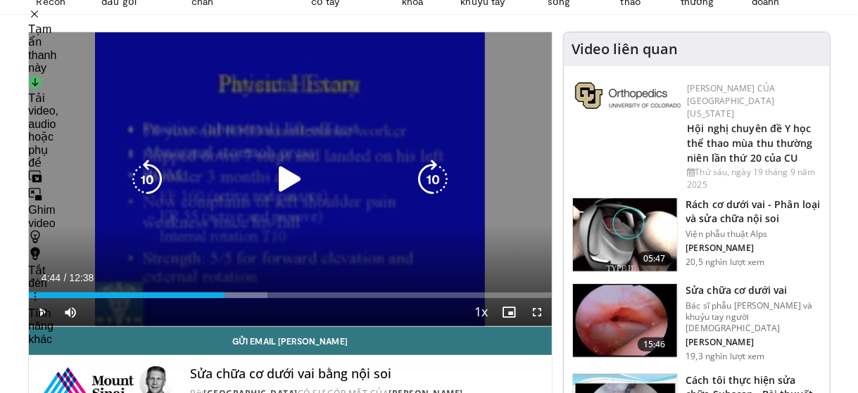
click at [289, 179] on icon "Video Player" at bounding box center [289, 179] width 39 height 39
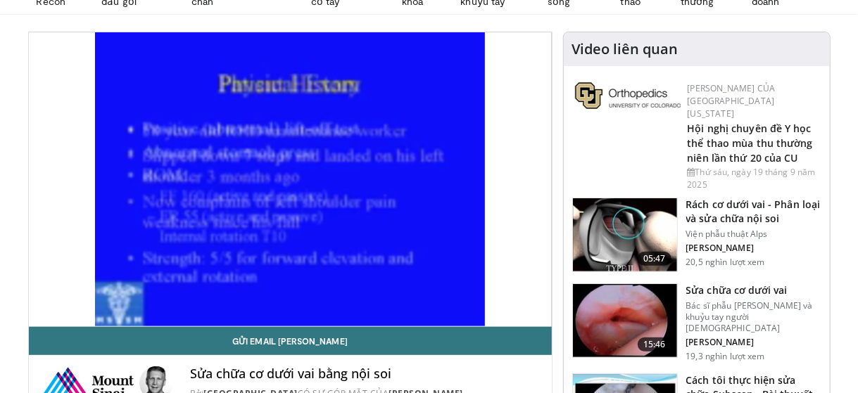
click at [115, 110] on div "40 seconds Tap to unmute" at bounding box center [290, 179] width 523 height 294
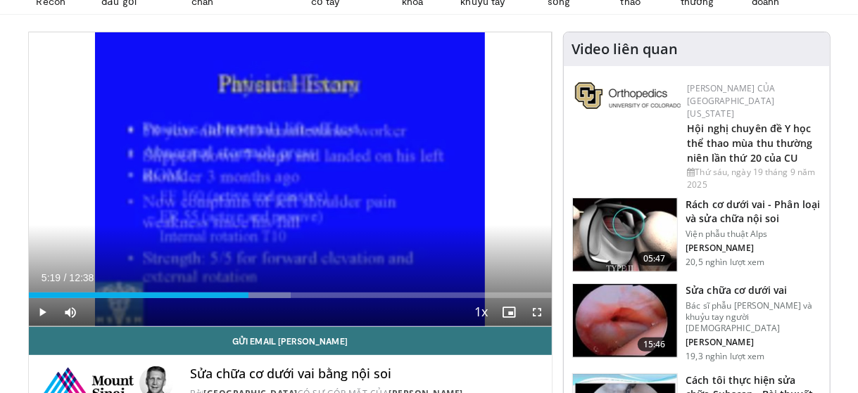
click at [115, 110] on div "40 seconds Tap to unmute" at bounding box center [290, 179] width 523 height 294
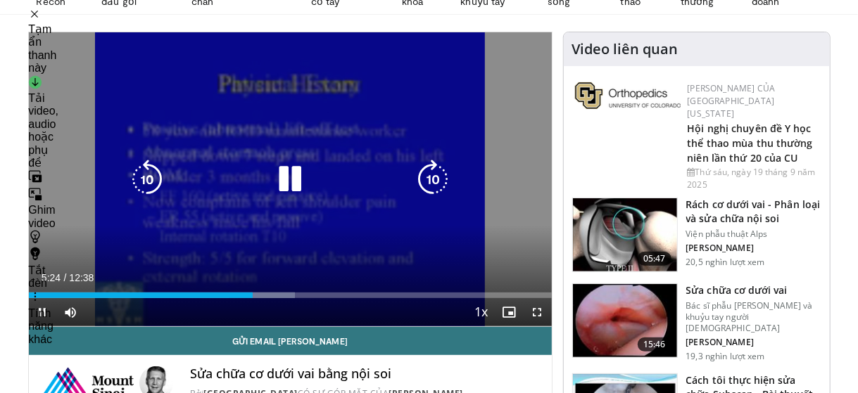
click at [148, 167] on icon "Video Player" at bounding box center [146, 179] width 39 height 39
click at [117, 94] on div "10 seconds Tap to unmute" at bounding box center [290, 179] width 523 height 294
click at [107, 119] on div "10 seconds Tap to unmute" at bounding box center [290, 179] width 523 height 294
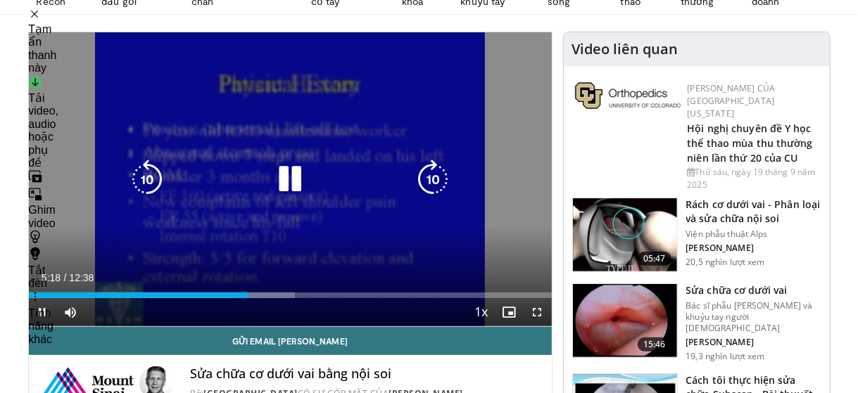
click at [107, 119] on div "10 seconds Tap to unmute" at bounding box center [290, 179] width 523 height 294
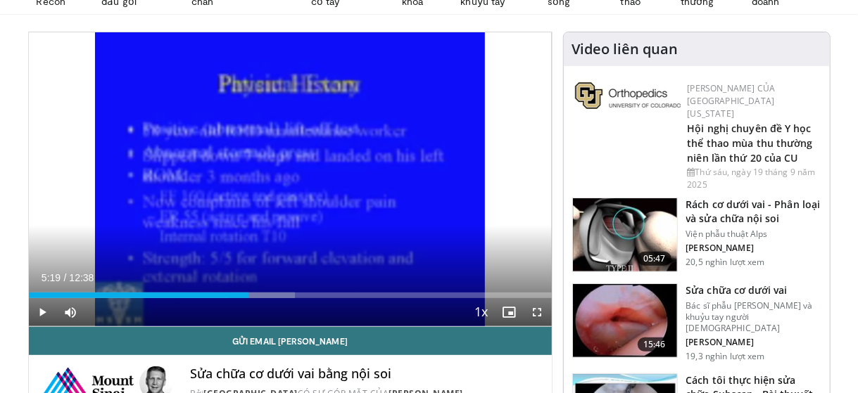
click at [107, 119] on div "10 seconds Tap to unmute" at bounding box center [290, 179] width 523 height 294
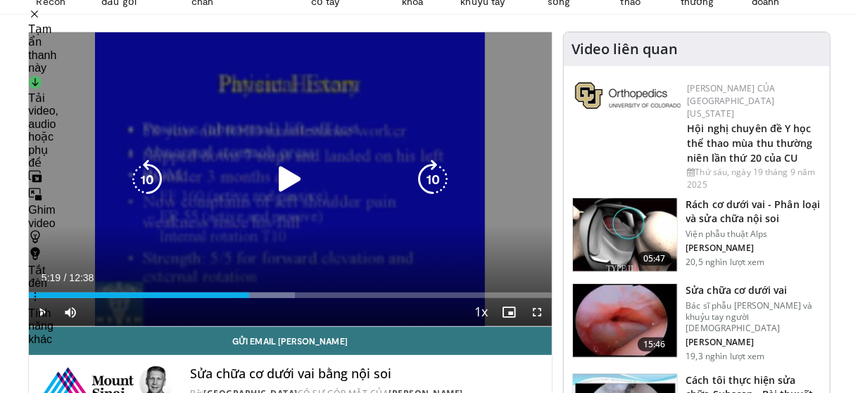
click at [141, 171] on icon "Video Player" at bounding box center [146, 179] width 39 height 39
click at [149, 174] on icon "Video Player" at bounding box center [146, 179] width 39 height 39
click at [287, 184] on icon "Video Player" at bounding box center [289, 179] width 39 height 39
click at [117, 61] on div "10 seconds Tap to unmute" at bounding box center [290, 179] width 523 height 294
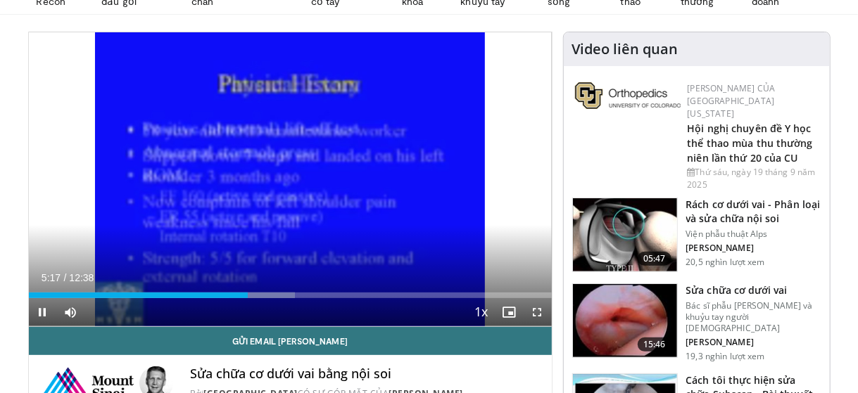
click at [117, 61] on div "10 seconds Tap to unmute" at bounding box center [290, 179] width 523 height 294
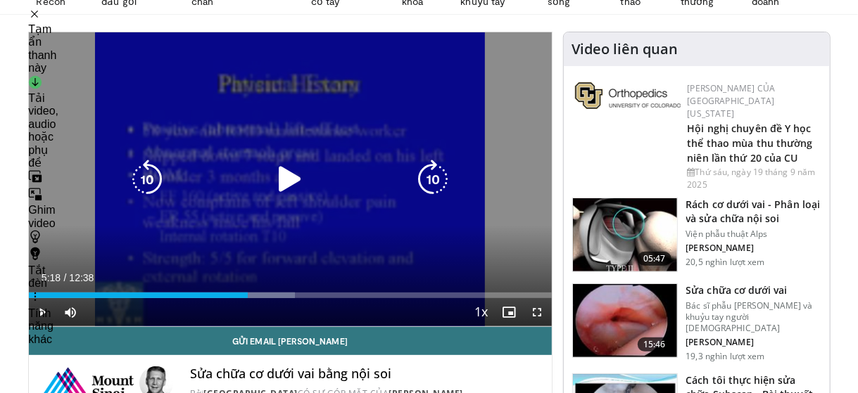
click at [285, 184] on icon "Video Player" at bounding box center [289, 179] width 39 height 39
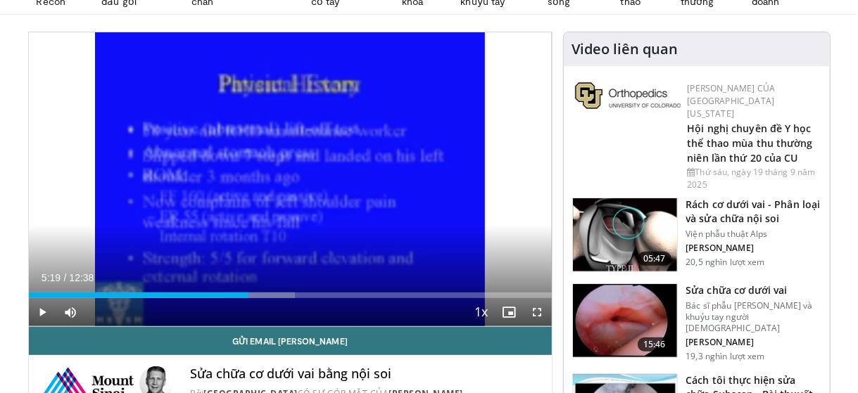
click at [285, 184] on div "10 seconds Tap to unmute" at bounding box center [290, 179] width 523 height 294
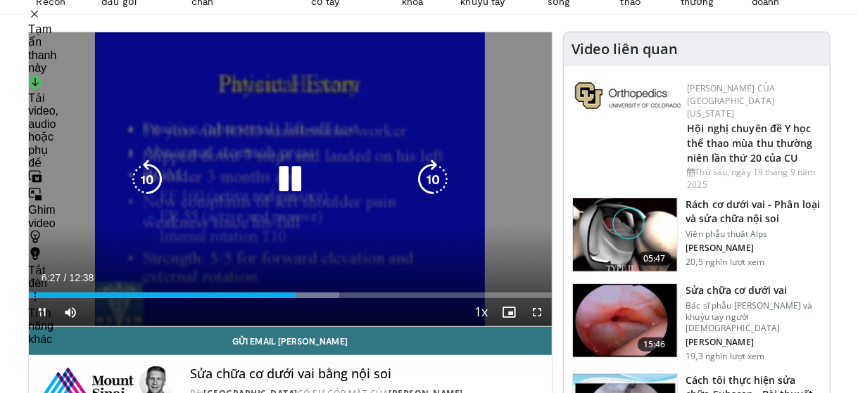
click at [270, 172] on div "Video Player" at bounding box center [290, 179] width 314 height 28
click at [297, 178] on icon "Video Player" at bounding box center [289, 179] width 39 height 39
click at [294, 177] on icon "Video Player" at bounding box center [289, 179] width 39 height 39
click at [148, 174] on icon "Video Player" at bounding box center [146, 179] width 39 height 39
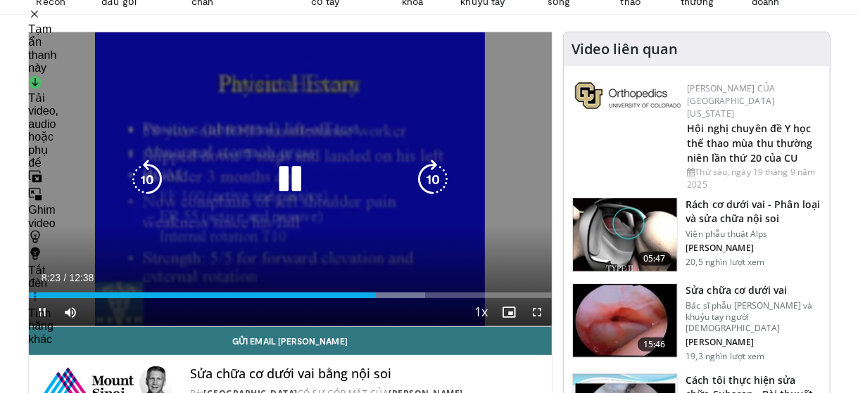
click at [289, 189] on icon "Video Player" at bounding box center [289, 179] width 39 height 39
click at [146, 181] on icon "Video Player" at bounding box center [146, 179] width 39 height 39
click at [287, 185] on icon "Video Player" at bounding box center [289, 179] width 39 height 39
click at [147, 171] on icon "Video Player" at bounding box center [146, 179] width 39 height 39
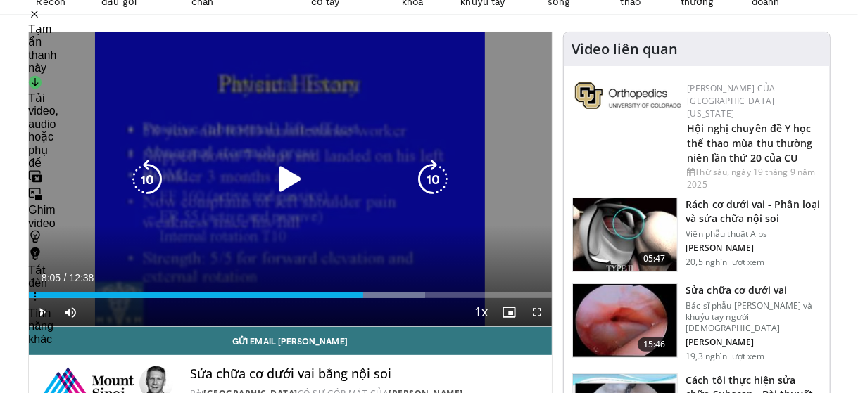
click at [291, 182] on icon "Video Player" at bounding box center [289, 179] width 39 height 39
click at [211, 166] on div "Video Player" at bounding box center [290, 179] width 314 height 28
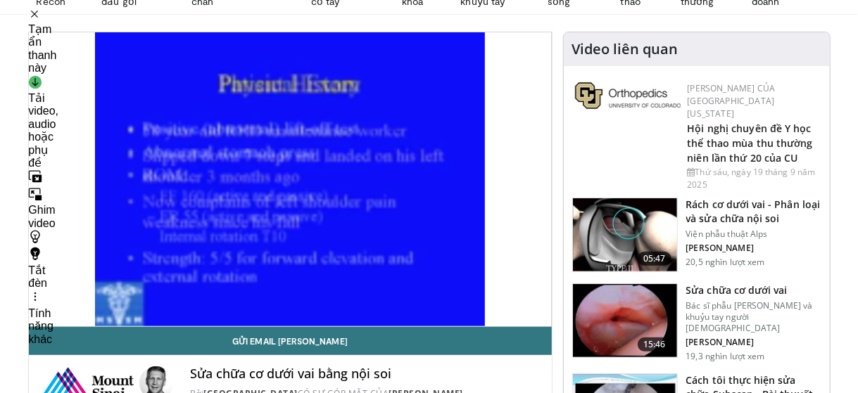
click at [211, 166] on div "10 seconds Tap to unmute" at bounding box center [290, 179] width 523 height 294
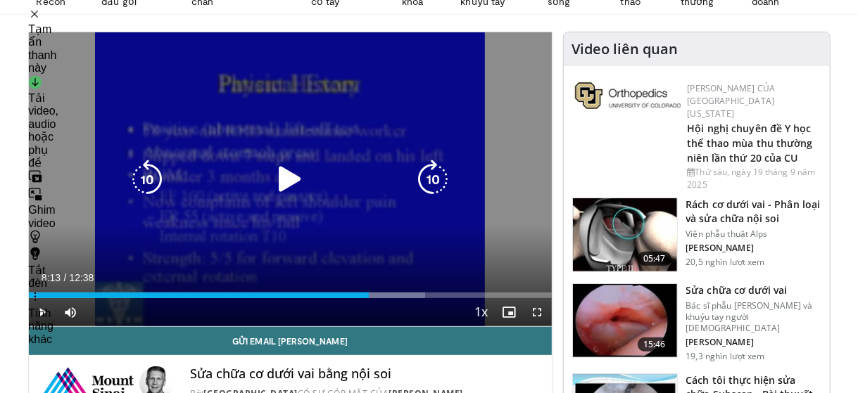
click at [288, 170] on icon "Video Player" at bounding box center [289, 179] width 39 height 39
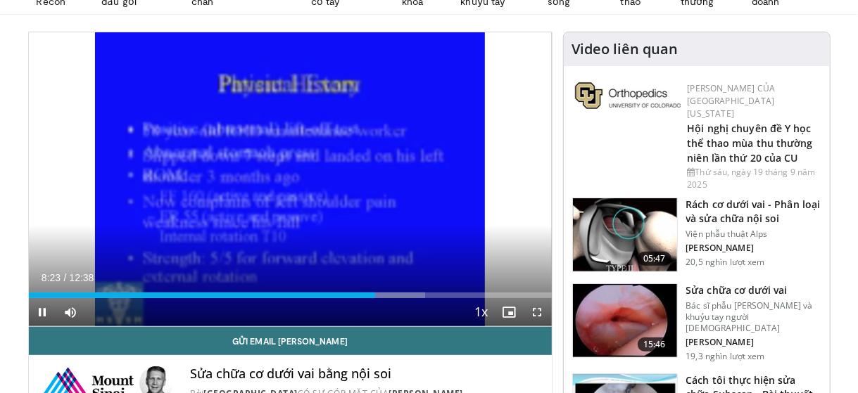
click at [118, 94] on div "10 seconds Tap to unmute" at bounding box center [290, 179] width 523 height 294
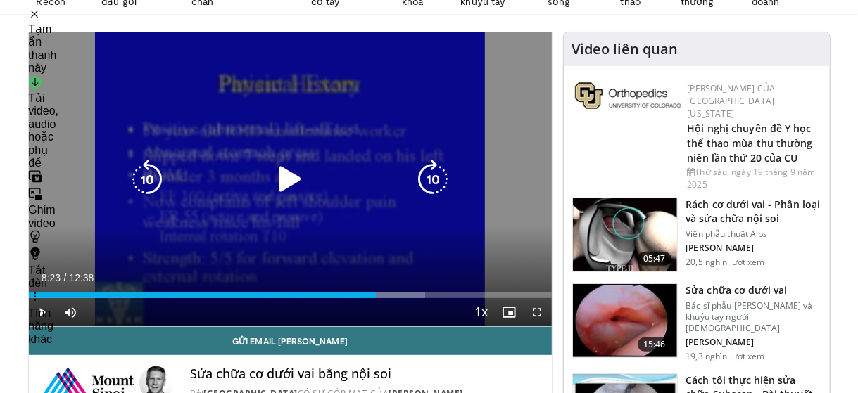
click at [293, 183] on icon "Video Player" at bounding box center [289, 179] width 39 height 39
click at [113, 88] on div "10 seconds Tap to unmute" at bounding box center [290, 179] width 523 height 294
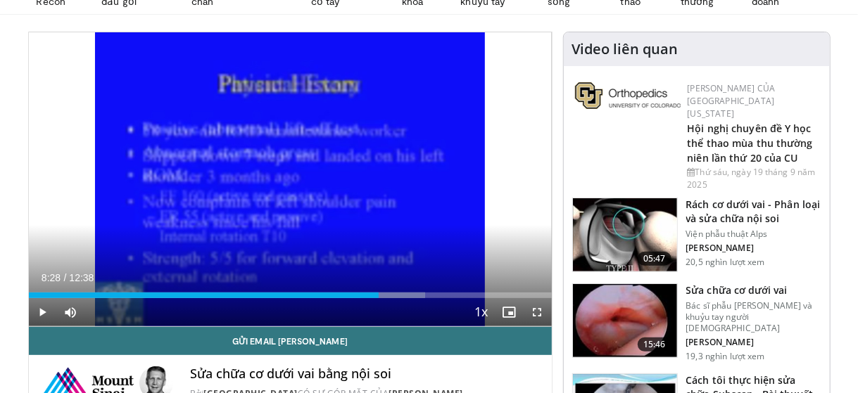
click at [113, 88] on div "10 seconds Tap to unmute" at bounding box center [290, 179] width 523 height 294
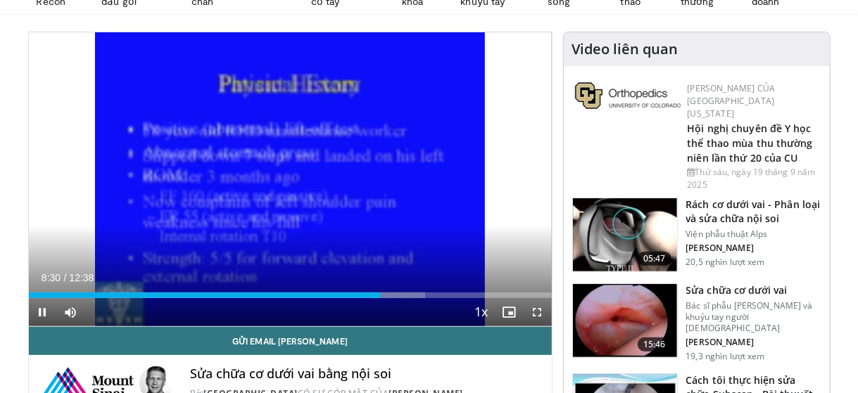
click at [113, 88] on div "10 seconds Tap to unmute" at bounding box center [290, 179] width 523 height 294
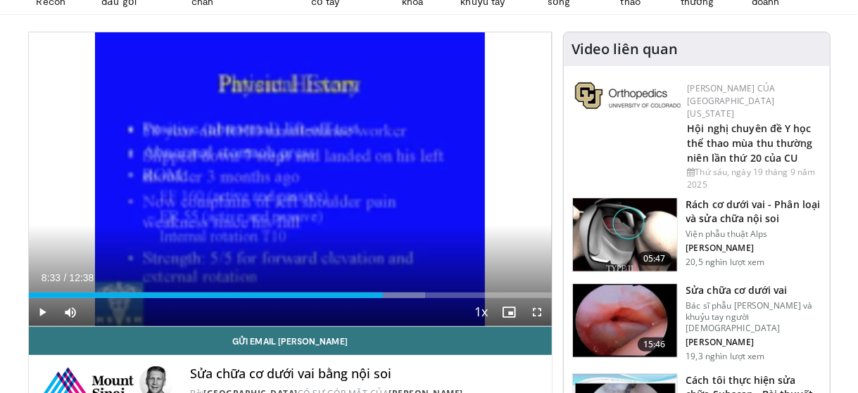
click at [113, 88] on div "10 seconds Tap to unmute" at bounding box center [290, 179] width 523 height 294
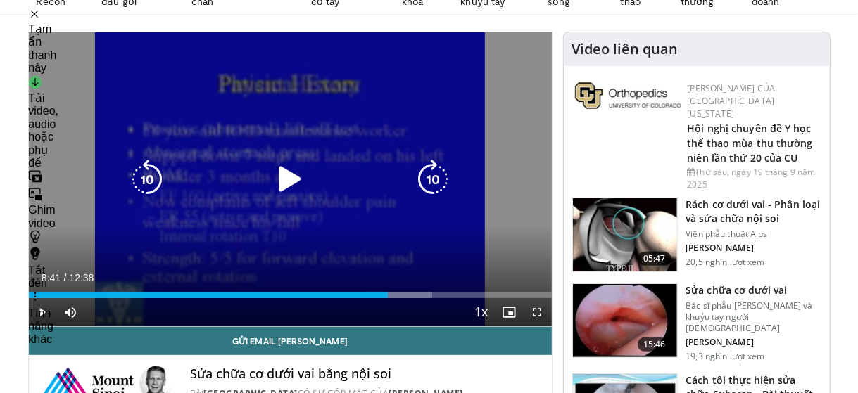
click at [151, 176] on icon "Video Player" at bounding box center [146, 179] width 39 height 39
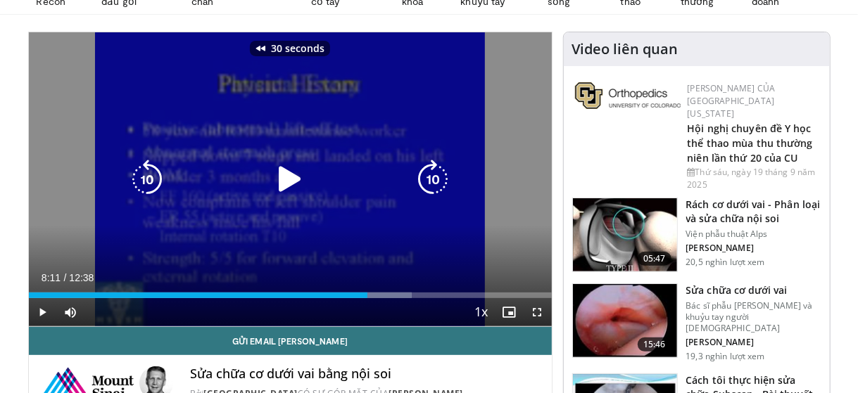
click at [151, 176] on icon "Video Player" at bounding box center [146, 179] width 39 height 39
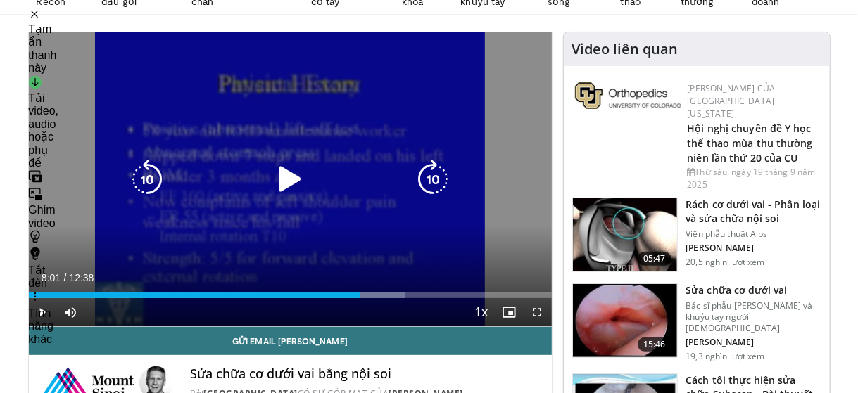
click at [296, 183] on icon "Video Player" at bounding box center [289, 179] width 39 height 39
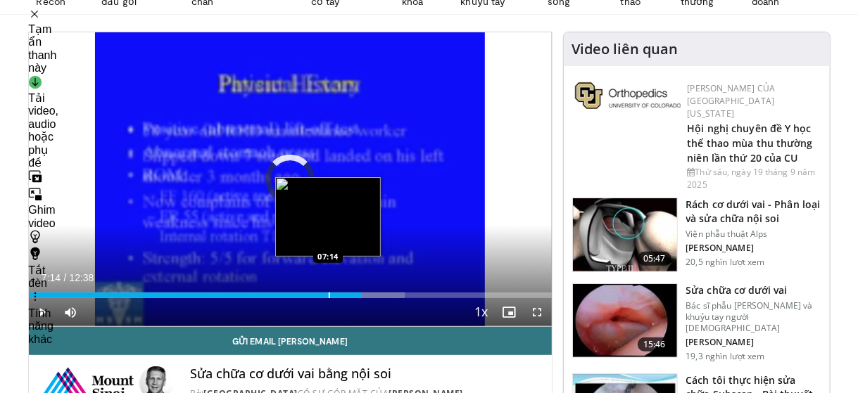
click at [329, 295] on div "Progress Bar" at bounding box center [329, 296] width 1 height 6
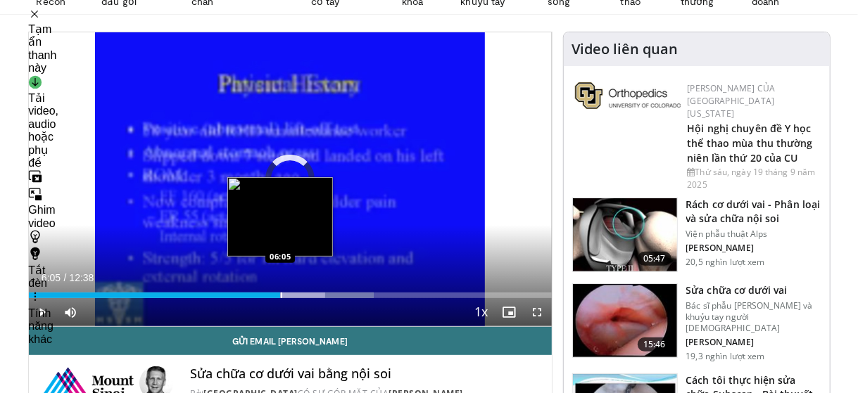
click at [281, 294] on div "Progress Bar" at bounding box center [281, 296] width 1 height 6
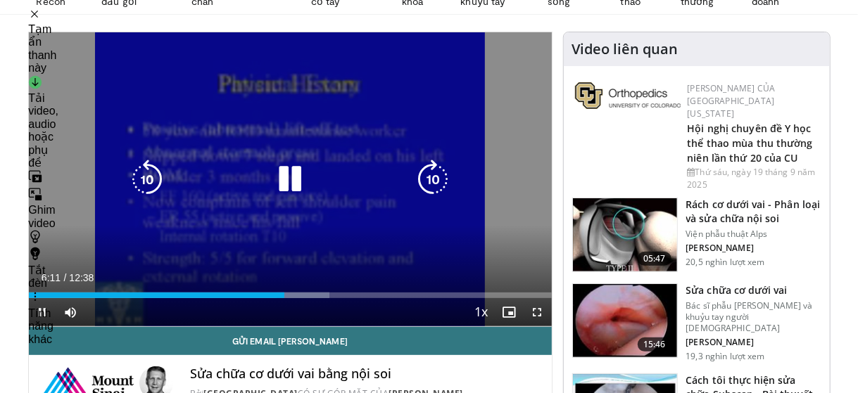
click at [293, 179] on icon "Video Player" at bounding box center [289, 179] width 39 height 39
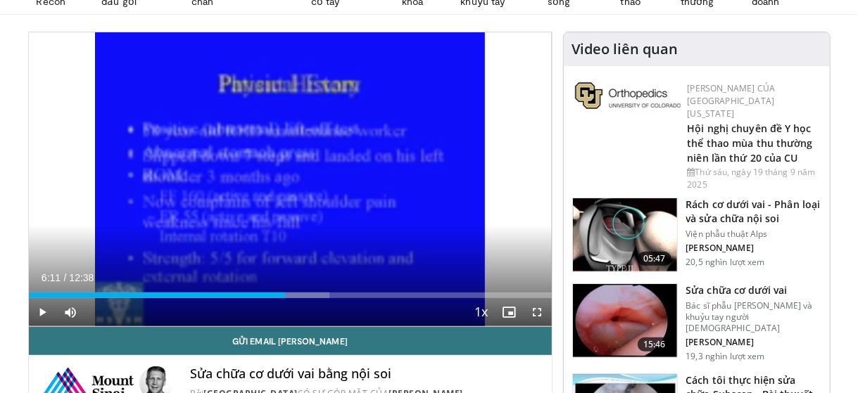
click at [293, 179] on div "40 seconds Tap to unmute" at bounding box center [290, 179] width 523 height 294
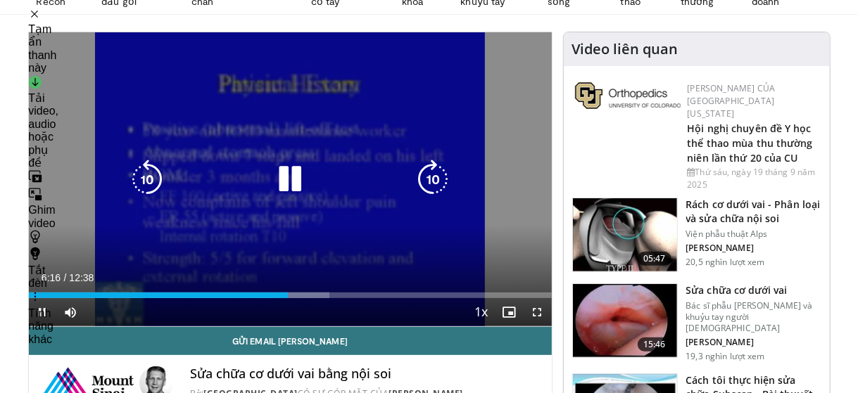
click at [440, 177] on icon "Video Player" at bounding box center [432, 179] width 39 height 39
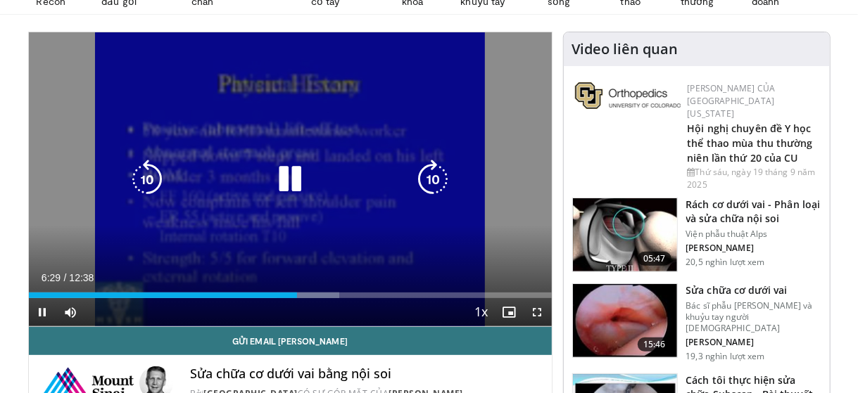
click at [440, 177] on icon "Video Player" at bounding box center [432, 179] width 39 height 39
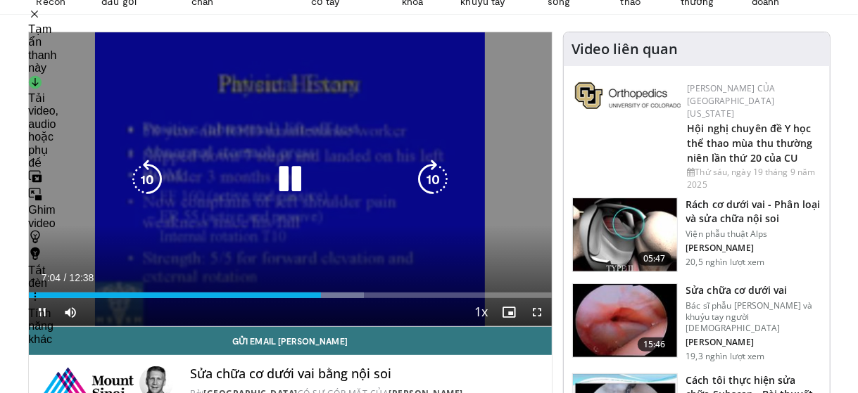
click at [436, 181] on icon "Video Player" at bounding box center [432, 179] width 39 height 39
click at [357, 156] on div "10 seconds Tap to unmute" at bounding box center [290, 179] width 523 height 294
click at [139, 172] on icon "Video Player" at bounding box center [146, 179] width 39 height 39
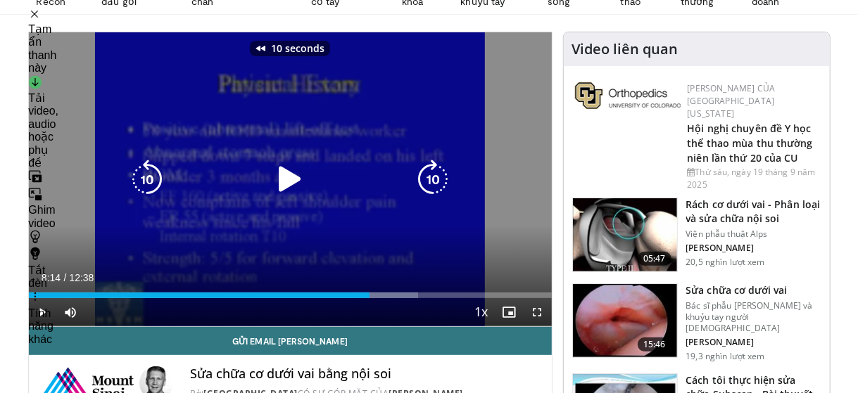
click at [285, 170] on icon "Video Player" at bounding box center [289, 179] width 39 height 39
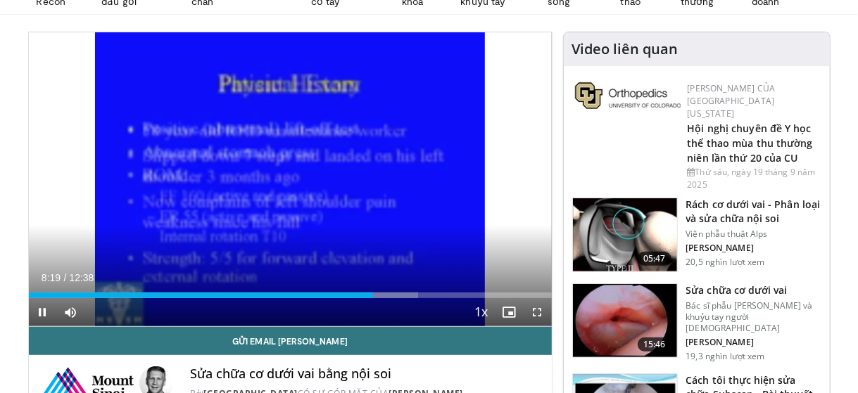
click at [115, 149] on div "10 seconds Tap to unmute" at bounding box center [290, 179] width 523 height 294
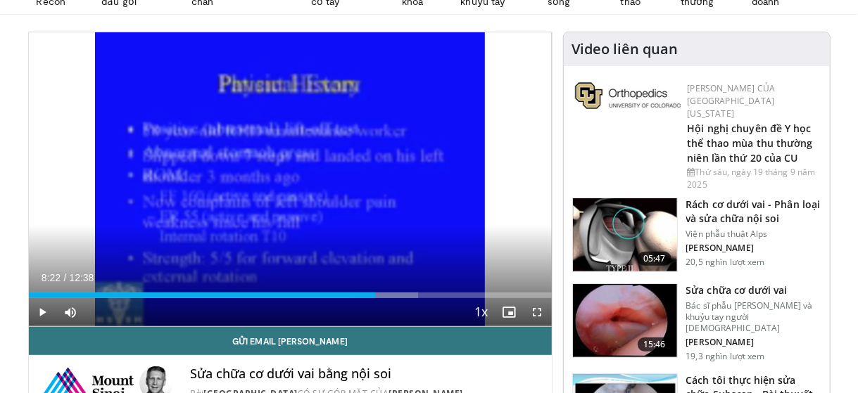
click at [115, 149] on div "10 seconds Tap to unmute" at bounding box center [290, 179] width 523 height 294
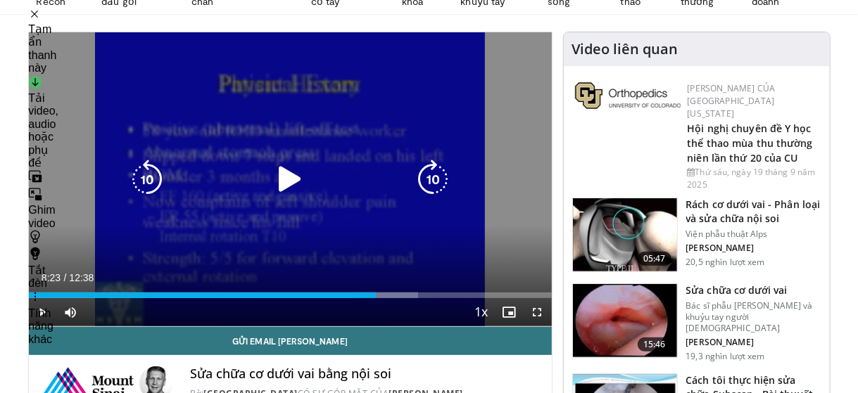
click at [294, 179] on icon "Video Player" at bounding box center [289, 179] width 39 height 39
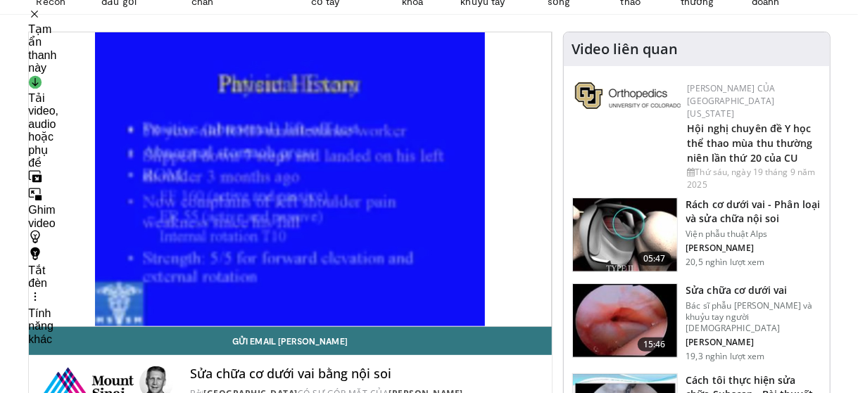
click at [156, 165] on div "10 seconds Tap to unmute" at bounding box center [290, 179] width 523 height 294
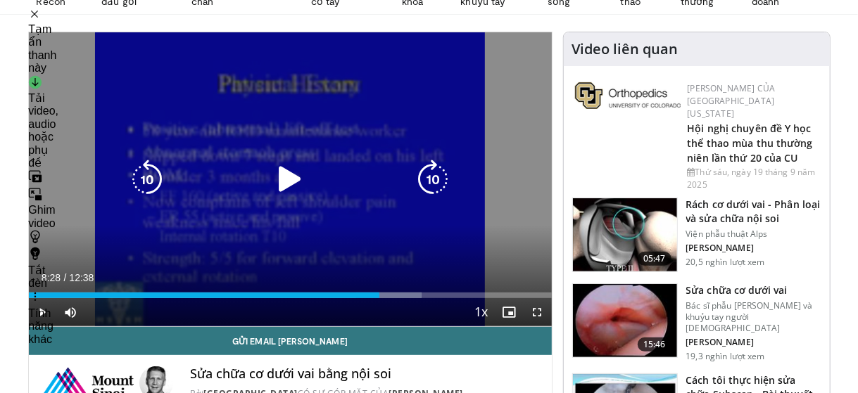
click at [146, 172] on icon "Video Player" at bounding box center [146, 179] width 39 height 39
click at [291, 184] on icon "Video Player" at bounding box center [289, 179] width 39 height 39
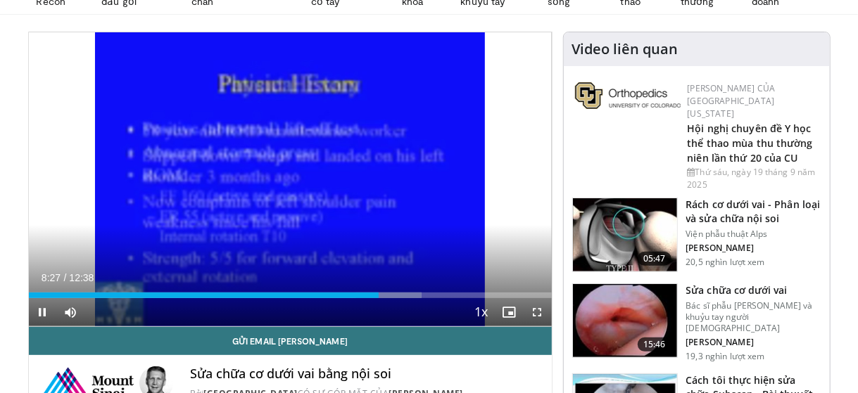
click at [122, 135] on div "10 seconds Tap to unmute" at bounding box center [290, 179] width 523 height 294
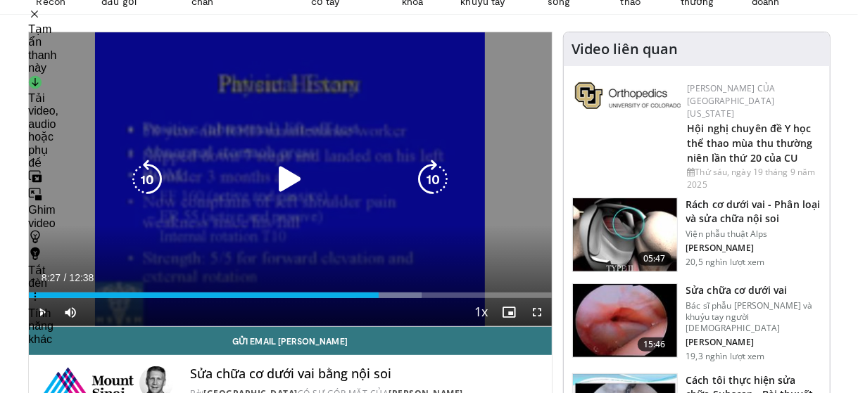
click at [294, 175] on icon "Video Player" at bounding box center [289, 179] width 39 height 39
click at [291, 180] on icon "Video Player" at bounding box center [289, 179] width 39 height 39
click at [290, 184] on icon "Video Player" at bounding box center [289, 179] width 39 height 39
click at [287, 177] on icon "Video Player" at bounding box center [289, 179] width 39 height 39
click at [283, 184] on icon "Video Player" at bounding box center [289, 179] width 39 height 39
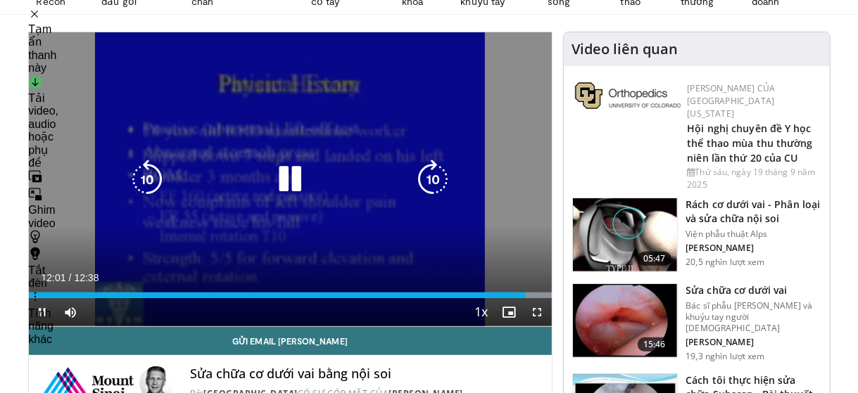
click at [286, 177] on icon "Video Player" at bounding box center [289, 179] width 39 height 39
click at [290, 174] on icon "Video Player" at bounding box center [289, 179] width 39 height 39
click at [290, 172] on icon "Video Player" at bounding box center [289, 179] width 39 height 39
click at [290, 177] on icon "Video Player" at bounding box center [289, 179] width 39 height 39
click at [291, 184] on icon "Video Player" at bounding box center [289, 179] width 39 height 39
